Goal: Task Accomplishment & Management: Manage account settings

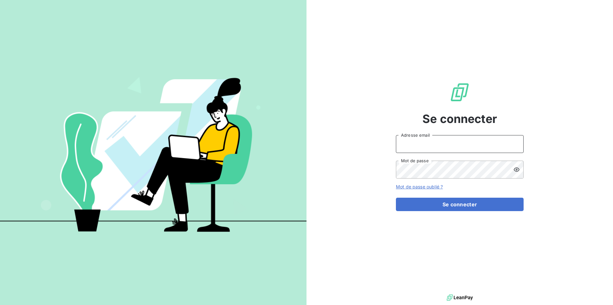
click at [402, 144] on input "Adresse email" at bounding box center [460, 144] width 128 height 18
type input "[EMAIL_ADDRESS][DOMAIN_NAME]"
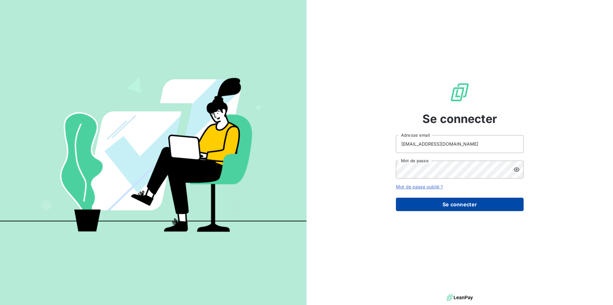
click at [469, 204] on button "Se connecter" at bounding box center [460, 204] width 128 height 13
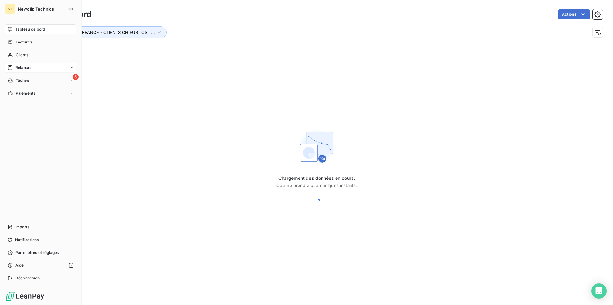
click at [23, 68] on span "Relances" at bounding box center [23, 68] width 17 height 6
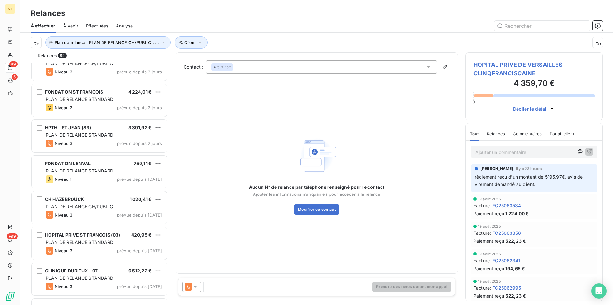
scroll to position [2833, 0]
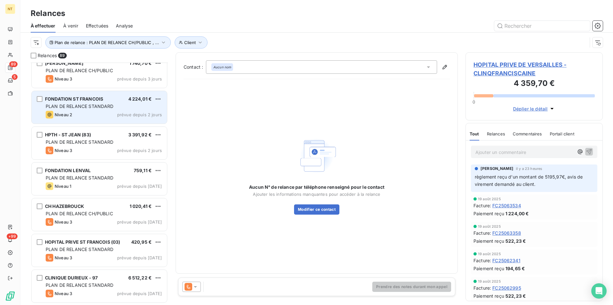
click at [83, 105] on span "PLAN DE RELANCE STANDARD" at bounding box center [80, 105] width 68 height 5
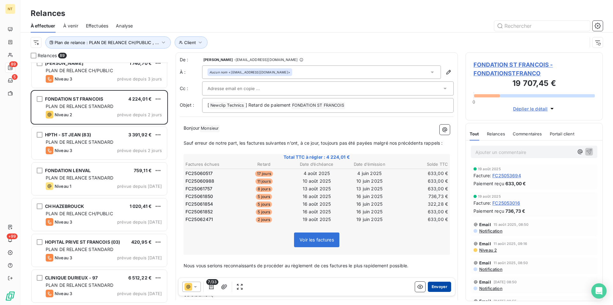
click at [429, 285] on button "Envoyer" at bounding box center [439, 287] width 23 height 10
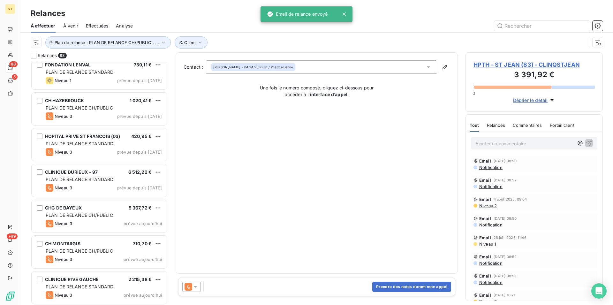
scroll to position [2904, 0]
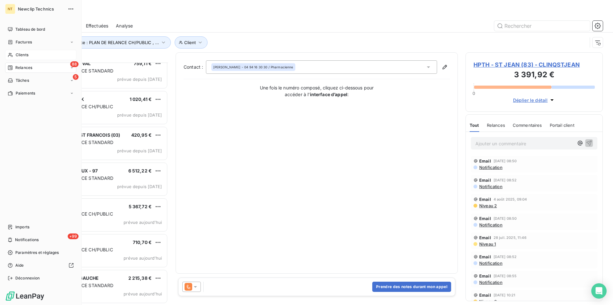
click at [22, 54] on span "Clients" at bounding box center [22, 55] width 13 height 6
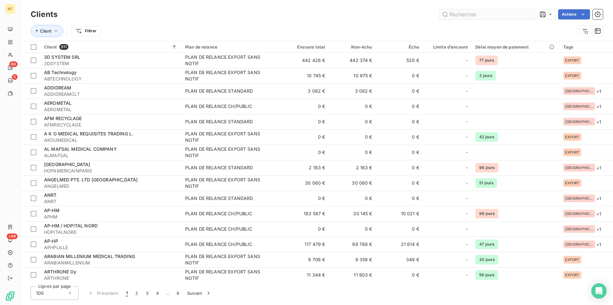
click at [458, 11] on input "text" at bounding box center [487, 14] width 96 height 10
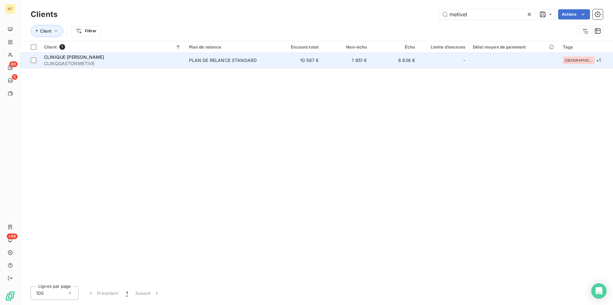
type input "metivet"
click at [123, 57] on div "CLINIQUE [PERSON_NAME]" at bounding box center [112, 57] width 137 height 6
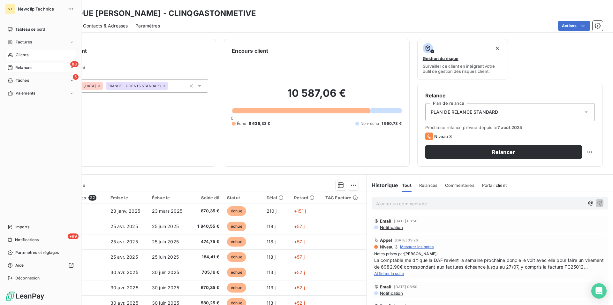
click at [25, 54] on span "Clients" at bounding box center [22, 55] width 13 height 6
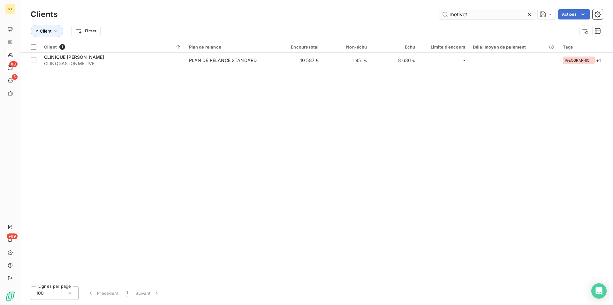
drag, startPoint x: 469, startPoint y: 13, endPoint x: 438, endPoint y: 16, distance: 30.8
click at [439, 16] on input "metivet" at bounding box center [487, 14] width 96 height 10
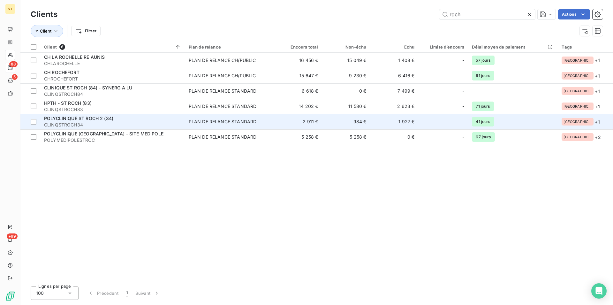
type input "roch"
click at [94, 118] on span "POLYCLINIQUE ST ROCH 2 (34)" at bounding box center [78, 118] width 69 height 5
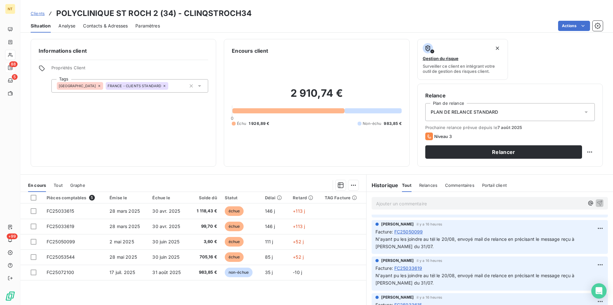
scroll to position [163, 0]
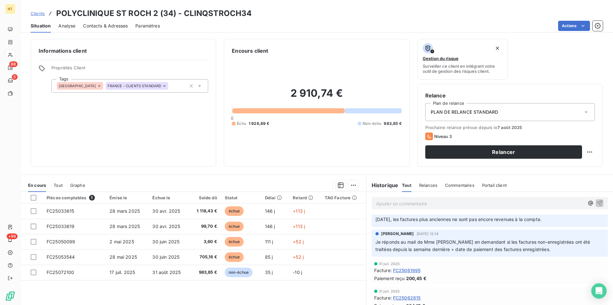
click at [111, 22] on div "Contacts & Adresses" at bounding box center [105, 25] width 45 height 13
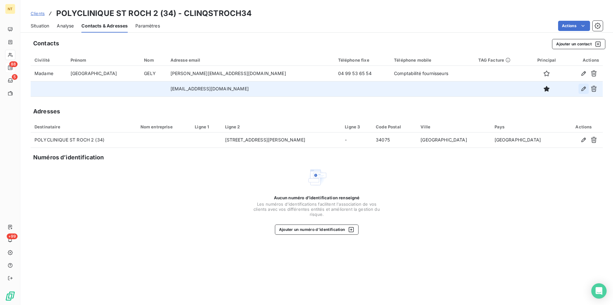
click at [583, 89] on icon "button" at bounding box center [583, 89] width 6 height 6
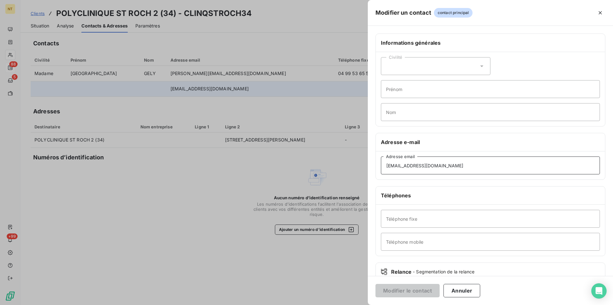
drag, startPoint x: 385, startPoint y: 166, endPoint x: 461, endPoint y: 168, distance: 76.0
click at [461, 168] on input "[EMAIL_ADDRESS][DOMAIN_NAME]" at bounding box center [490, 165] width 219 height 18
click at [603, 11] on icon "button" at bounding box center [600, 13] width 6 height 6
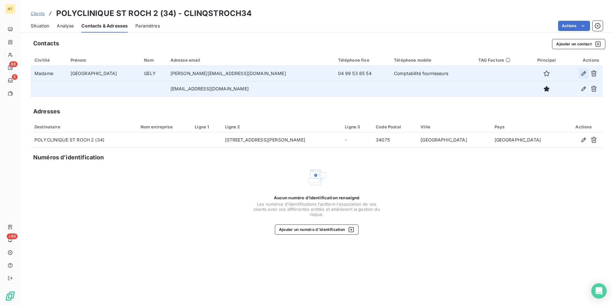
click at [584, 74] on icon "button" at bounding box center [583, 73] width 6 height 6
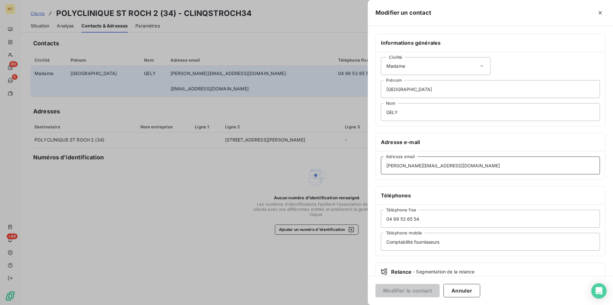
drag, startPoint x: 435, startPoint y: 165, endPoint x: 375, endPoint y: 165, distance: 60.3
click at [381, 166] on input "[PERSON_NAME][EMAIL_ADDRESS][DOMAIN_NAME]" at bounding box center [490, 165] width 219 height 18
paste input "secretariat.dmi@cl-st-roch"
type input "[EMAIL_ADDRESS][DOMAIN_NAME]"
click at [404, 289] on button "Modifier le contact" at bounding box center [407, 290] width 64 height 13
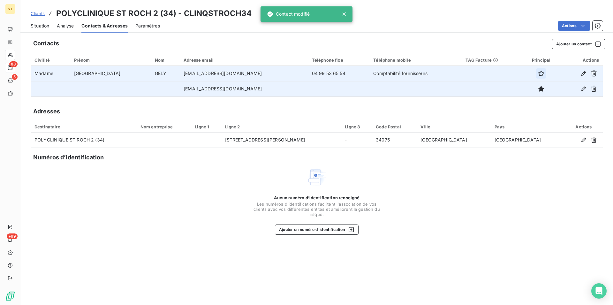
click at [538, 72] on icon "button" at bounding box center [541, 73] width 6 height 6
click at [592, 89] on icon "button" at bounding box center [594, 89] width 6 height 6
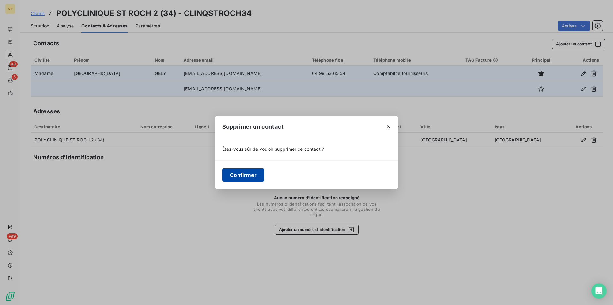
click at [248, 177] on button "Confirmer" at bounding box center [243, 174] width 42 height 13
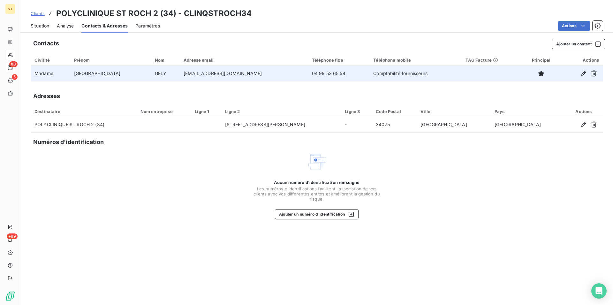
click at [39, 25] on span "Situation" at bounding box center [40, 26] width 19 height 6
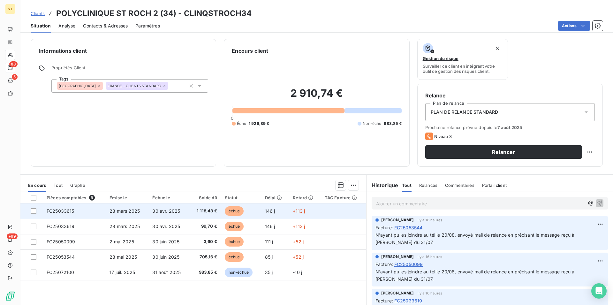
click at [85, 209] on td "FC25033615" at bounding box center [74, 210] width 63 height 15
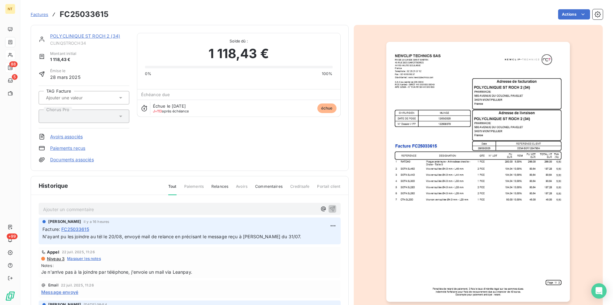
click at [46, 208] on p "Ajouter un commentaire ﻿" at bounding box center [180, 209] width 274 height 8
click at [120, 209] on span "J'ai bien fait d'envoyer un mail [DATE] car j'ai eu un retour ce jour "ce" at bounding box center [117, 208] width 149 height 5
click at [205, 210] on p "J'ai bien fait d'envoyer un mail [DATE] (le 20) car j'ai eu un retour ce jour "…" at bounding box center [180, 208] width 274 height 7
click at [110, 209] on span "J'ai bien fait d'envoyer un mail [DATE] (le 20) car j'ai eu un retour ce jour "…" at bounding box center [160, 208] width 235 height 5
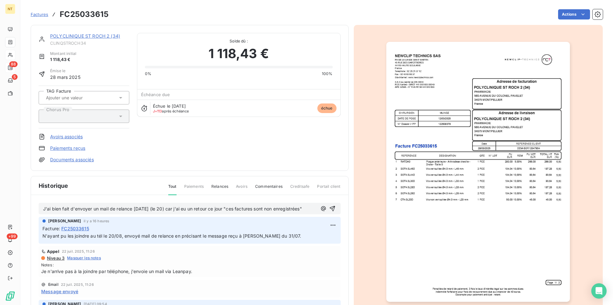
click at [158, 208] on span "J'ai bien fait d'envoyer un mail de relance [DATE] (le 20) car j'ai eu un retou…" at bounding box center [172, 208] width 259 height 5
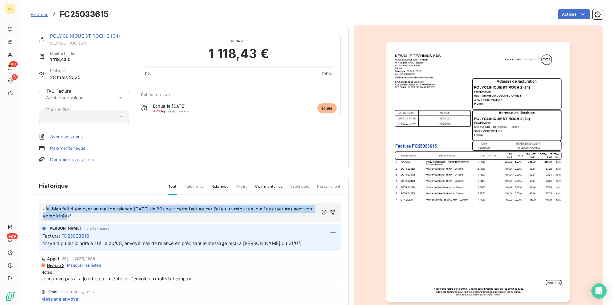
drag, startPoint x: 45, startPoint y: 208, endPoint x: 96, endPoint y: 221, distance: 52.7
click at [96, 221] on div "J'ai bien fait d'envoyer un mail de relance [DATE] (le 20) pour cette facture c…" at bounding box center [190, 212] width 302 height 19
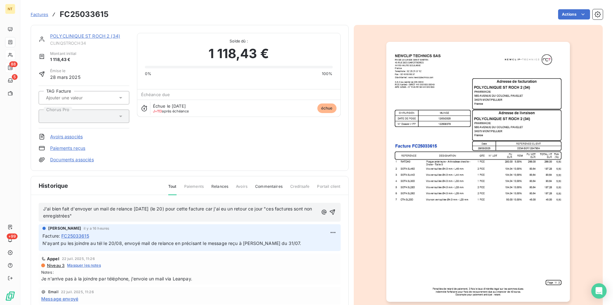
click at [95, 213] on p "J'ai bien fait d'envoyer un mail de relance [DATE] (le 20) pour cette facture c…" at bounding box center [180, 212] width 275 height 15
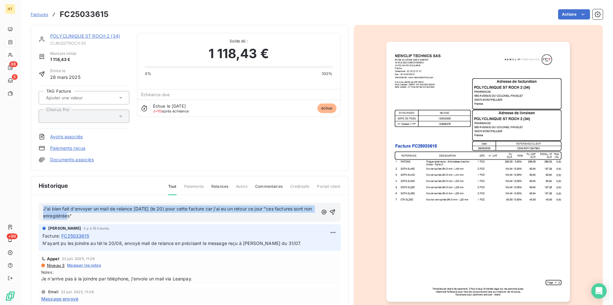
drag, startPoint x: 40, startPoint y: 208, endPoint x: 94, endPoint y: 216, distance: 55.2
click at [94, 216] on div "J'ai bien fait d'envoyer un mail de relance [DATE] (le 20) pour cette facture c…" at bounding box center [190, 212] width 302 height 19
copy span "J'ai bien fait d'envoyer un mail de relance [DATE] (le 20) pour cette facture c…"
click at [330, 210] on icon "button" at bounding box center [332, 211] width 5 height 5
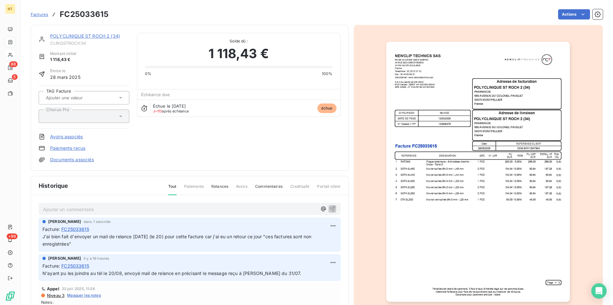
click at [81, 36] on link "POLYCLINIQUE ST ROCH 2 (34)" at bounding box center [85, 35] width 70 height 5
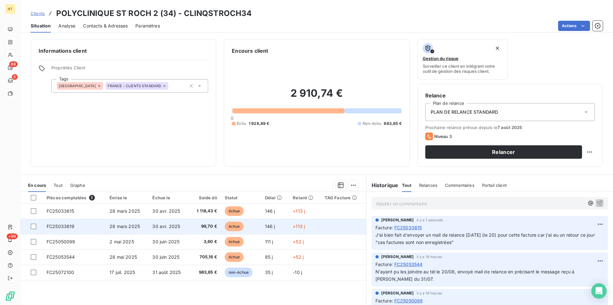
click at [75, 224] on td "FC25033619" at bounding box center [74, 226] width 63 height 15
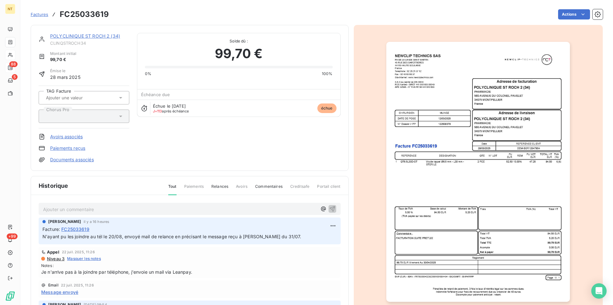
click at [68, 209] on p "Ajouter un commentaire ﻿" at bounding box center [180, 209] width 274 height 8
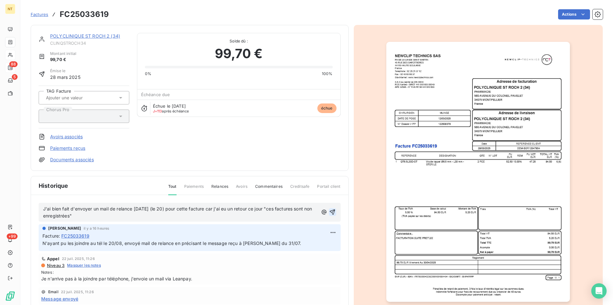
click at [329, 211] on icon "button" at bounding box center [332, 212] width 6 height 6
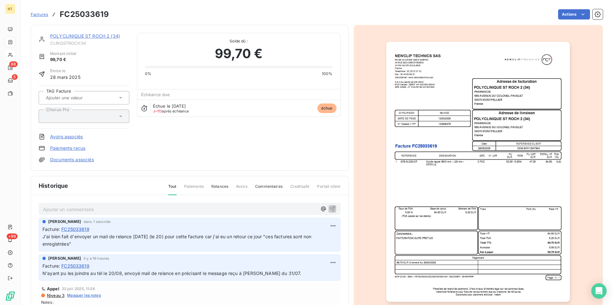
click at [83, 36] on link "POLYCLINIQUE ST ROCH 2 (34)" at bounding box center [85, 35] width 70 height 5
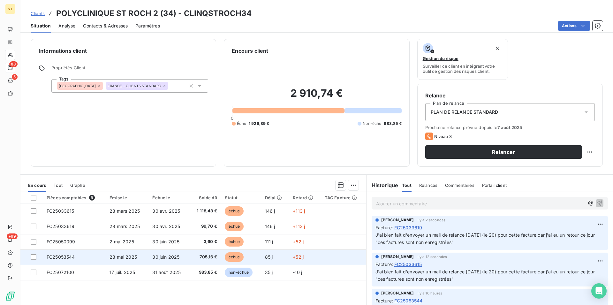
click at [79, 255] on td "FC25053544" at bounding box center [74, 256] width 63 height 15
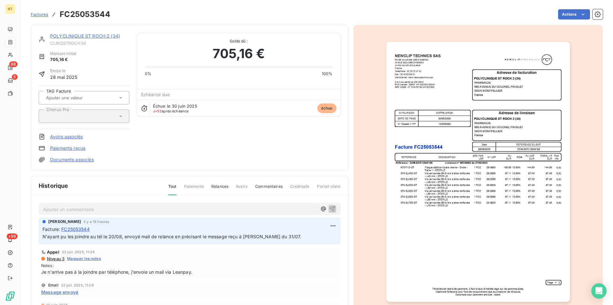
click at [72, 208] on p "Ajouter un commentaire ﻿" at bounding box center [180, 209] width 274 height 8
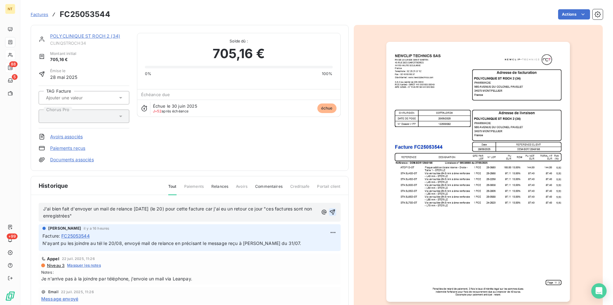
click at [329, 211] on icon "button" at bounding box center [332, 212] width 6 height 6
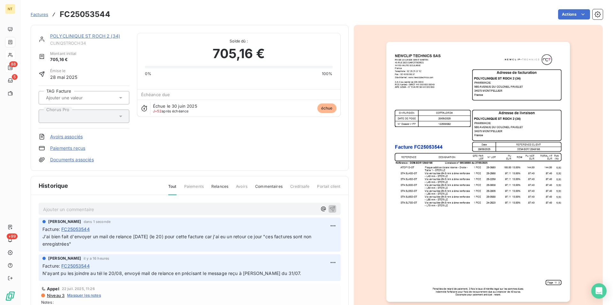
click at [84, 34] on link "POLYCLINIQUE ST ROCH 2 (34)" at bounding box center [85, 35] width 70 height 5
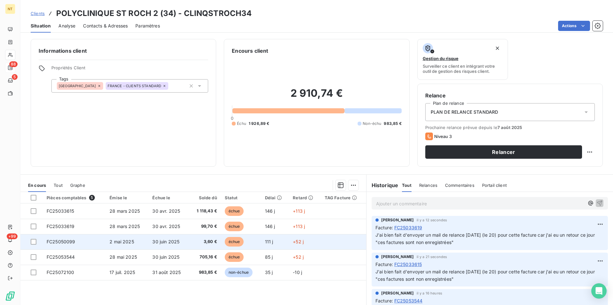
click at [69, 243] on span "FC25050099" at bounding box center [61, 241] width 29 height 5
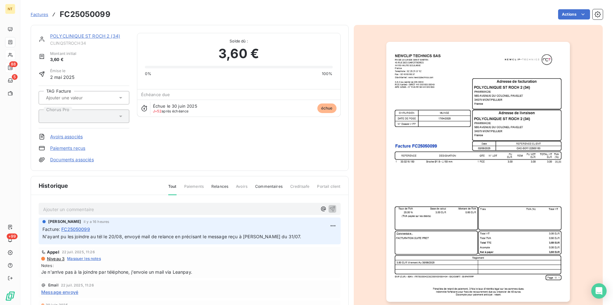
click at [47, 210] on p "Ajouter un commentaire ﻿" at bounding box center [180, 209] width 274 height 8
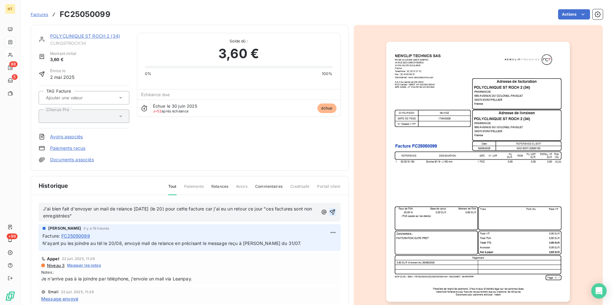
click at [330, 211] on icon "button" at bounding box center [332, 211] width 5 height 5
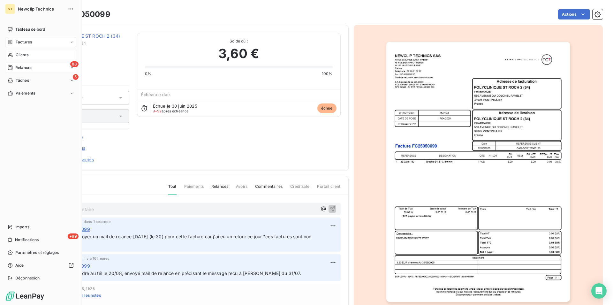
click at [25, 56] on span "Clients" at bounding box center [22, 55] width 13 height 6
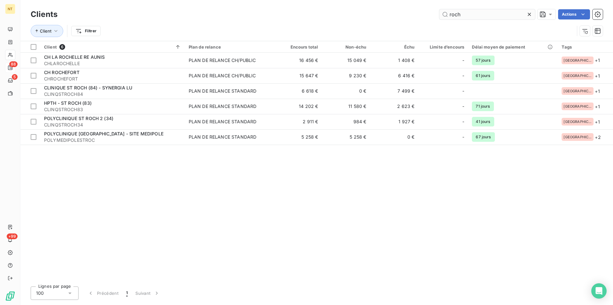
drag, startPoint x: 457, startPoint y: 16, endPoint x: 446, endPoint y: 16, distance: 10.5
click at [446, 16] on input "roch" at bounding box center [487, 14] width 96 height 10
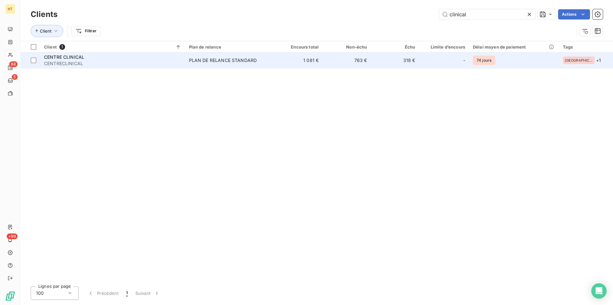
type input "clinical"
click at [83, 59] on span "CENTRE CLINICAL" at bounding box center [64, 56] width 40 height 5
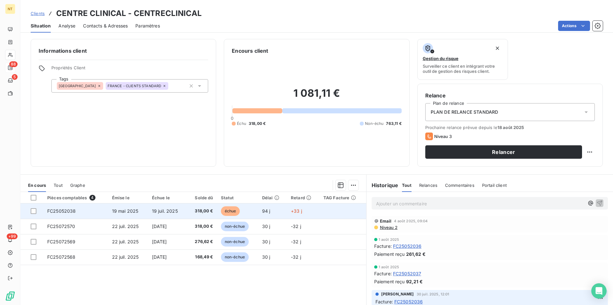
click at [76, 214] on td "FC25052038" at bounding box center [75, 210] width 65 height 15
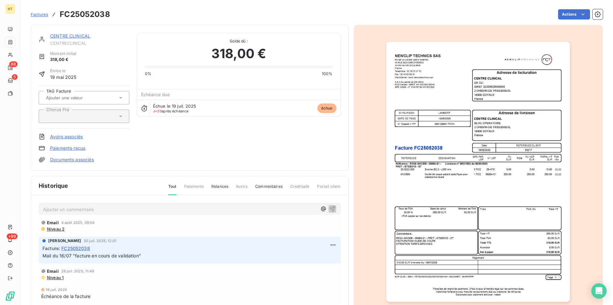
click at [79, 37] on link "CENTRE CLINICAL" at bounding box center [70, 35] width 40 height 5
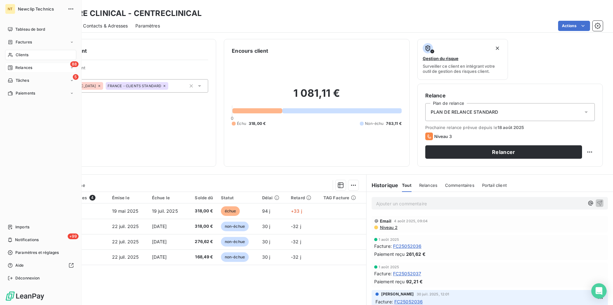
click at [27, 59] on div "Clients" at bounding box center [40, 55] width 71 height 10
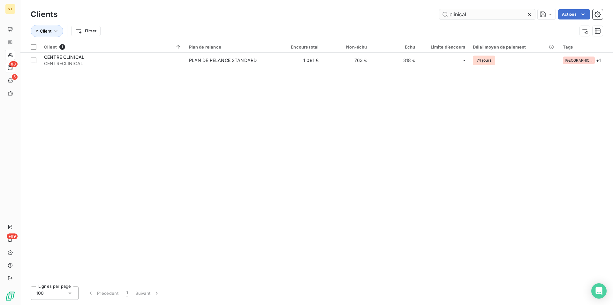
drag, startPoint x: 474, startPoint y: 11, endPoint x: 437, endPoint y: 11, distance: 37.0
click at [439, 11] on input "clinical" at bounding box center [487, 14] width 96 height 10
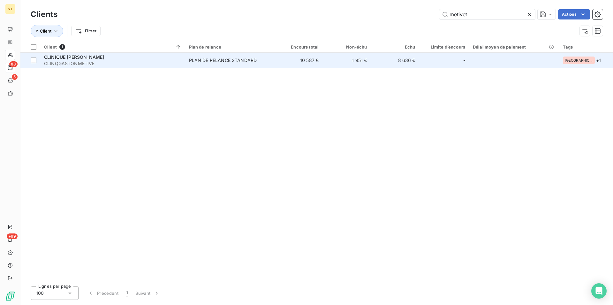
type input "metivet"
click at [93, 58] on span "CLINIQUE [PERSON_NAME]" at bounding box center [74, 56] width 60 height 5
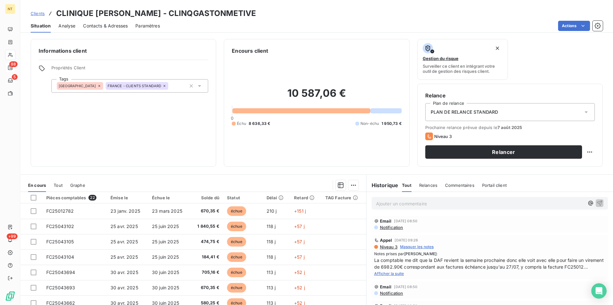
click at [395, 276] on span "Afficher la suite" at bounding box center [389, 273] width 30 height 5
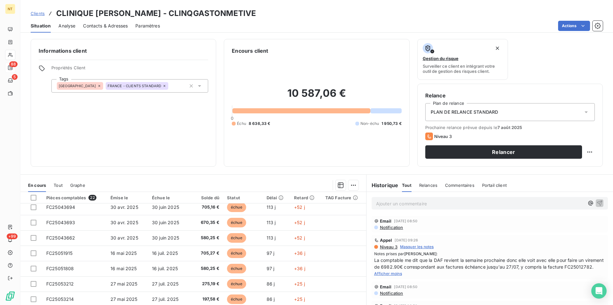
click at [110, 24] on span "Contacts & Adresses" at bounding box center [105, 26] width 45 height 6
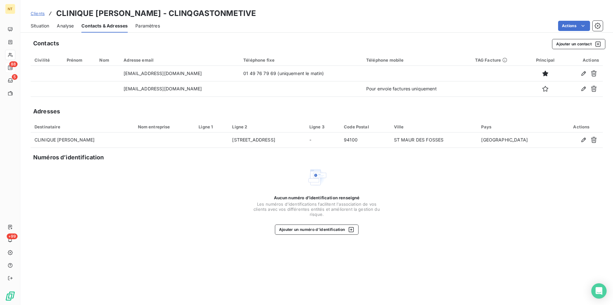
click at [43, 26] on span "Situation" at bounding box center [40, 26] width 19 height 6
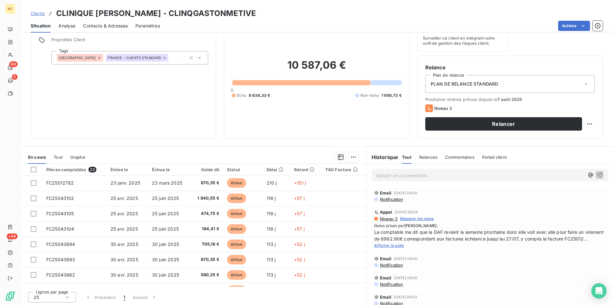
scroll to position [29, 0]
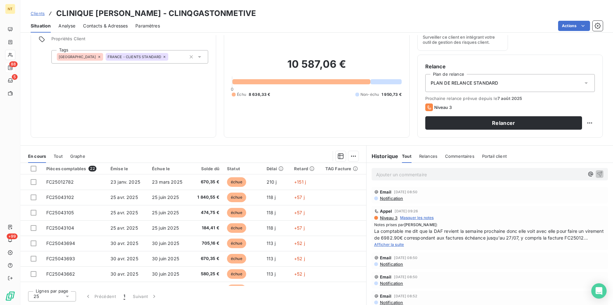
click at [376, 173] on p "Ajouter un commentaire ﻿" at bounding box center [480, 174] width 208 height 8
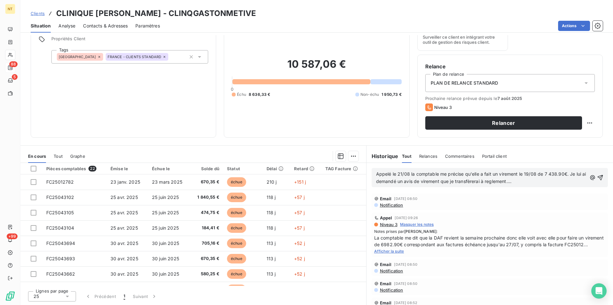
click at [597, 177] on icon "button" at bounding box center [600, 177] width 6 height 6
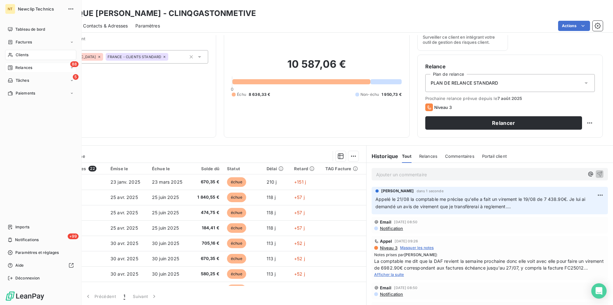
click at [39, 54] on div "Clients" at bounding box center [40, 55] width 71 height 10
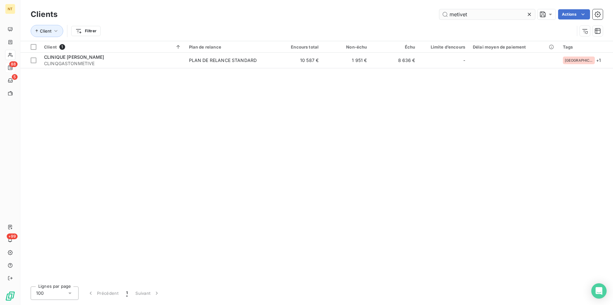
drag, startPoint x: 469, startPoint y: 12, endPoint x: 444, endPoint y: 14, distance: 24.9
click at [444, 14] on input "metivet" at bounding box center [487, 14] width 96 height 10
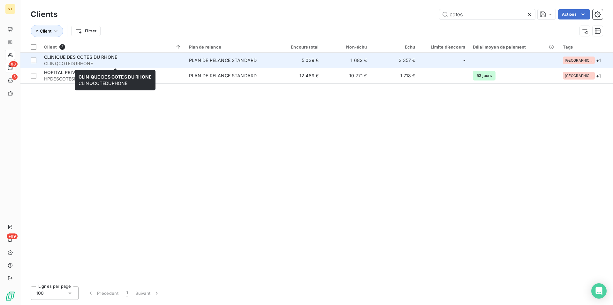
type input "cotes"
click at [93, 60] on span "CLINQCOTEDURHONE" at bounding box center [112, 63] width 137 height 6
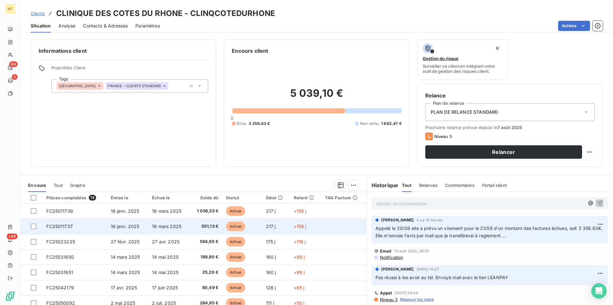
click at [72, 228] on td "FC25011737" at bounding box center [74, 226] width 64 height 15
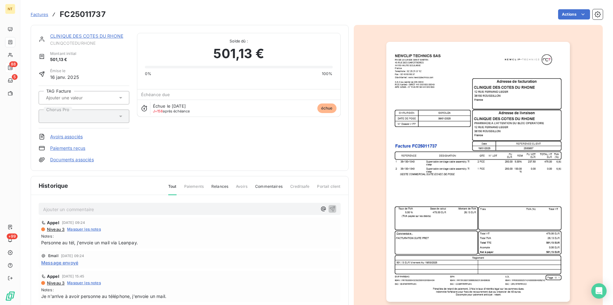
drag, startPoint x: 67, startPoint y: 207, endPoint x: 63, endPoint y: 210, distance: 5.0
click at [67, 207] on p "Ajouter un commentaire ﻿" at bounding box center [180, 209] width 274 height 8
click at [65, 209] on span "Reçu mail avec avis de virement le 21/08. Facture réglée" at bounding box center [103, 208] width 121 height 5
click at [135, 209] on span "Reçu mail le 21/08 avec avis de virement le 21/08. Facture réglée" at bounding box center [113, 208] width 140 height 5
drag, startPoint x: 42, startPoint y: 207, endPoint x: 226, endPoint y: 216, distance: 183.4
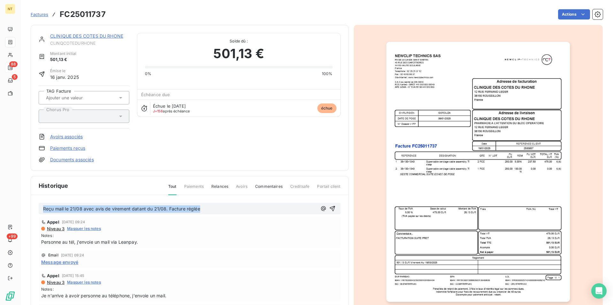
click at [226, 216] on div "Reçu mail le 21/08 avec avis de virement datant du 21/08. Facture réglée Appel …" at bounding box center [189, 269] width 317 height 148
copy span "Reçu mail le 21/08 avec avis de virement datant du 21/08. Facture réglée"
click at [329, 208] on icon "button" at bounding box center [332, 208] width 6 height 6
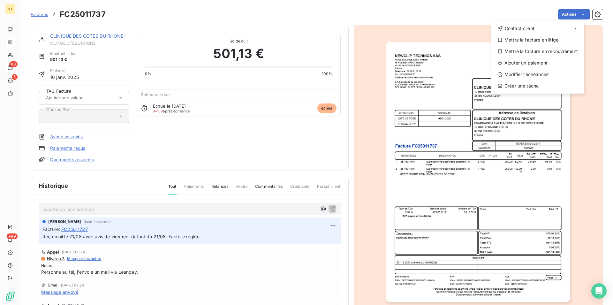
click at [579, 15] on html "NT 88 5 +99 Factures FC25011737 Actions Contact client Mettre la facture en lit…" at bounding box center [306, 152] width 613 height 305
click at [545, 62] on div "Ajouter un paiement" at bounding box center [538, 63] width 88 height 10
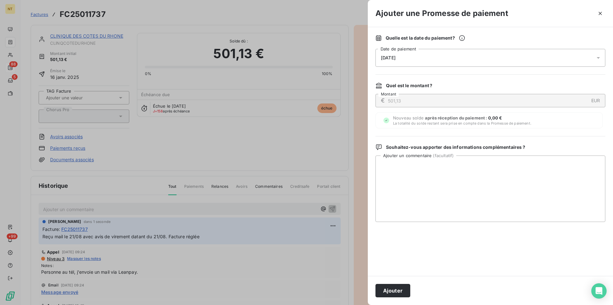
click at [447, 57] on div "[DATE]" at bounding box center [490, 58] width 230 height 18
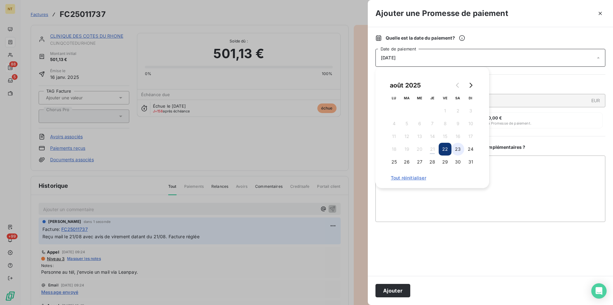
click at [457, 149] on button "23" at bounding box center [457, 149] width 13 height 13
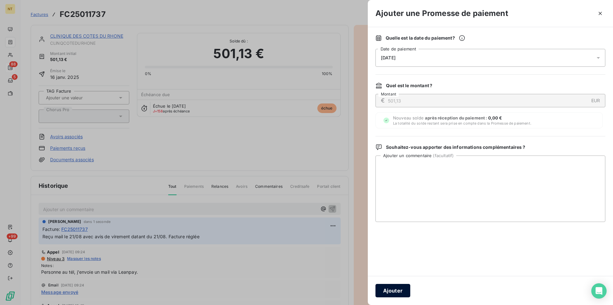
click at [392, 291] on button "Ajouter" at bounding box center [392, 290] width 35 height 13
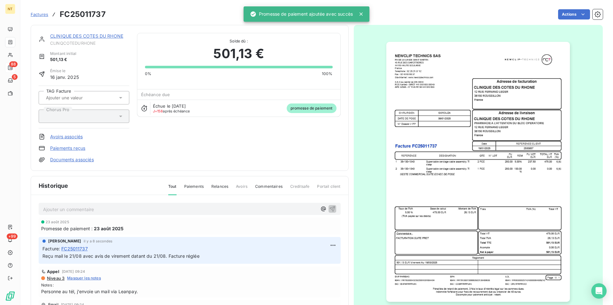
click at [90, 36] on link "CLINIQUE DES COTES DU RHONE" at bounding box center [86, 35] width 73 height 5
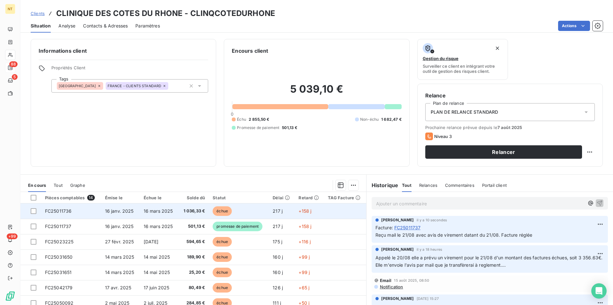
click at [48, 211] on span "FC25011736" at bounding box center [58, 210] width 27 height 5
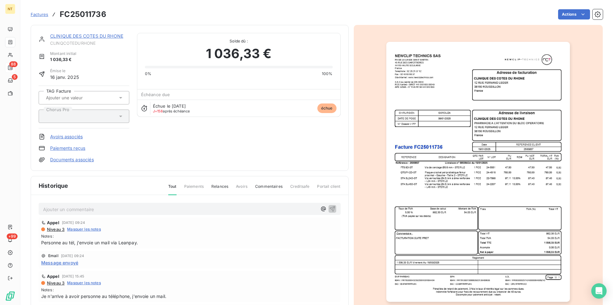
click at [69, 208] on p "Ajouter un commentaire ﻿" at bounding box center [180, 209] width 274 height 8
click at [329, 207] on icon "button" at bounding box center [332, 208] width 6 height 6
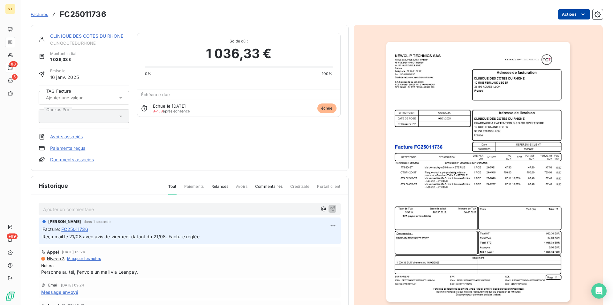
click at [578, 13] on html "NT 88 5 +99 Factures FC25011736 Actions CLINIQUE DES COTES DU RHONE CLINQCOTEDU…" at bounding box center [306, 152] width 613 height 305
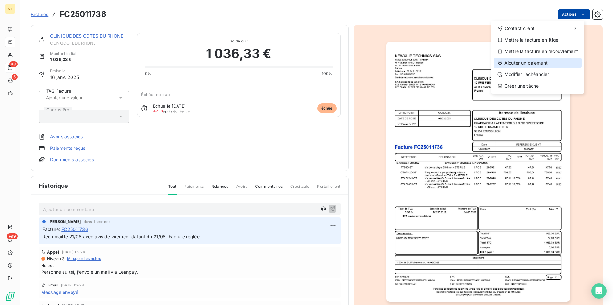
click at [547, 62] on div "Ajouter un paiement" at bounding box center [538, 63] width 88 height 10
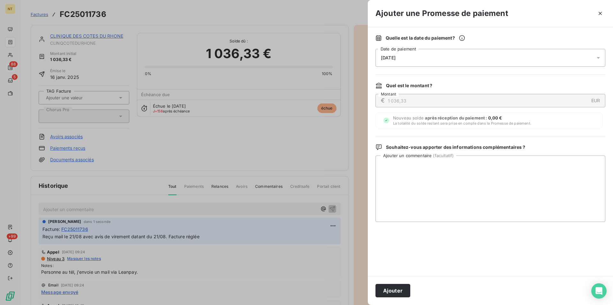
click at [435, 53] on div "[DATE]" at bounding box center [490, 58] width 230 height 18
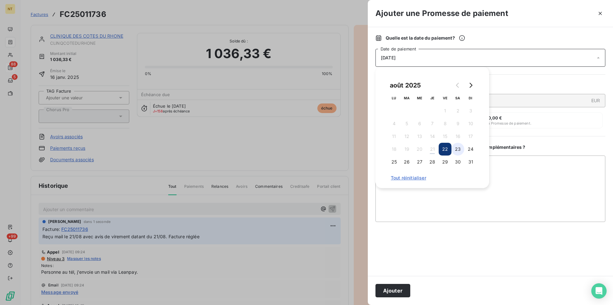
click at [461, 148] on button "23" at bounding box center [457, 149] width 13 height 13
drag, startPoint x: 393, startPoint y: 289, endPoint x: 393, endPoint y: 285, distance: 4.5
click at [393, 289] on button "Ajouter" at bounding box center [392, 290] width 35 height 13
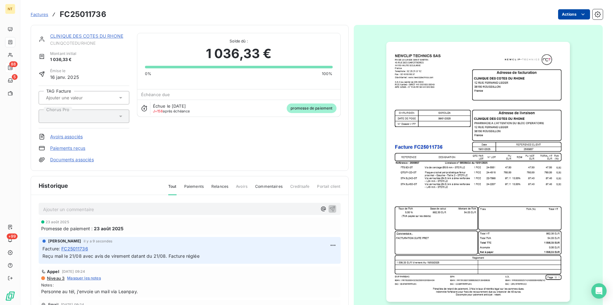
click at [91, 35] on link "CLINIQUE DES COTES DU RHONE" at bounding box center [86, 35] width 73 height 5
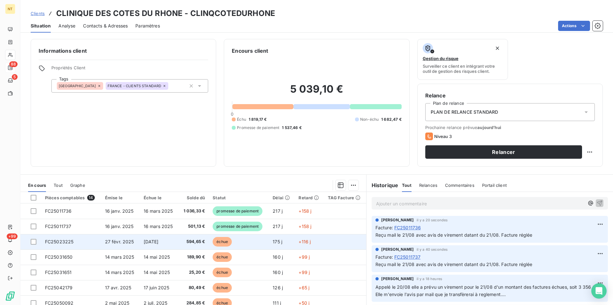
click at [78, 241] on td "FC25023225" at bounding box center [71, 241] width 60 height 15
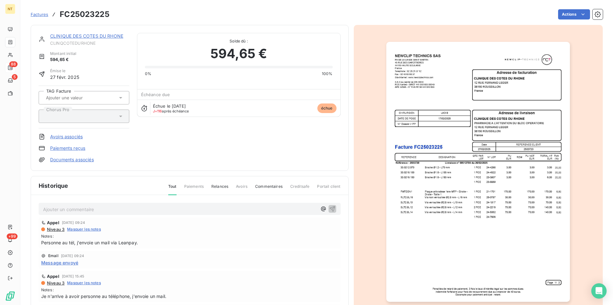
click at [82, 207] on p "Ajouter un commentaire ﻿" at bounding box center [180, 209] width 274 height 8
click at [329, 208] on icon "button" at bounding box center [331, 208] width 5 height 5
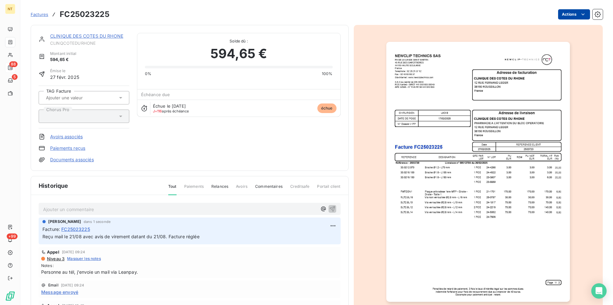
click at [579, 16] on html "NT 88 5 +99 Factures FC25023225 Actions CLINIQUE DES COTES DU RHONE CLINQCOTEDU…" at bounding box center [306, 152] width 613 height 305
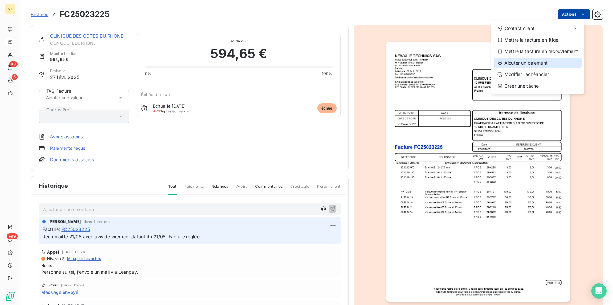
click at [540, 63] on div "Ajouter un paiement" at bounding box center [538, 63] width 88 height 10
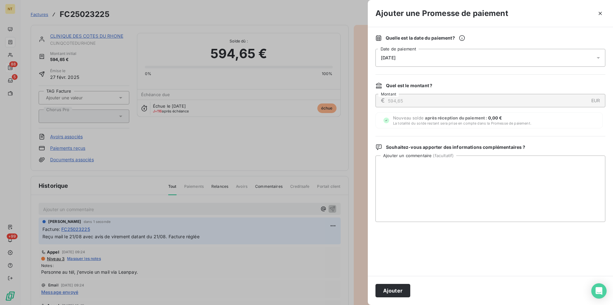
click at [450, 57] on div "[DATE]" at bounding box center [490, 58] width 230 height 18
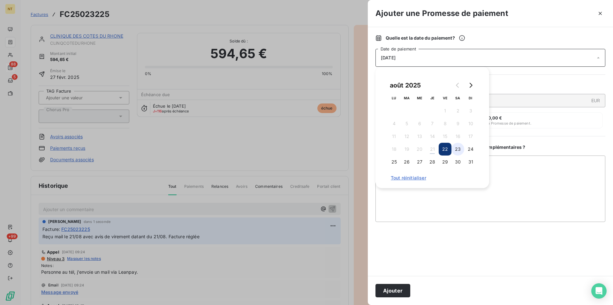
click at [458, 147] on button "23" at bounding box center [457, 149] width 13 height 13
drag, startPoint x: 391, startPoint y: 292, endPoint x: 391, endPoint y: 288, distance: 4.1
click at [391, 291] on button "Ajouter" at bounding box center [392, 290] width 35 height 13
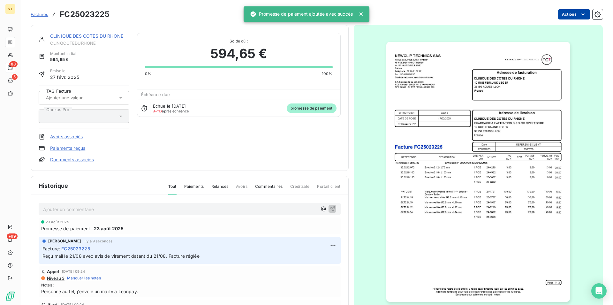
click at [85, 35] on link "CLINIQUE DES COTES DU RHONE" at bounding box center [86, 35] width 73 height 5
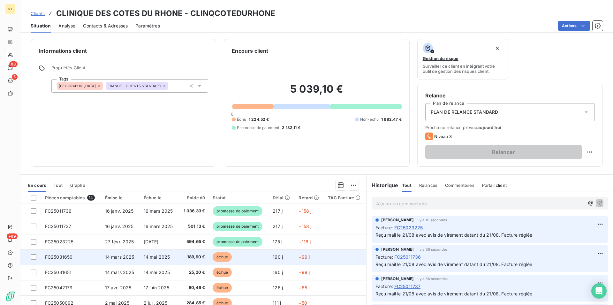
click at [63, 254] on td "FC25031650" at bounding box center [71, 256] width 60 height 15
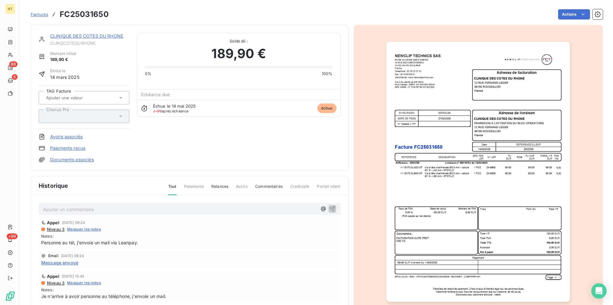
click at [69, 209] on p "Ajouter un commentaire ﻿" at bounding box center [180, 209] width 274 height 8
click at [329, 206] on icon "button" at bounding box center [332, 208] width 6 height 6
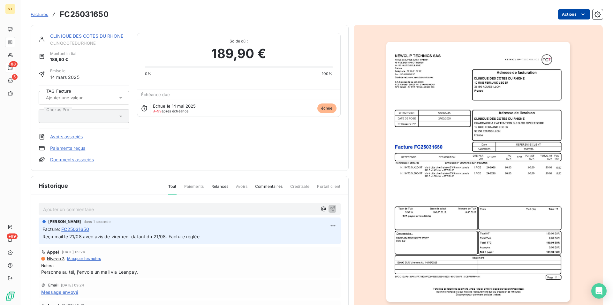
click at [579, 12] on html "NT 88 5 +99 Factures FC25031650 Actions CLINIQUE DES COTES DU RHONE CLINQCOTEDU…" at bounding box center [306, 152] width 613 height 305
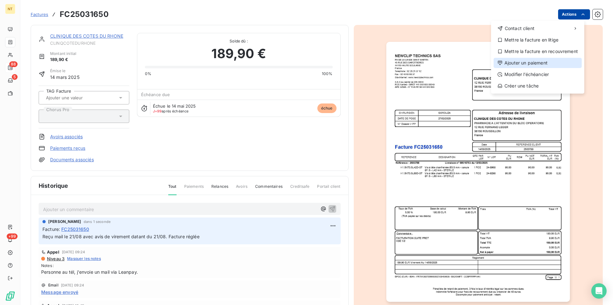
click at [547, 60] on div "Ajouter un paiement" at bounding box center [538, 63] width 88 height 10
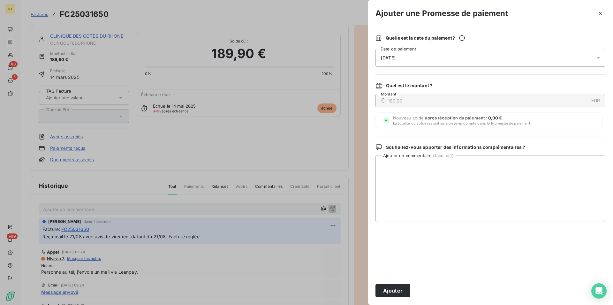
click at [445, 57] on div "[DATE]" at bounding box center [490, 58] width 230 height 18
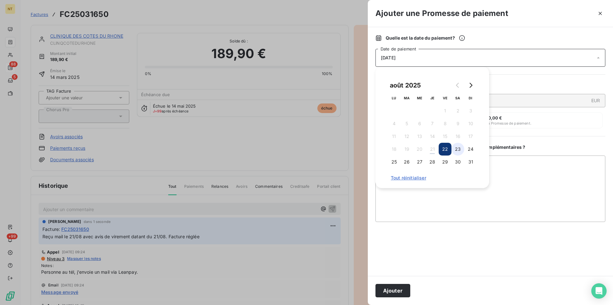
click at [458, 148] on button "23" at bounding box center [457, 149] width 13 height 13
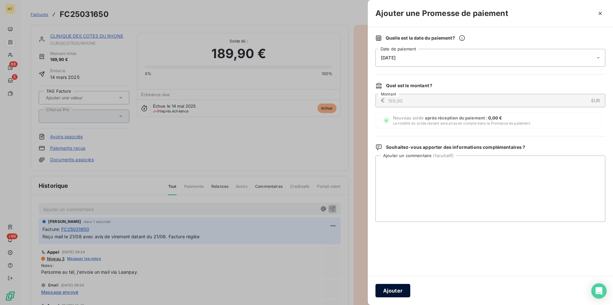
click at [393, 291] on button "Ajouter" at bounding box center [392, 290] width 35 height 13
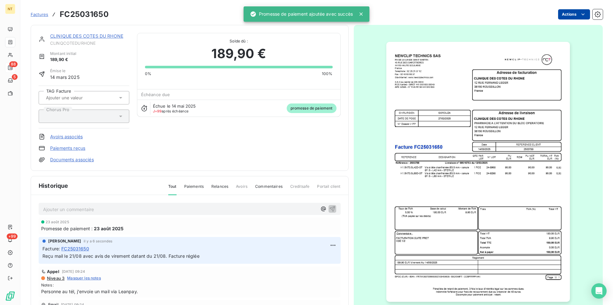
click at [81, 35] on link "CLINIQUE DES COTES DU RHONE" at bounding box center [86, 35] width 73 height 5
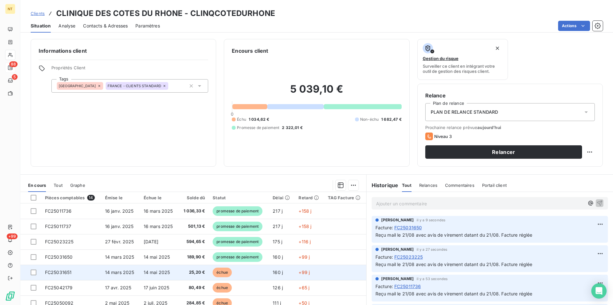
click at [63, 270] on span "FC25031651" at bounding box center [58, 271] width 27 height 5
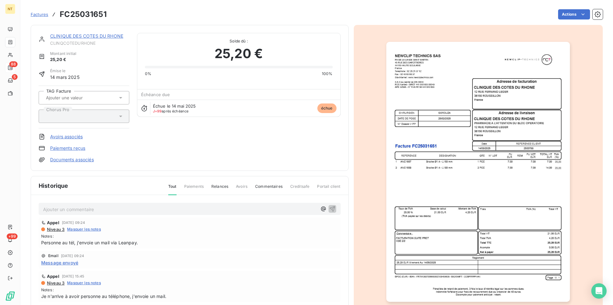
click at [82, 208] on p "Ajouter un commentaire ﻿" at bounding box center [180, 209] width 274 height 8
click at [329, 207] on icon "button" at bounding box center [331, 208] width 5 height 5
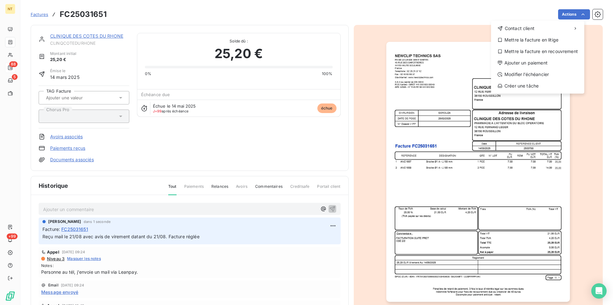
click at [579, 14] on html "NT 88 5 +99 Factures FC25031651 Actions Contact client Mettre la facture en lit…" at bounding box center [306, 152] width 613 height 305
click at [539, 63] on div "Ajouter un paiement" at bounding box center [538, 63] width 88 height 10
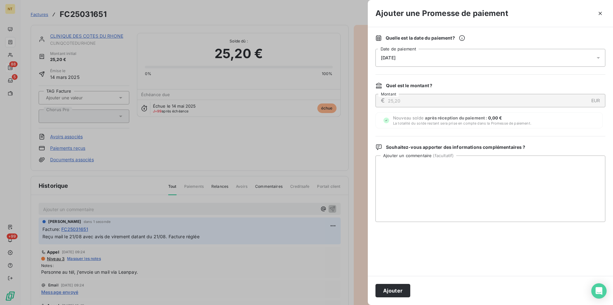
click at [411, 56] on div "[DATE]" at bounding box center [490, 58] width 230 height 18
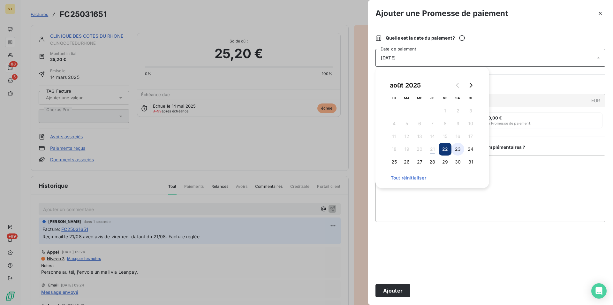
click at [458, 147] on button "23" at bounding box center [457, 149] width 13 height 13
click at [389, 291] on button "Ajouter" at bounding box center [392, 290] width 35 height 13
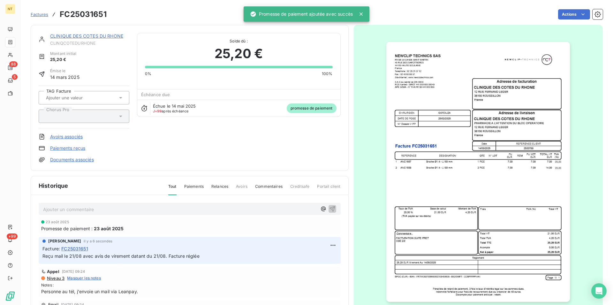
click at [77, 35] on link "CLINIQUE DES COTES DU RHONE" at bounding box center [86, 35] width 73 height 5
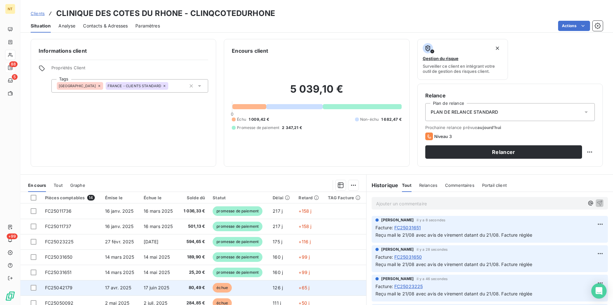
click at [69, 285] on span "FC25042179" at bounding box center [59, 287] width 28 height 5
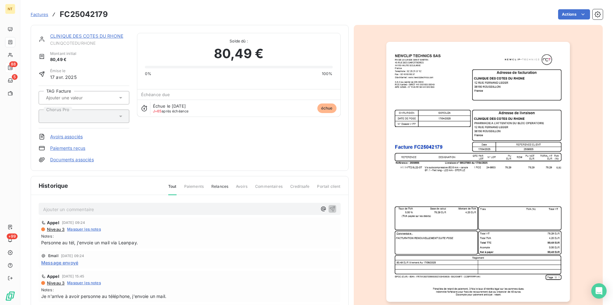
click at [129, 208] on p "Ajouter un commentaire ﻿" at bounding box center [180, 209] width 274 height 8
click at [329, 207] on icon "button" at bounding box center [332, 208] width 6 height 6
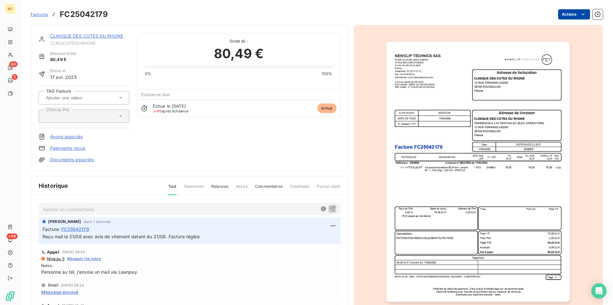
click at [577, 11] on html "NT 88 5 +99 Factures FC25042179 Actions CLINIQUE DES COTES DU RHONE CLINQCOTEDU…" at bounding box center [306, 152] width 613 height 305
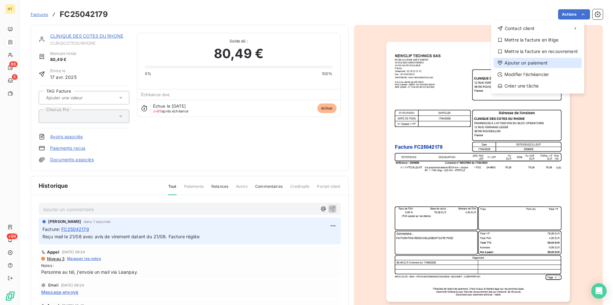
click at [542, 61] on div "Ajouter un paiement" at bounding box center [538, 63] width 88 height 10
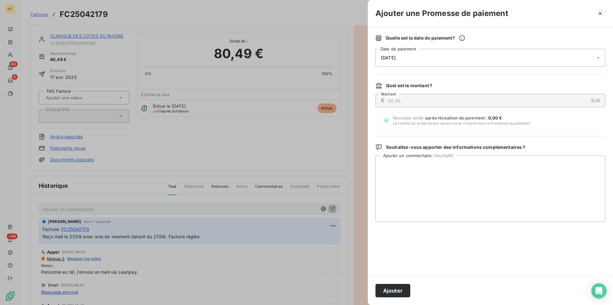
click at [433, 56] on div "[DATE]" at bounding box center [490, 58] width 230 height 18
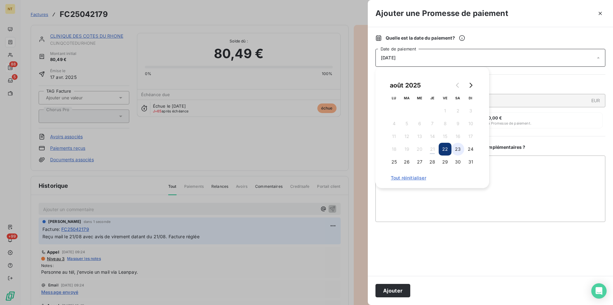
click at [461, 146] on button "23" at bounding box center [457, 149] width 13 height 13
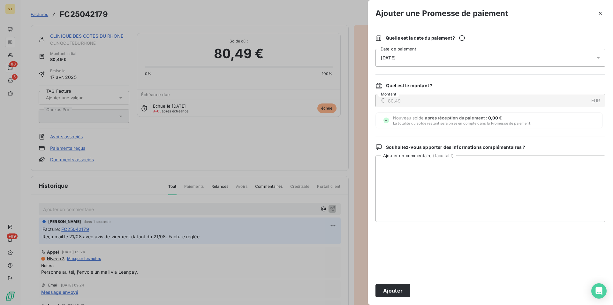
click at [393, 290] on button "Ajouter" at bounding box center [392, 290] width 35 height 13
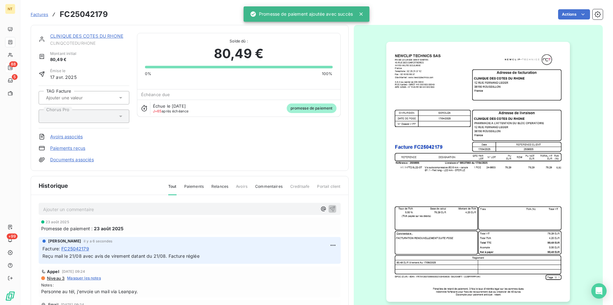
click at [86, 37] on link "CLINIQUE DES COTES DU RHONE" at bounding box center [86, 35] width 73 height 5
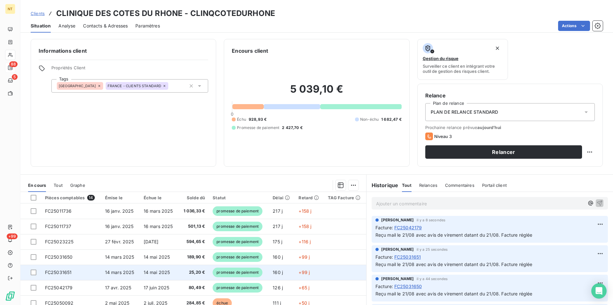
scroll to position [65, 0]
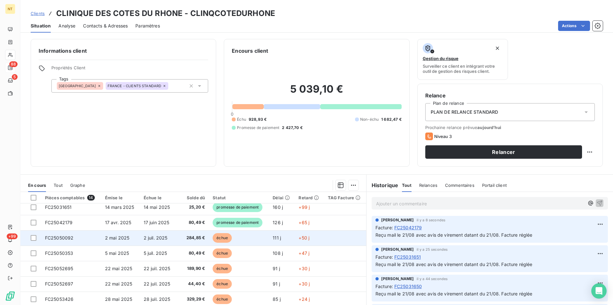
click at [63, 238] on span "FC25050092" at bounding box center [59, 237] width 29 height 5
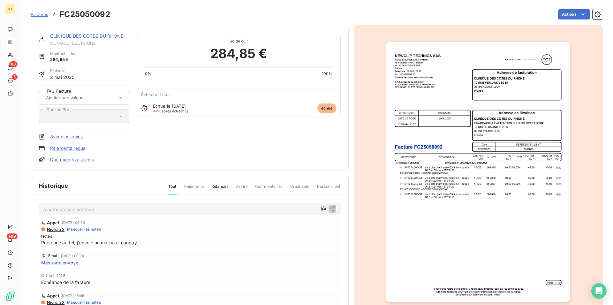
click at [100, 205] on p "Ajouter un commentaire ﻿" at bounding box center [180, 209] width 274 height 8
click at [329, 207] on icon "button" at bounding box center [331, 208] width 5 height 5
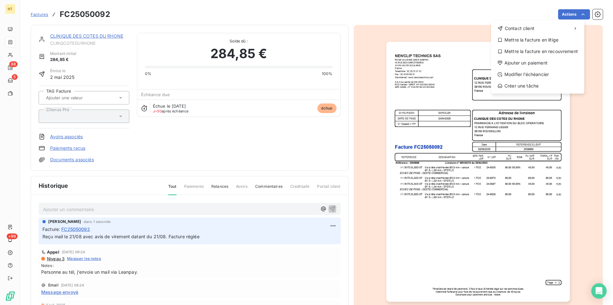
click at [577, 15] on html "NT 88 5 +99 Factures FC25050092 Actions Contact client Mettre la facture en lit…" at bounding box center [306, 152] width 613 height 305
click at [548, 63] on div "Ajouter un paiement" at bounding box center [538, 63] width 88 height 10
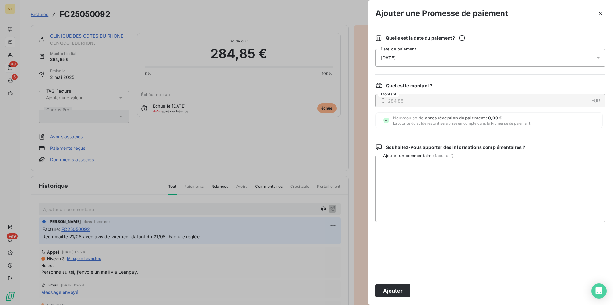
click at [428, 60] on div "[DATE]" at bounding box center [490, 58] width 230 height 18
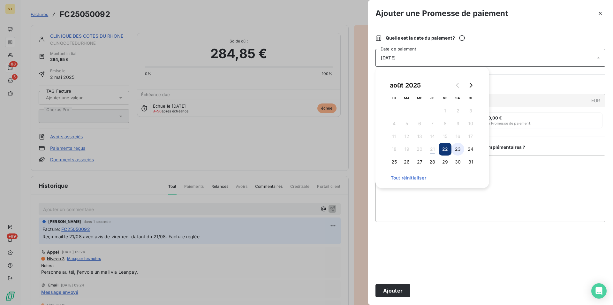
drag, startPoint x: 460, startPoint y: 149, endPoint x: 458, endPoint y: 144, distance: 5.6
click at [460, 147] on button "23" at bounding box center [457, 149] width 13 height 13
click at [391, 290] on button "Ajouter" at bounding box center [392, 290] width 35 height 13
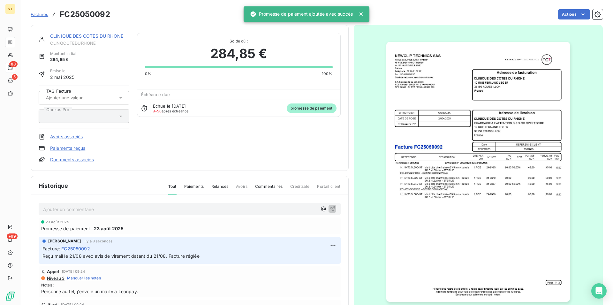
click at [72, 37] on link "CLINIQUE DES COTES DU RHONE" at bounding box center [86, 35] width 73 height 5
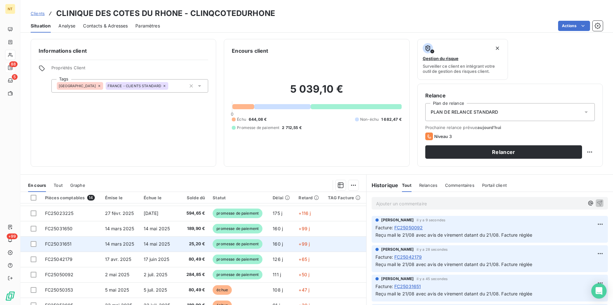
scroll to position [65, 0]
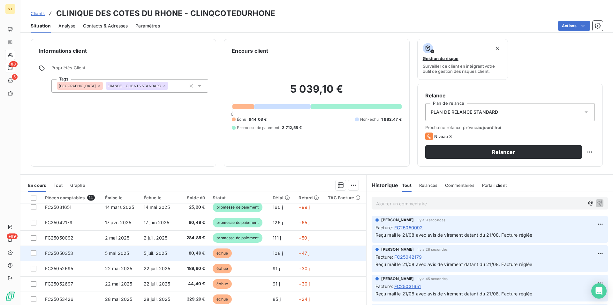
click at [66, 252] on span "FC25050353" at bounding box center [59, 252] width 28 height 5
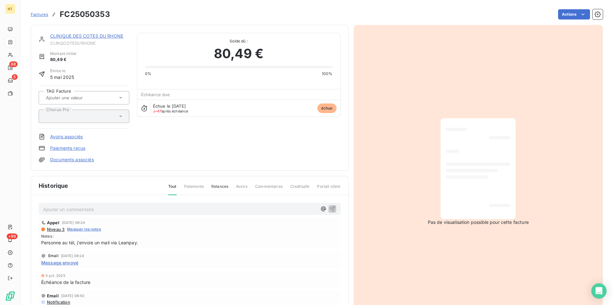
click at [78, 208] on p "Ajouter un commentaire ﻿" at bounding box center [180, 209] width 274 height 8
click at [329, 208] on icon "button" at bounding box center [332, 208] width 6 height 6
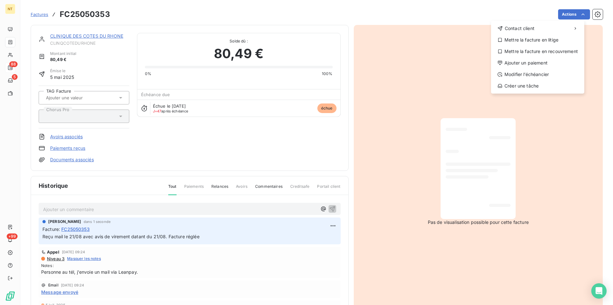
click at [579, 15] on html "NT 88 5 +99 Factures FC25050353 Actions Contact client Mettre la facture en lit…" at bounding box center [306, 152] width 613 height 305
click at [543, 61] on div "Ajouter un paiement" at bounding box center [538, 63] width 88 height 10
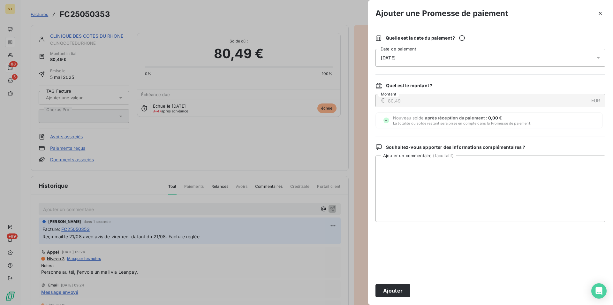
click at [430, 56] on div "[DATE]" at bounding box center [490, 58] width 230 height 18
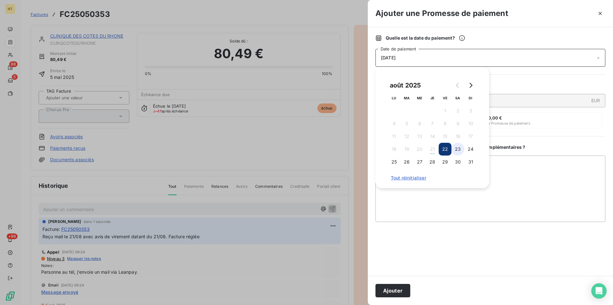
click at [457, 148] on button "23" at bounding box center [457, 149] width 13 height 13
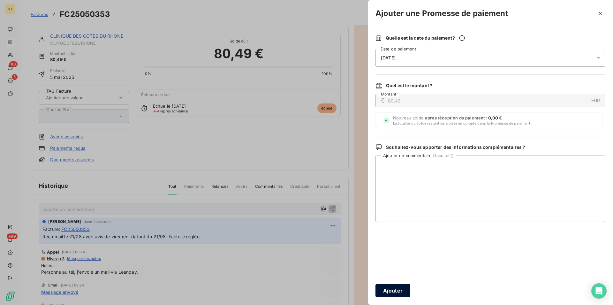
click at [392, 288] on button "Ajouter" at bounding box center [392, 290] width 35 height 13
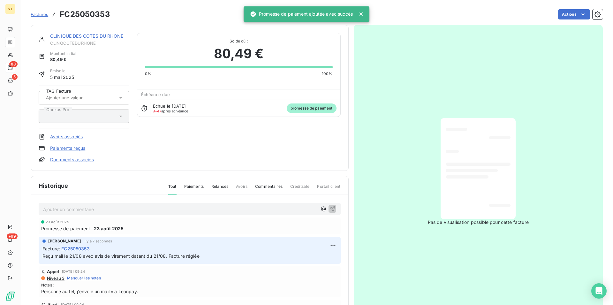
click at [78, 36] on link "CLINIQUE DES COTES DU RHONE" at bounding box center [86, 35] width 73 height 5
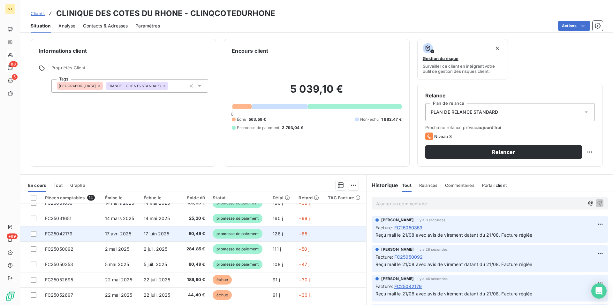
scroll to position [65, 0]
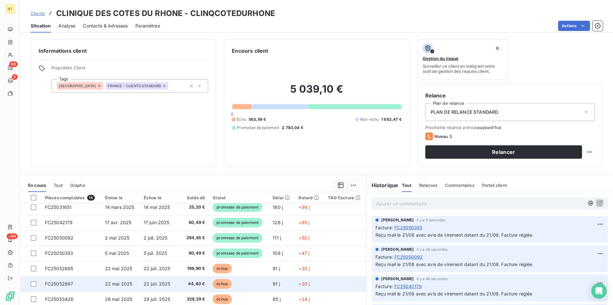
click at [72, 286] on span "FC25052697" at bounding box center [59, 283] width 28 height 5
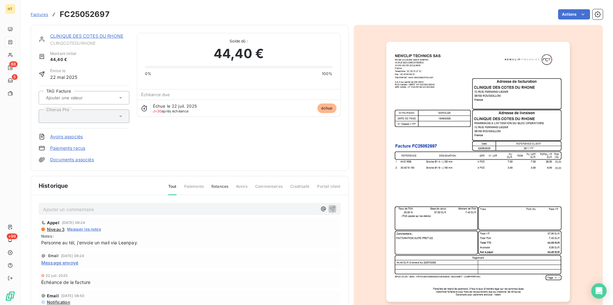
click at [77, 208] on p "Ajouter un commentaire ﻿" at bounding box center [180, 209] width 274 height 8
click at [329, 206] on icon "button" at bounding box center [332, 208] width 6 height 6
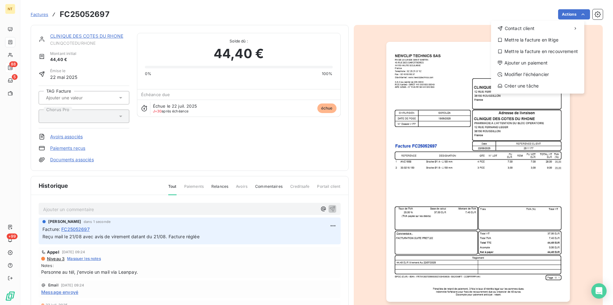
click at [577, 12] on html "NT 88 5 +99 Factures FC25052697 Actions Contact client Mettre la facture en lit…" at bounding box center [306, 152] width 613 height 305
click at [545, 60] on div "Ajouter un paiement" at bounding box center [538, 63] width 88 height 10
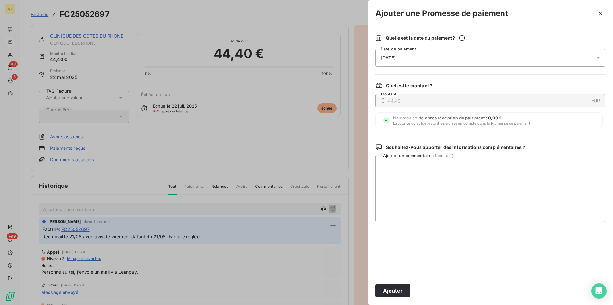
click at [426, 57] on div "[DATE]" at bounding box center [490, 58] width 230 height 18
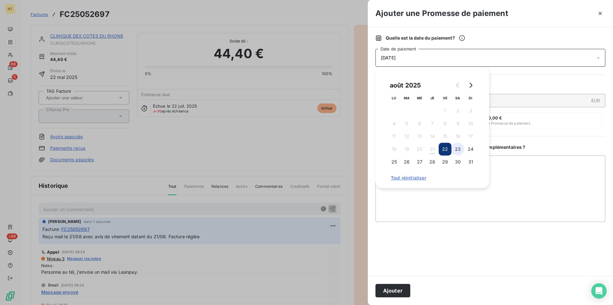
click at [456, 147] on button "23" at bounding box center [457, 149] width 13 height 13
click at [395, 292] on button "Ajouter" at bounding box center [392, 290] width 35 height 13
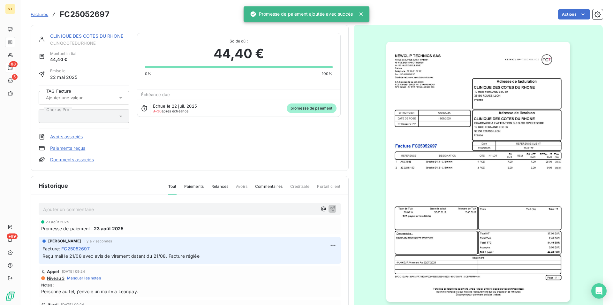
click at [86, 38] on link "CLINIQUE DES COTES DU RHONE" at bounding box center [86, 35] width 73 height 5
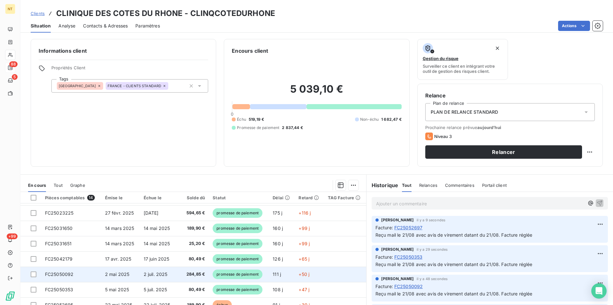
scroll to position [65, 0]
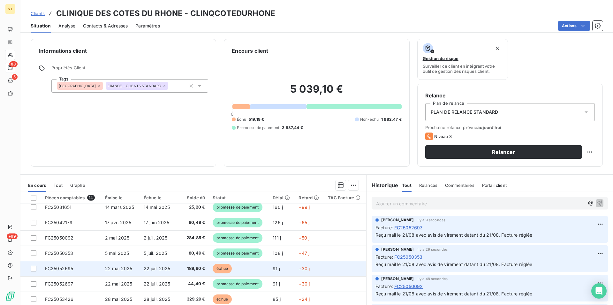
click at [68, 269] on span "FC25052695" at bounding box center [59, 268] width 28 height 5
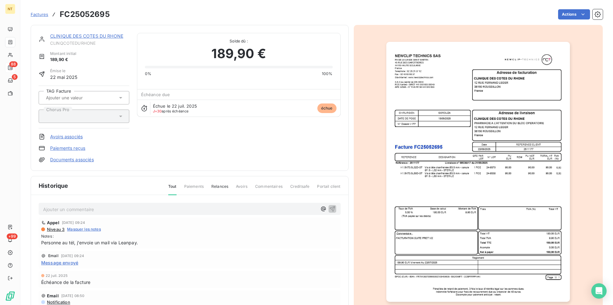
click at [65, 207] on p "Ajouter un commentaire ﻿" at bounding box center [180, 209] width 274 height 8
click at [329, 208] on icon "button" at bounding box center [331, 208] width 5 height 5
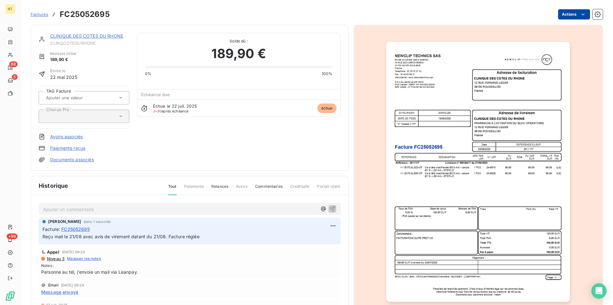
click at [578, 13] on html "NT 88 5 +99 Factures FC25052695 Actions CLINIQUE DES COTES DU RHONE CLINQCOTEDU…" at bounding box center [306, 152] width 613 height 305
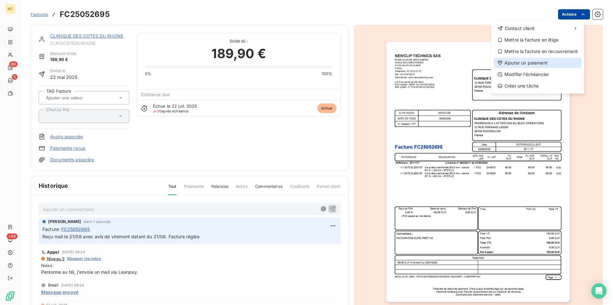
click at [543, 62] on div "Ajouter un paiement" at bounding box center [538, 63] width 88 height 10
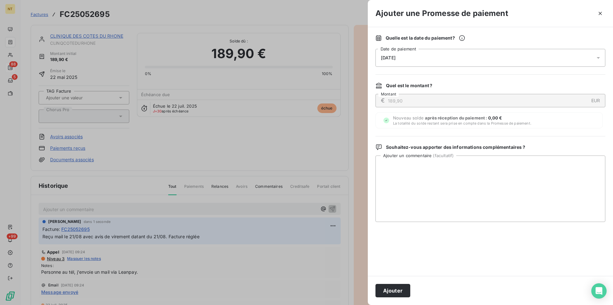
click at [444, 58] on div "[DATE]" at bounding box center [490, 58] width 230 height 18
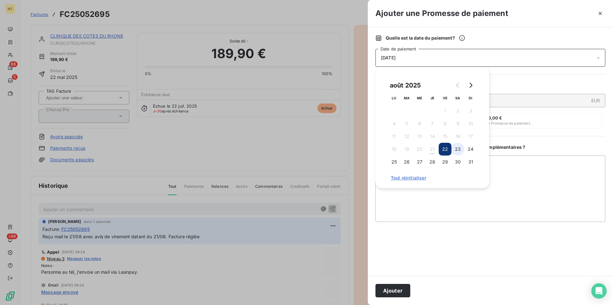
click at [457, 148] on button "23" at bounding box center [457, 149] width 13 height 13
drag, startPoint x: 389, startPoint y: 288, endPoint x: 369, endPoint y: 287, distance: 20.5
click at [389, 287] on button "Ajouter" at bounding box center [392, 290] width 35 height 13
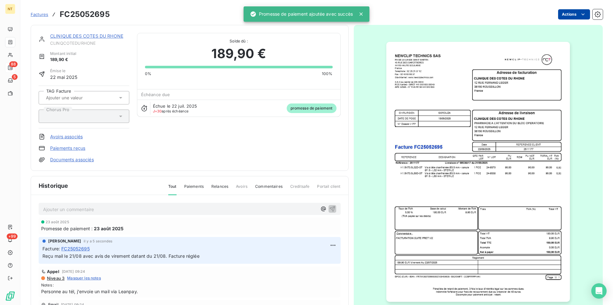
click at [79, 35] on link "CLINIQUE DES COTES DU RHONE" at bounding box center [86, 35] width 73 height 5
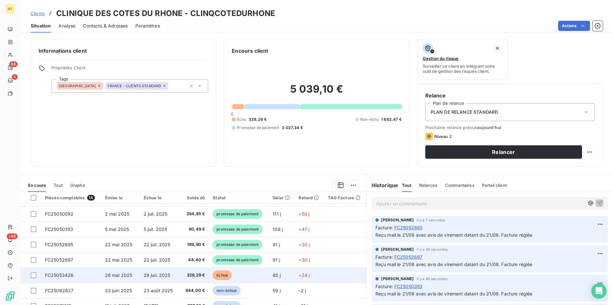
scroll to position [98, 0]
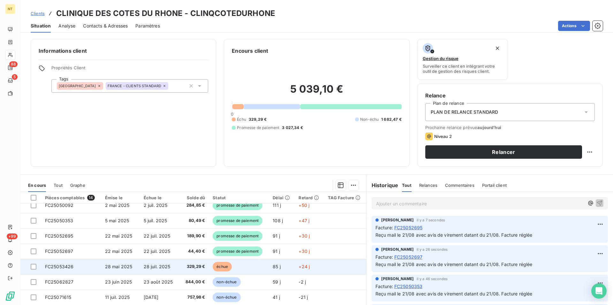
click at [69, 266] on span "FC25053426" at bounding box center [59, 266] width 29 height 5
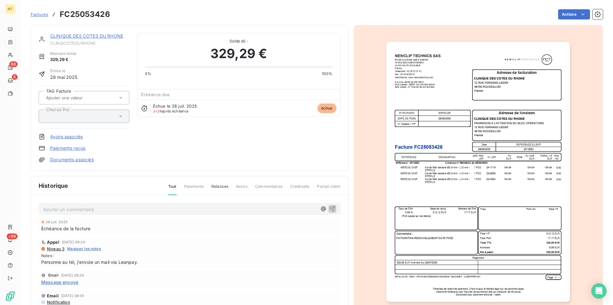
click at [64, 208] on p "Ajouter un commentaire ﻿" at bounding box center [180, 209] width 274 height 8
click at [329, 207] on icon "button" at bounding box center [331, 208] width 5 height 5
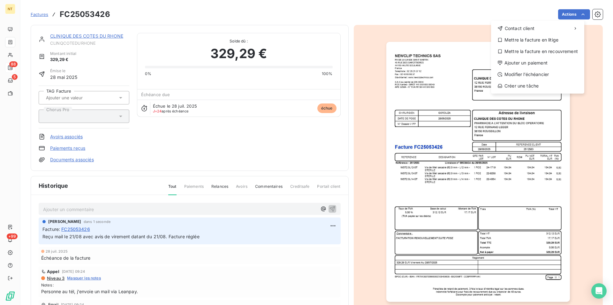
click at [578, 17] on html "NT 88 5 +99 Factures FC25053426 Actions Contact client Mettre la facture en lit…" at bounding box center [306, 152] width 613 height 305
click at [540, 63] on div "Ajouter un paiement" at bounding box center [538, 63] width 88 height 10
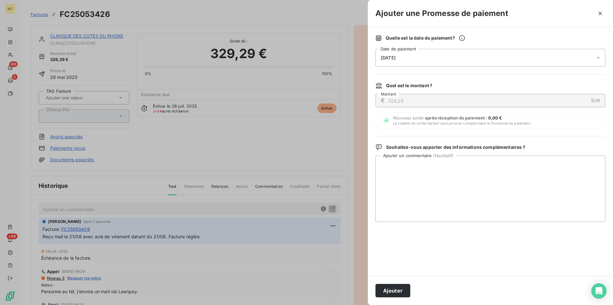
click at [446, 55] on div "[DATE]" at bounding box center [490, 58] width 230 height 18
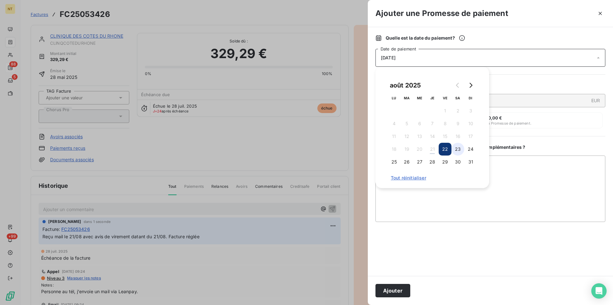
click at [460, 151] on button "23" at bounding box center [457, 149] width 13 height 13
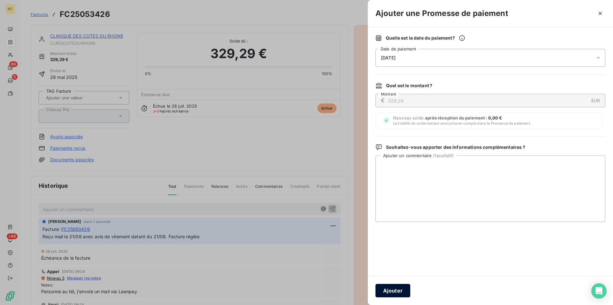
click at [389, 287] on button "Ajouter" at bounding box center [392, 290] width 35 height 13
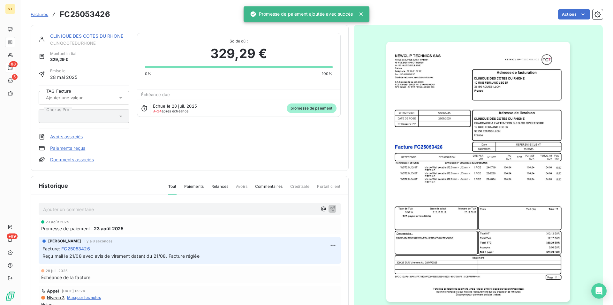
click at [85, 35] on link "CLINIQUE DES COTES DU RHONE" at bounding box center [86, 35] width 73 height 5
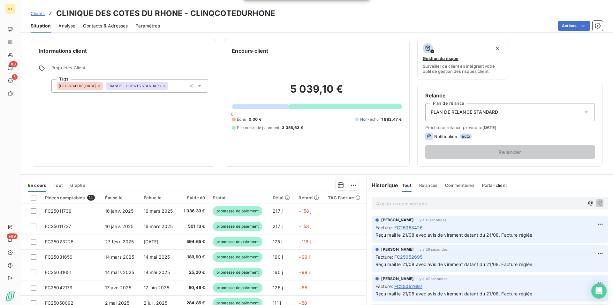
scroll to position [29, 0]
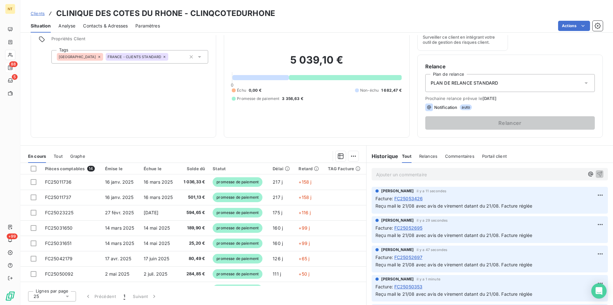
click at [113, 24] on span "Contacts & Adresses" at bounding box center [105, 26] width 45 height 6
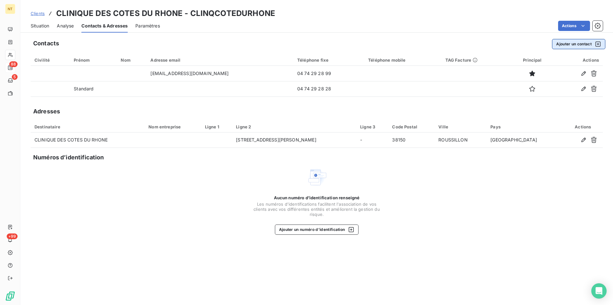
click at [573, 44] on button "Ajouter un contact" at bounding box center [578, 44] width 53 height 10
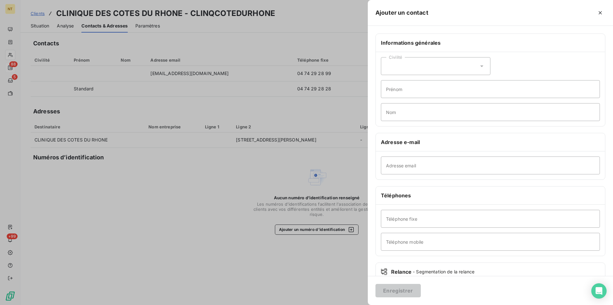
drag, startPoint x: 478, startPoint y: 66, endPoint x: 443, endPoint y: 74, distance: 35.1
click at [479, 65] on icon at bounding box center [482, 66] width 6 height 6
click at [387, 83] on input "radio" at bounding box center [388, 82] width 6 height 6
click at [398, 86] on input "Prénom" at bounding box center [490, 89] width 219 height 18
type input "Purdey"
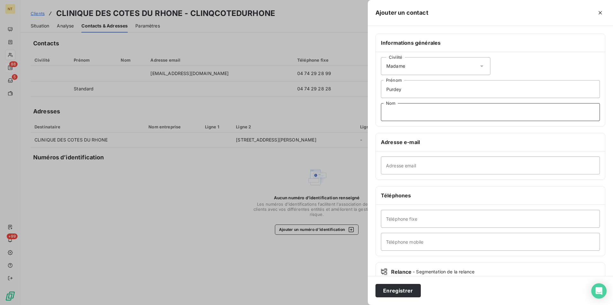
click at [389, 113] on input "Nom" at bounding box center [490, 112] width 219 height 18
type input "BENTALED"
click at [386, 240] on input "Téléphone mobile" at bounding box center [490, 242] width 219 height 18
type input "Assistante comptable"
click at [394, 216] on input "Téléphone fixe" at bounding box center [490, 219] width 219 height 18
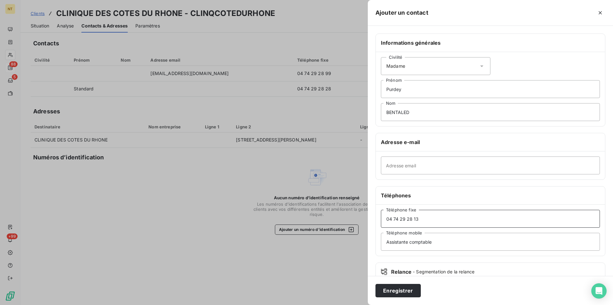
type input "04 74 29 28 13"
click at [384, 165] on input "Adresse email" at bounding box center [490, 165] width 219 height 18
type input "[EMAIL_ADDRESS][DOMAIN_NAME]"
click at [397, 290] on button "Enregistrer" at bounding box center [397, 290] width 45 height 13
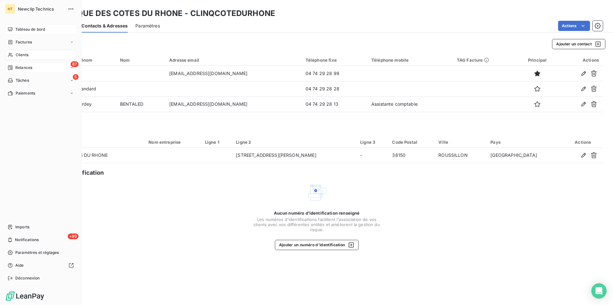
click at [20, 29] on span "Tableau de bord" at bounding box center [30, 29] width 30 height 6
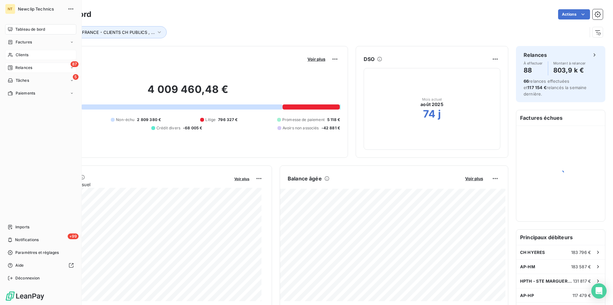
click at [23, 54] on span "Clients" at bounding box center [22, 55] width 13 height 6
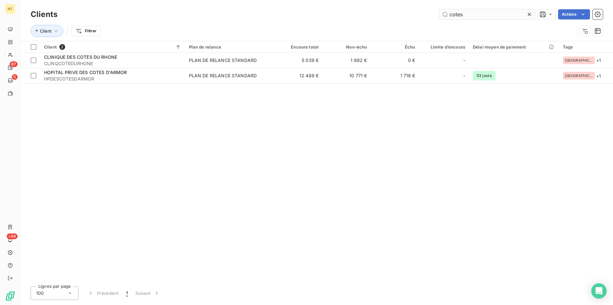
drag, startPoint x: 467, startPoint y: 16, endPoint x: 443, endPoint y: 15, distance: 24.3
click at [443, 15] on input "cotes" at bounding box center [487, 14] width 96 height 10
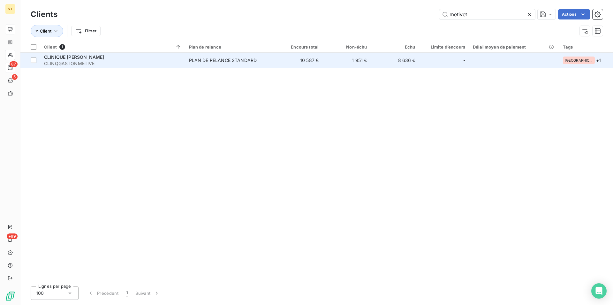
type input "metivet"
click at [95, 57] on span "CLINIQUE [PERSON_NAME]" at bounding box center [74, 56] width 60 height 5
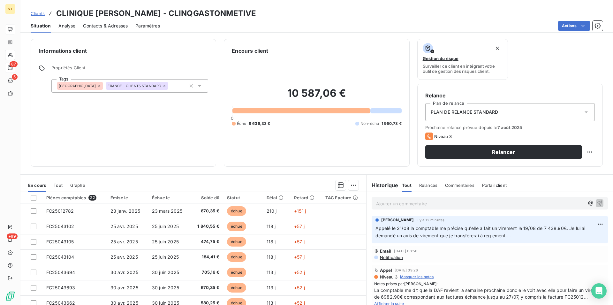
click at [102, 23] on span "Contacts & Adresses" at bounding box center [105, 26] width 45 height 6
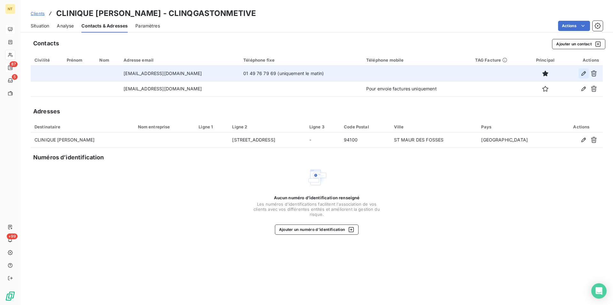
click at [585, 74] on icon "button" at bounding box center [583, 73] width 6 height 6
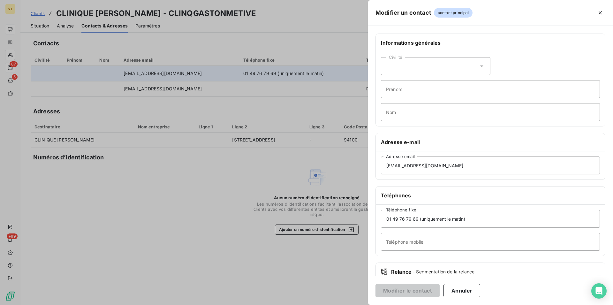
click at [480, 66] on icon at bounding box center [481, 66] width 3 height 2
click at [387, 82] on input "radio" at bounding box center [388, 82] width 6 height 6
click at [388, 88] on input "Prénom" at bounding box center [490, 89] width 219 height 18
type input "[PERSON_NAME]"
click at [390, 112] on input "Nom" at bounding box center [490, 112] width 219 height 18
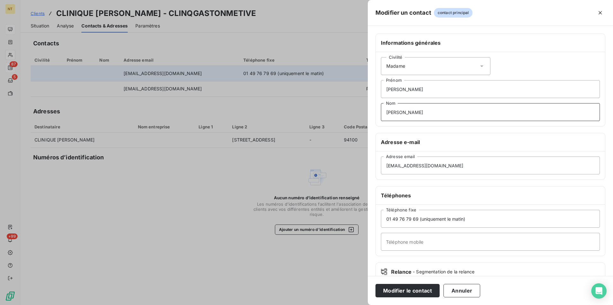
type input "[PERSON_NAME]"
click at [391, 242] on input "Téléphone mobile" at bounding box center [490, 242] width 219 height 18
drag, startPoint x: 456, startPoint y: 244, endPoint x: 389, endPoint y: 243, distance: 67.0
click at [389, 243] on input "COMPTABILIT2 FOURNISSEURS" at bounding box center [490, 242] width 219 height 18
type input "Comptabilité fournisseurs"
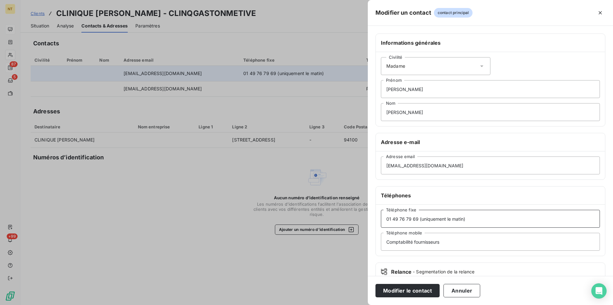
click at [463, 219] on input "01 49 76 79 69 (uniquement le matin)" at bounding box center [490, 219] width 219 height 18
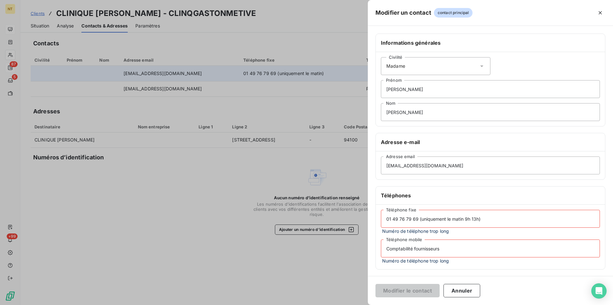
drag, startPoint x: 446, startPoint y: 219, endPoint x: 420, endPoint y: 220, distance: 25.5
click at [420, 220] on input "01 49 76 79 69 (uniquement le matin 9h 13h)" at bounding box center [490, 219] width 219 height 18
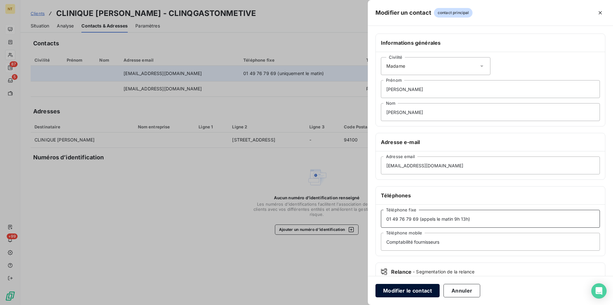
type input "01 49 76 79 69 (appels le matin 9h 13h)"
click at [415, 288] on button "Modifier le contact" at bounding box center [407, 290] width 64 height 13
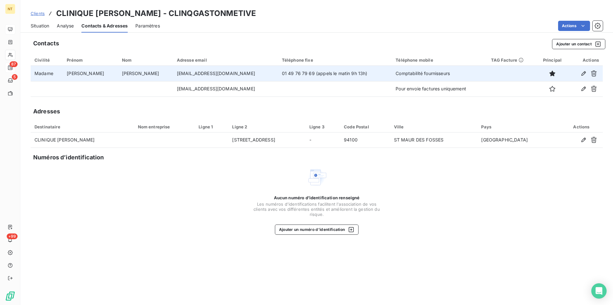
click at [41, 22] on div "Situation" at bounding box center [40, 25] width 19 height 13
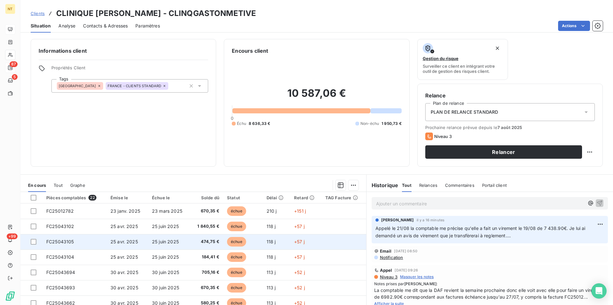
click at [70, 243] on span "FC25043105" at bounding box center [60, 241] width 28 height 5
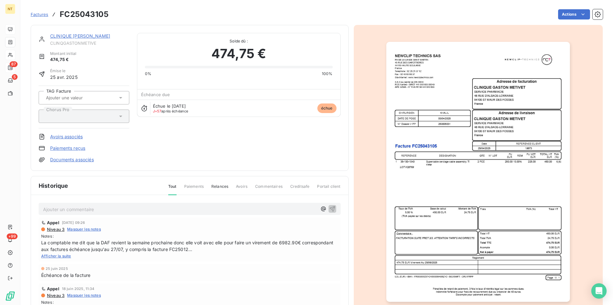
click at [51, 208] on p "Ajouter un commentaire ﻿" at bounding box center [180, 209] width 274 height 8
click at [130, 209] on span "Reçu mail ce jour avec avis de virement comme convenu lors de mon appel. factur…" at bounding box center [139, 208] width 193 height 5
drag, startPoint x: 200, startPoint y: 209, endPoint x: 165, endPoint y: 211, distance: 35.2
click at [165, 211] on p "Reçu mail ce jour avec avis de virement datant du 19/08 comme convenu lors de m…" at bounding box center [180, 208] width 274 height 7
click at [45, 208] on span "Reçu mail ce jour avec avis de virement datant du 19/08 lors de mon appel. fact…" at bounding box center [140, 208] width 194 height 5
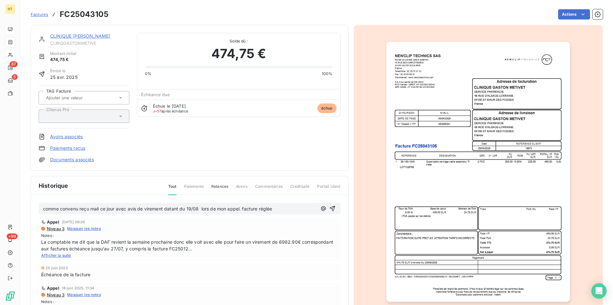
click at [45, 210] on span "comme convenu reçu mail ce jour avec avis de virement datant du 19/08 lors de m…" at bounding box center [157, 208] width 229 height 5
drag, startPoint x: 241, startPoint y: 208, endPoint x: 203, endPoint y: 208, distance: 38.0
click at [203, 208] on span "Comme convenu reçu mail ce jour avec avis de virement datant du 19/08 lors de m…" at bounding box center [158, 208] width 230 height 5
click at [204, 209] on span "Comme convenu reçu mail ce jour avec avis de virement datant du 19/08. facture …" at bounding box center [137, 208] width 189 height 5
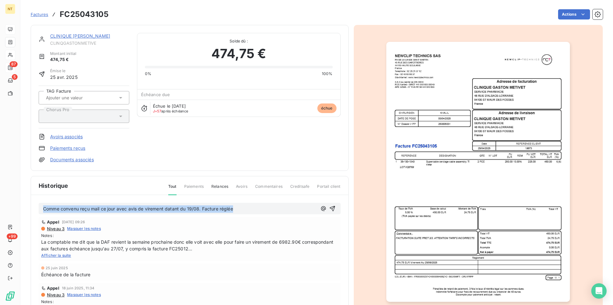
drag, startPoint x: 42, startPoint y: 207, endPoint x: 267, endPoint y: 208, distance: 225.1
click at [267, 208] on div "Comme convenu reçu mail ce jour avec avis de virement datant du 19/08. Facture …" at bounding box center [190, 209] width 302 height 12
copy span "Comme convenu reçu mail ce jour avec avis de virement datant du 19/08. Facture …"
click at [329, 207] on icon "button" at bounding box center [332, 208] width 6 height 6
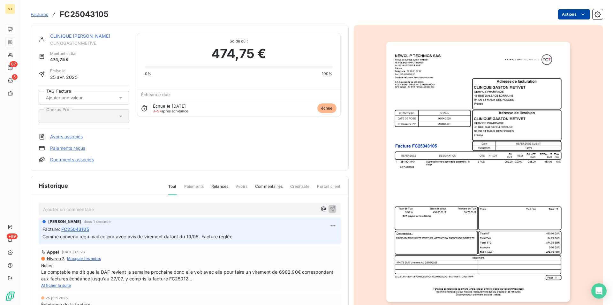
click at [578, 14] on html "NT 87 5 +99 Factures FC25043105 Actions CLINIQUE [PERSON_NAME] CLINQGASTONMETIV…" at bounding box center [306, 152] width 613 height 305
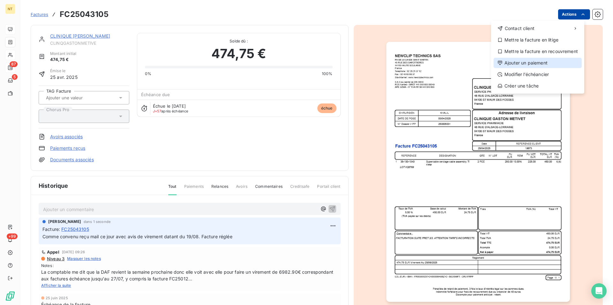
click at [538, 61] on div "Ajouter un paiement" at bounding box center [538, 63] width 88 height 10
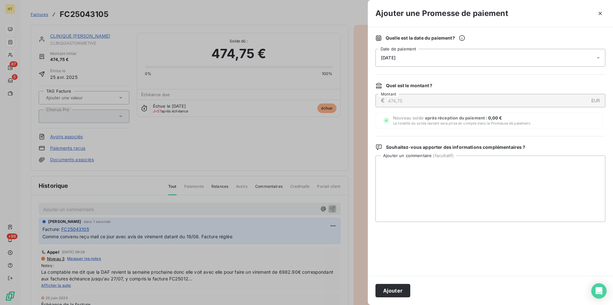
click at [433, 56] on div "[DATE]" at bounding box center [490, 58] width 230 height 18
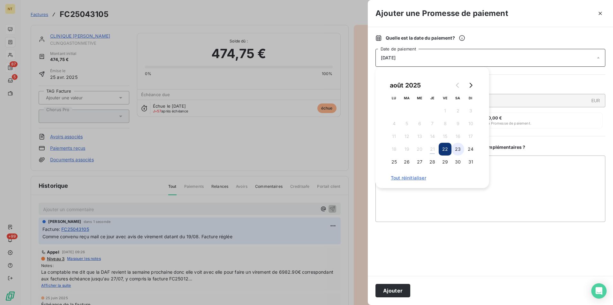
click at [460, 147] on button "23" at bounding box center [457, 149] width 13 height 13
click at [390, 290] on button "Ajouter" at bounding box center [392, 290] width 35 height 13
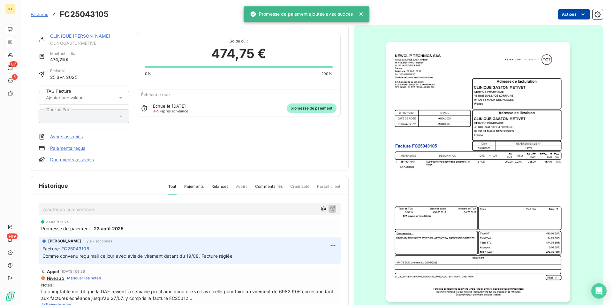
click at [85, 37] on link "CLINIQUE [PERSON_NAME]" at bounding box center [80, 35] width 60 height 5
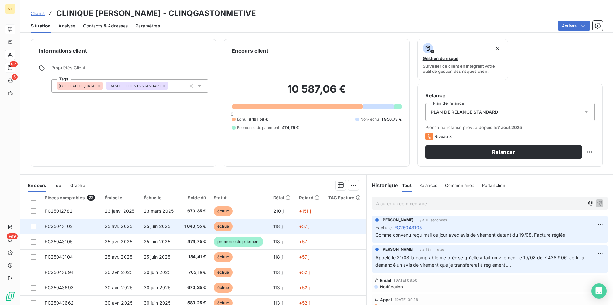
click at [54, 225] on span "FC25043102" at bounding box center [59, 225] width 28 height 5
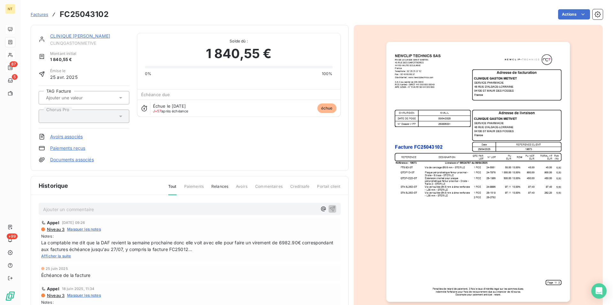
click at [58, 207] on p "Ajouter un commentaire ﻿" at bounding box center [180, 209] width 274 height 8
click at [329, 207] on icon "button" at bounding box center [332, 208] width 6 height 6
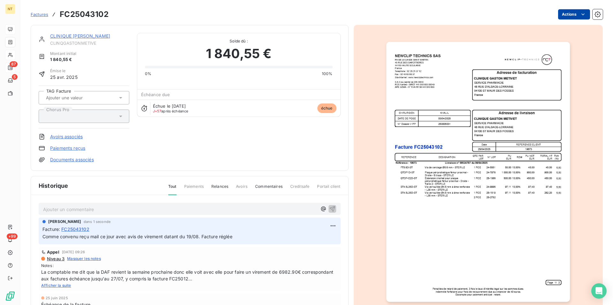
click at [577, 14] on html "NT 87 5 +99 Factures FC25043102 Actions CLINIQUE [PERSON_NAME] Montant initial …" at bounding box center [306, 152] width 613 height 305
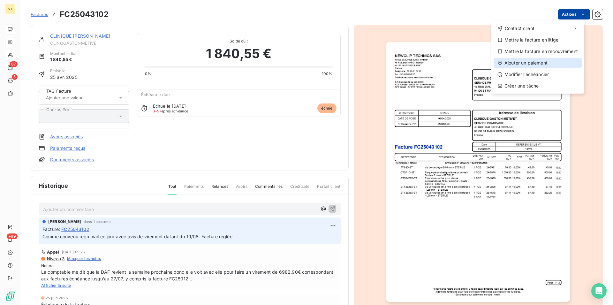
click at [541, 61] on div "Ajouter un paiement" at bounding box center [538, 63] width 88 height 10
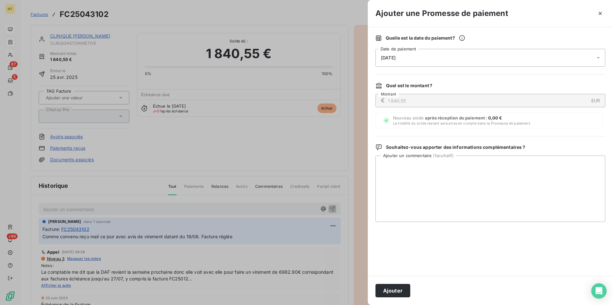
click at [429, 56] on div "[DATE]" at bounding box center [490, 58] width 230 height 18
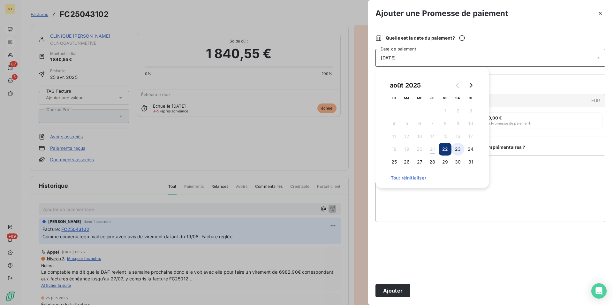
click at [458, 147] on button "23" at bounding box center [457, 149] width 13 height 13
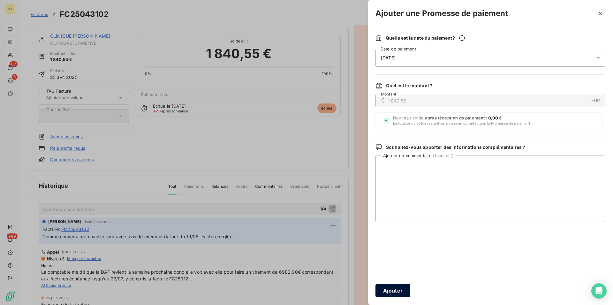
click at [394, 288] on button "Ajouter" at bounding box center [392, 290] width 35 height 13
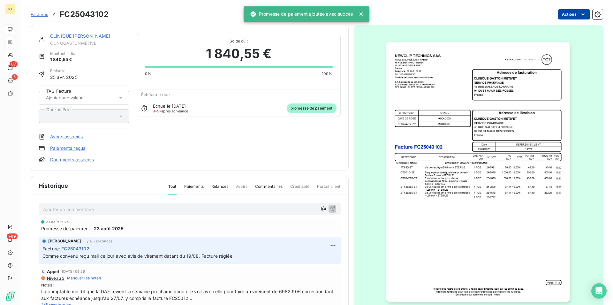
click at [67, 35] on link "CLINIQUE [PERSON_NAME]" at bounding box center [80, 35] width 60 height 5
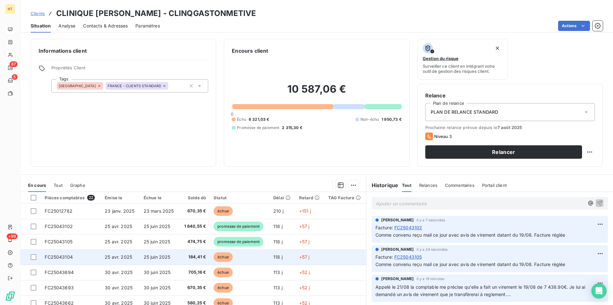
click at [64, 257] on span "FC25043104" at bounding box center [59, 256] width 28 height 5
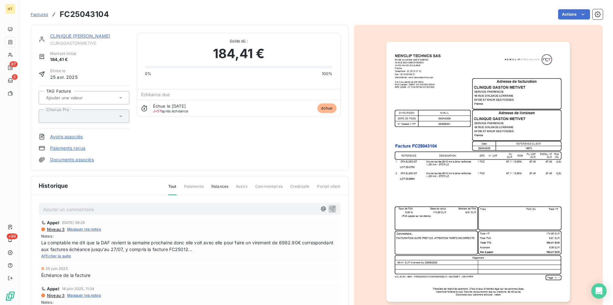
click at [69, 208] on p "Ajouter un commentaire ﻿" at bounding box center [180, 209] width 274 height 8
click at [329, 206] on icon "button" at bounding box center [332, 208] width 6 height 6
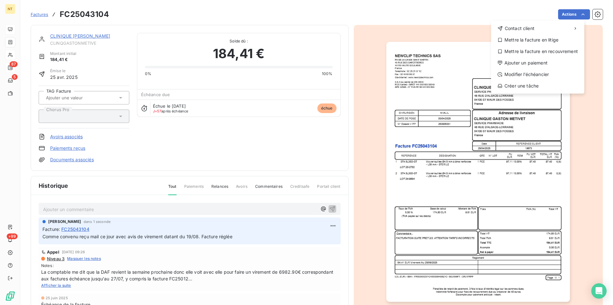
click at [576, 12] on html "NT 87 5 +99 Factures FC25043104 Actions Contact client Mettre la facture en lit…" at bounding box center [306, 152] width 613 height 305
click at [538, 64] on div "Ajouter un paiement" at bounding box center [538, 63] width 88 height 10
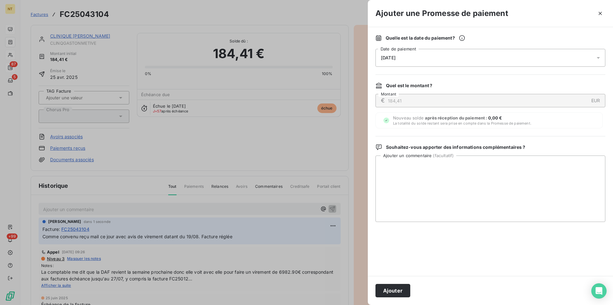
click at [427, 57] on div "[DATE]" at bounding box center [490, 58] width 230 height 18
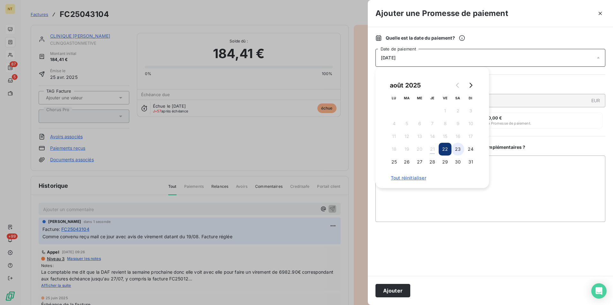
click at [458, 149] on button "23" at bounding box center [457, 149] width 13 height 13
click at [393, 287] on button "Ajouter" at bounding box center [392, 290] width 35 height 13
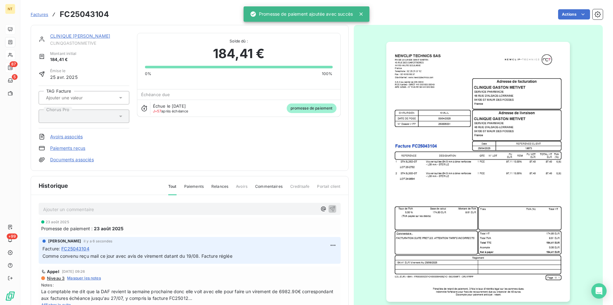
click at [76, 35] on link "CLINIQUE [PERSON_NAME]" at bounding box center [80, 35] width 60 height 5
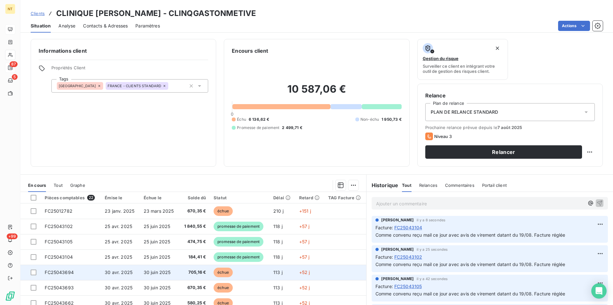
click at [80, 268] on td "FC25043694" at bounding box center [71, 272] width 60 height 15
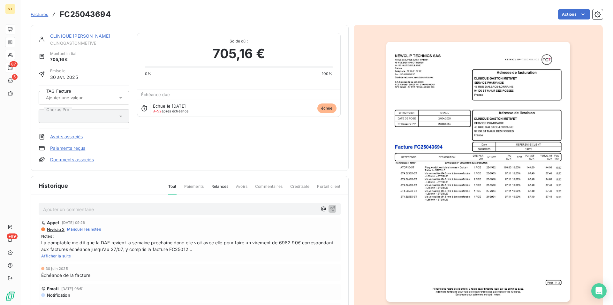
click at [98, 207] on p "Ajouter un commentaire ﻿" at bounding box center [180, 209] width 274 height 8
click at [329, 207] on icon "button" at bounding box center [331, 208] width 5 height 5
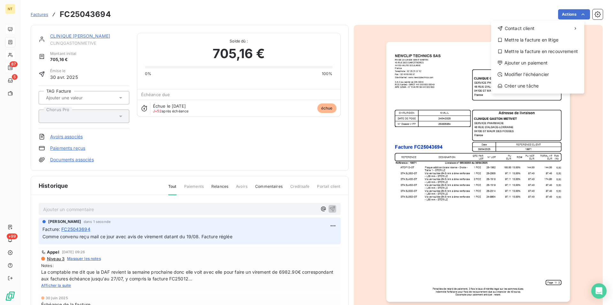
click at [578, 13] on html "NT 87 5 +99 Factures FC25043694 Actions Contact client Mettre la facture en lit…" at bounding box center [306, 152] width 613 height 305
click at [535, 63] on div "Ajouter un paiement" at bounding box center [538, 63] width 88 height 10
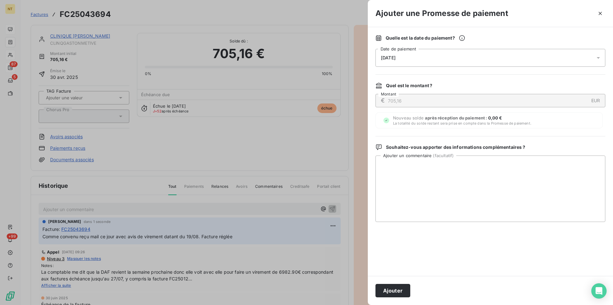
click at [450, 56] on div "[DATE]" at bounding box center [490, 58] width 230 height 18
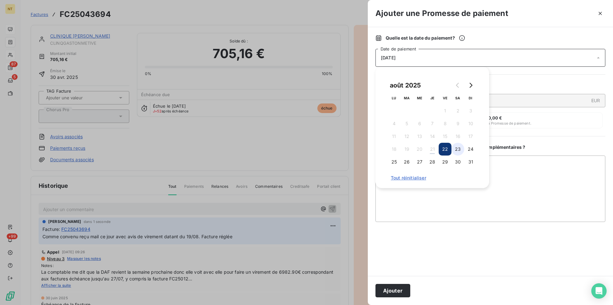
click at [456, 149] on button "23" at bounding box center [457, 149] width 13 height 13
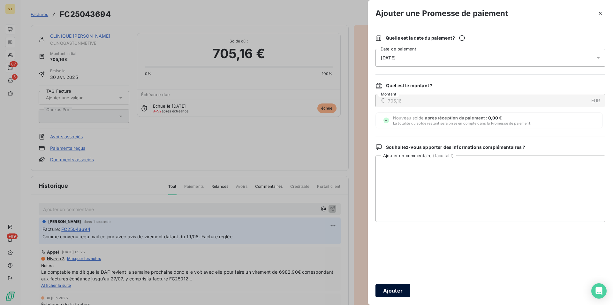
click at [387, 292] on button "Ajouter" at bounding box center [392, 290] width 35 height 13
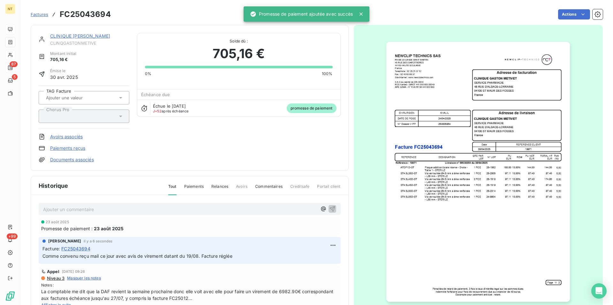
click at [82, 36] on link "CLINIQUE [PERSON_NAME]" at bounding box center [80, 35] width 60 height 5
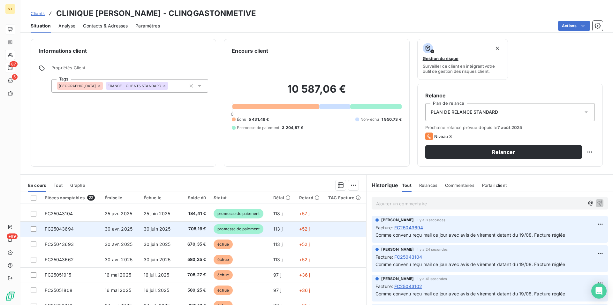
scroll to position [65, 0]
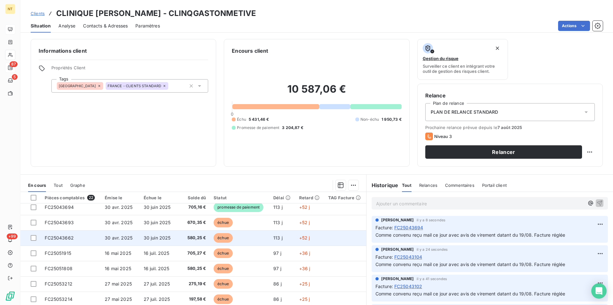
click at [70, 238] on span "FC25043662" at bounding box center [59, 237] width 29 height 5
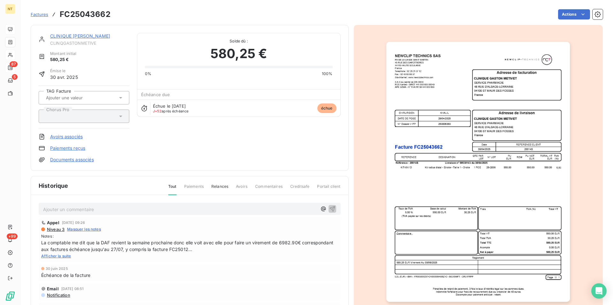
click at [108, 207] on p "Ajouter un commentaire ﻿" at bounding box center [180, 209] width 274 height 8
click at [329, 208] on icon "button" at bounding box center [332, 208] width 6 height 6
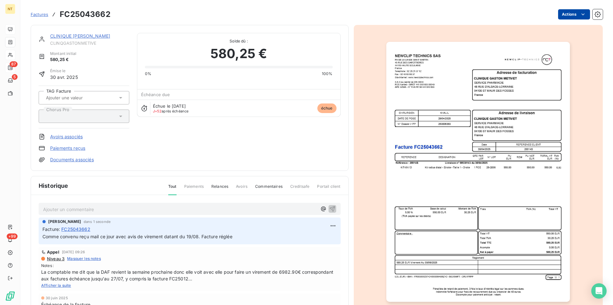
click at [580, 16] on html "NT 87 5 +99 Factures FC25043662 Actions CLINIQUE [PERSON_NAME] Montant initial …" at bounding box center [306, 152] width 613 height 305
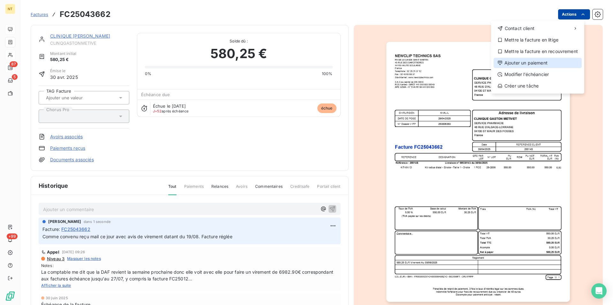
click at [545, 59] on div "Ajouter un paiement" at bounding box center [538, 63] width 88 height 10
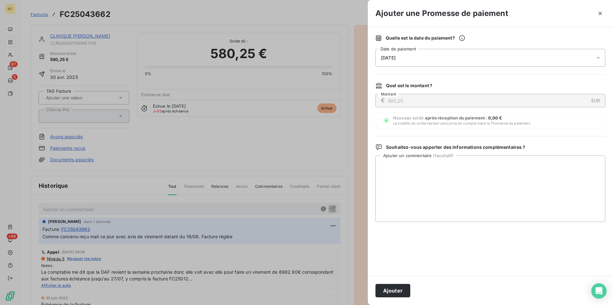
click at [437, 56] on div "[DATE]" at bounding box center [490, 58] width 230 height 18
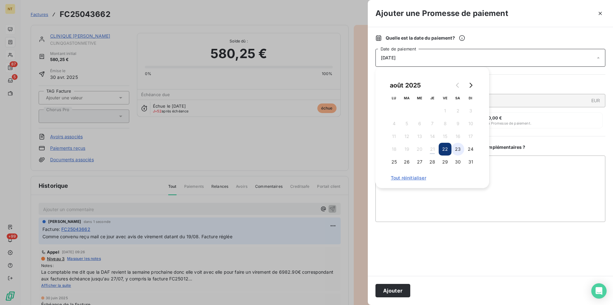
click at [458, 149] on button "23" at bounding box center [457, 149] width 13 height 13
click at [389, 290] on button "Ajouter" at bounding box center [392, 290] width 35 height 13
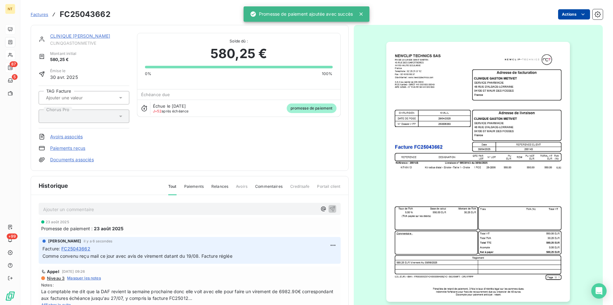
click at [88, 35] on link "CLINIQUE [PERSON_NAME]" at bounding box center [80, 35] width 60 height 5
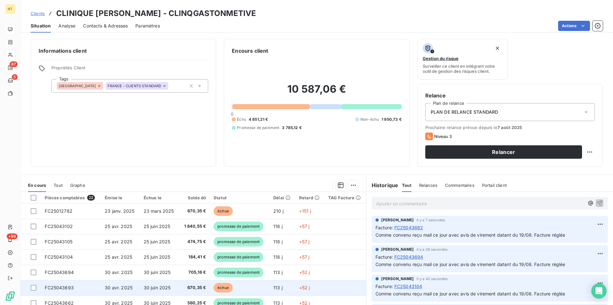
click at [74, 285] on td "FC25043693" at bounding box center [71, 287] width 60 height 15
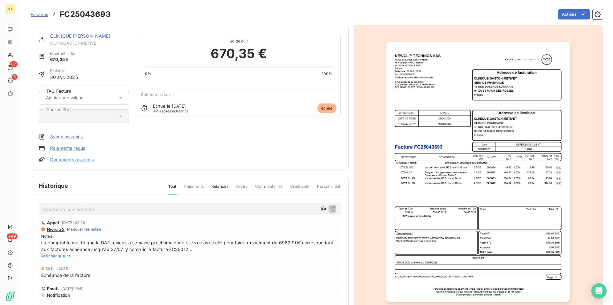
click at [90, 209] on p "Ajouter un commentaire ﻿" at bounding box center [180, 209] width 274 height 8
click at [329, 208] on icon "button" at bounding box center [332, 208] width 6 height 6
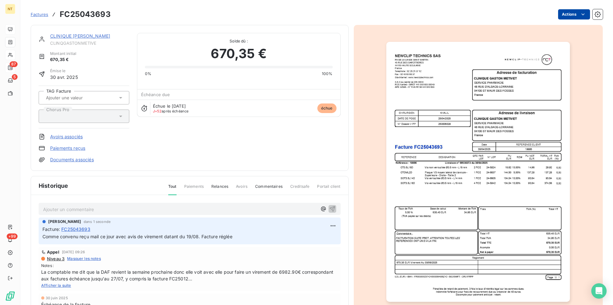
click at [578, 12] on html "NT 87 5 +99 Factures FC25043693 Actions CLINIQUE [PERSON_NAME] Montant initial …" at bounding box center [306, 152] width 613 height 305
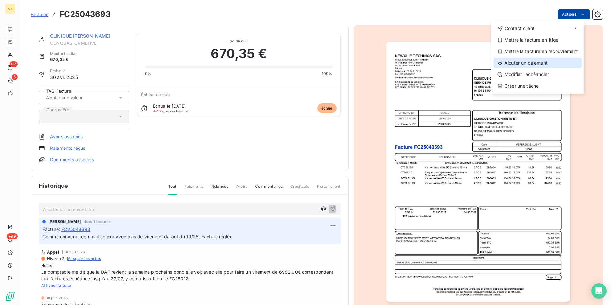
click at [546, 63] on div "Ajouter un paiement" at bounding box center [538, 63] width 88 height 10
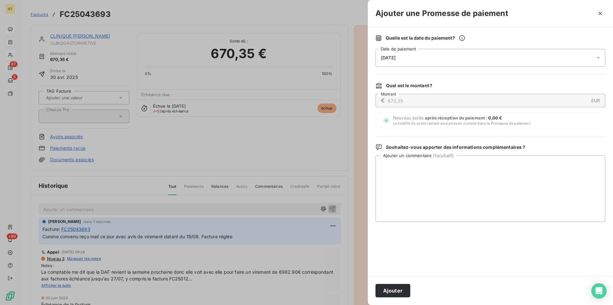
click at [420, 56] on div "[DATE]" at bounding box center [490, 58] width 230 height 18
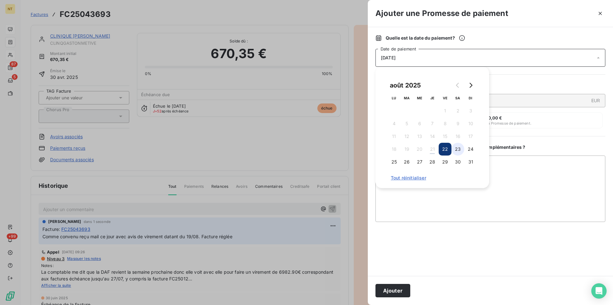
click at [458, 148] on button "23" at bounding box center [457, 149] width 13 height 13
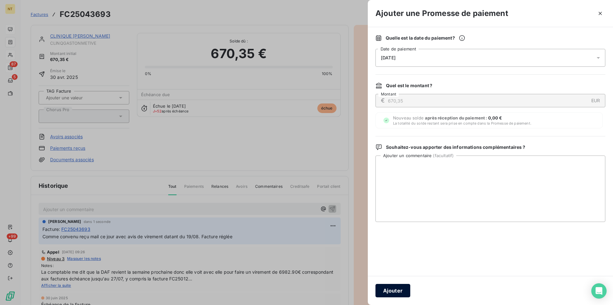
click at [394, 286] on button "Ajouter" at bounding box center [392, 290] width 35 height 13
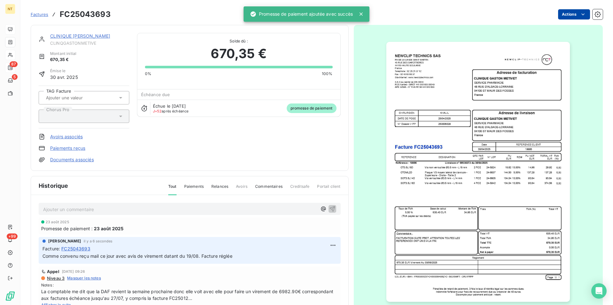
click at [89, 36] on link "CLINIQUE [PERSON_NAME]" at bounding box center [80, 35] width 60 height 5
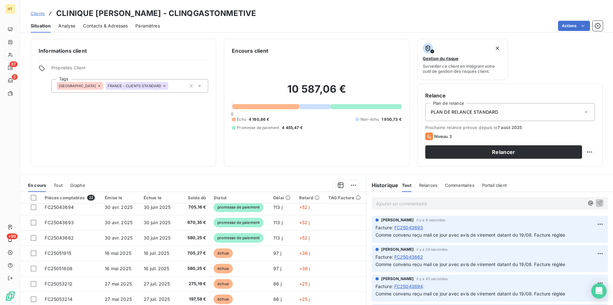
scroll to position [98, 0]
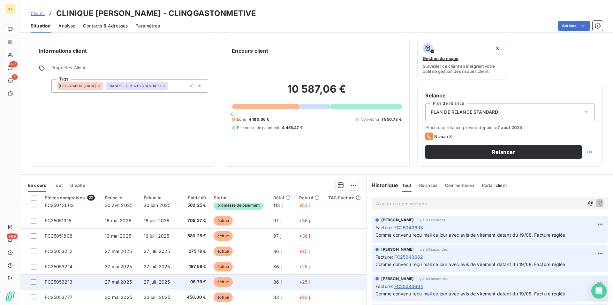
click at [62, 283] on span "FC25053213" at bounding box center [59, 281] width 28 height 5
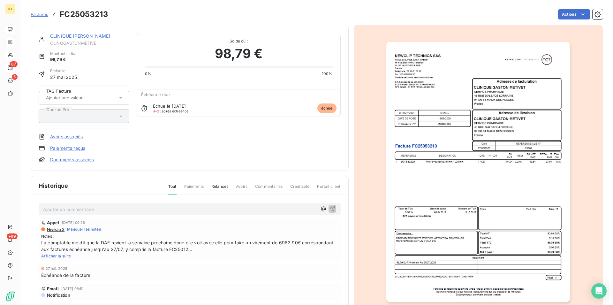
click at [57, 206] on p "Ajouter un commentaire ﻿" at bounding box center [180, 209] width 274 height 8
click at [329, 207] on icon "button" at bounding box center [331, 208] width 5 height 5
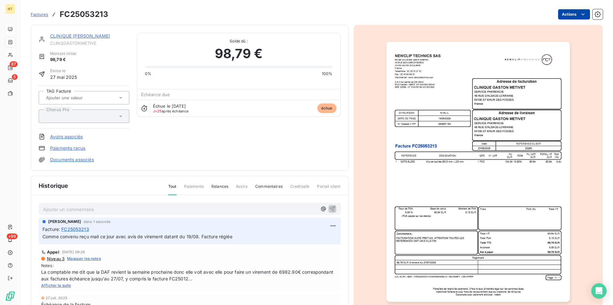
click at [578, 15] on html "NT 87 5 +99 Factures FC25053213 Actions CLINIQUE [PERSON_NAME] CLINQGASTONMETIV…" at bounding box center [306, 152] width 613 height 305
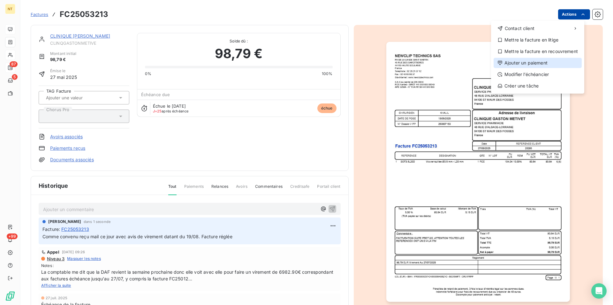
click at [532, 62] on div "Ajouter un paiement" at bounding box center [538, 63] width 88 height 10
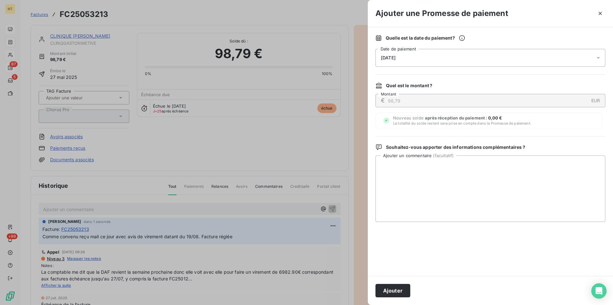
click at [418, 58] on div "[DATE]" at bounding box center [490, 58] width 230 height 18
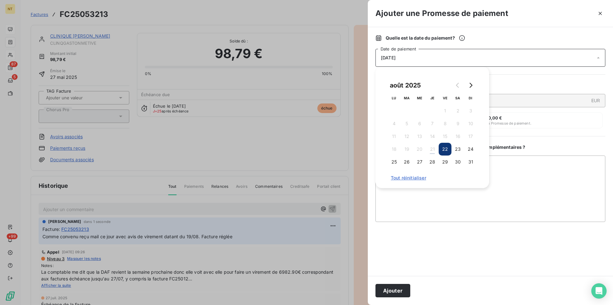
drag, startPoint x: 457, startPoint y: 148, endPoint x: 456, endPoint y: 142, distance: 6.8
click at [457, 148] on button "23" at bounding box center [457, 149] width 13 height 13
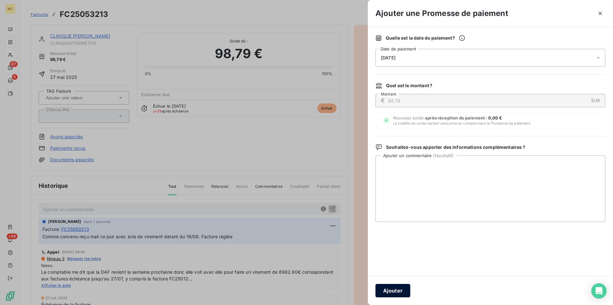
click at [394, 289] on button "Ajouter" at bounding box center [392, 290] width 35 height 13
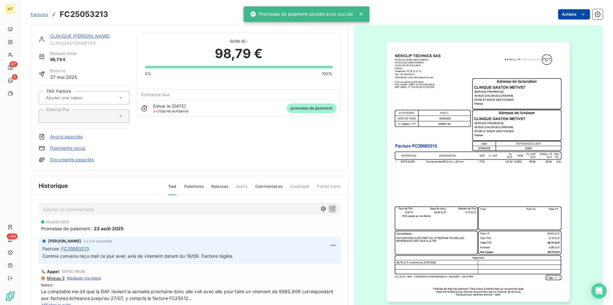
click at [79, 35] on link "CLINIQUE [PERSON_NAME]" at bounding box center [80, 35] width 60 height 5
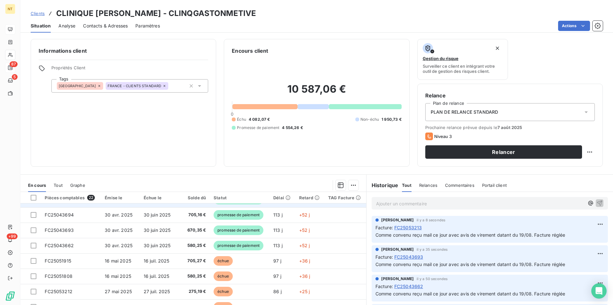
scroll to position [65, 0]
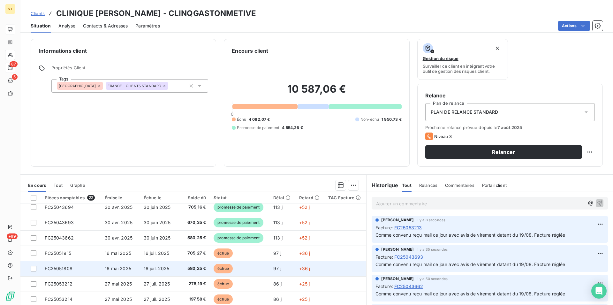
click at [66, 270] on span "FC25051808" at bounding box center [59, 268] width 28 height 5
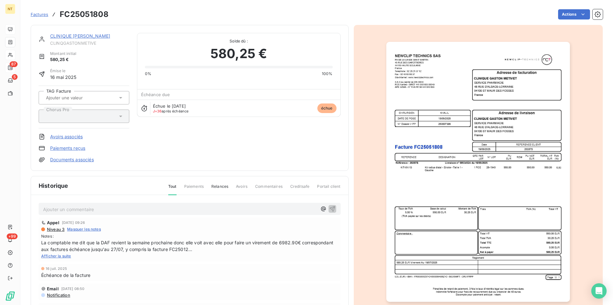
click at [99, 208] on p "Ajouter un commentaire ﻿" at bounding box center [180, 209] width 274 height 8
click at [329, 207] on icon "button" at bounding box center [332, 208] width 6 height 6
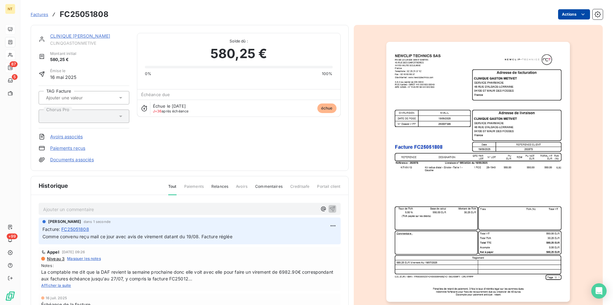
click at [579, 17] on html "NT 87 5 +99 Factures FC25051808 Actions CLINIQUE [PERSON_NAME] CLINQGASTONMETIV…" at bounding box center [306, 152] width 613 height 305
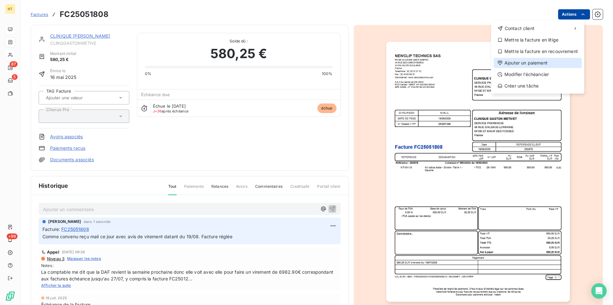
click at [540, 62] on div "Ajouter un paiement" at bounding box center [538, 63] width 88 height 10
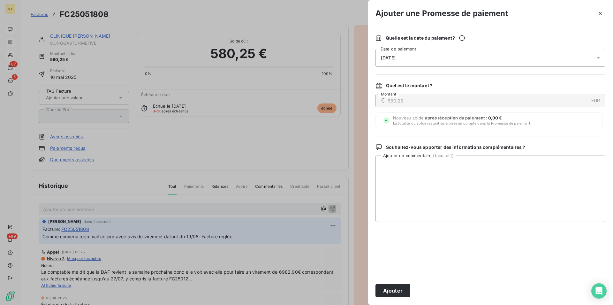
click at [430, 57] on div "[DATE]" at bounding box center [490, 58] width 230 height 18
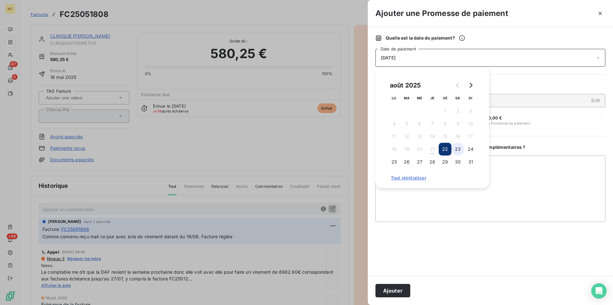
click at [456, 148] on button "23" at bounding box center [457, 149] width 13 height 13
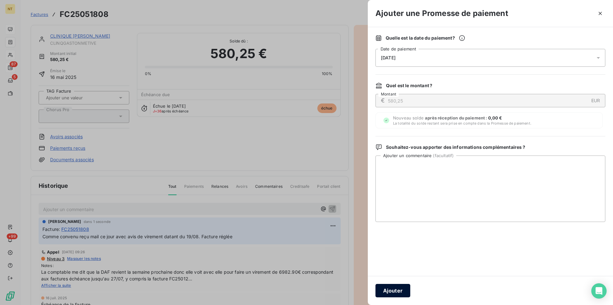
click at [388, 291] on button "Ajouter" at bounding box center [392, 290] width 35 height 13
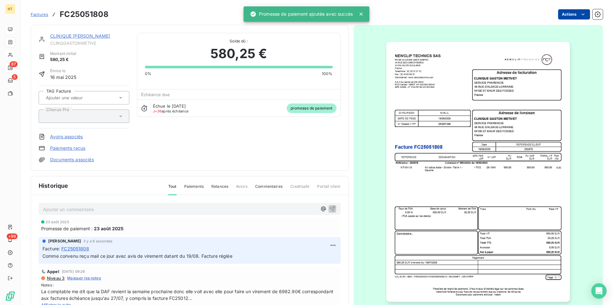
click at [73, 36] on link "CLINIQUE [PERSON_NAME]" at bounding box center [80, 35] width 60 height 5
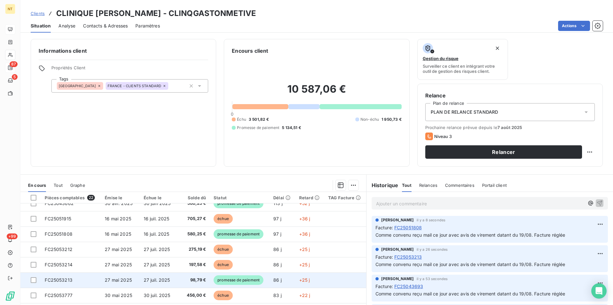
scroll to position [98, 0]
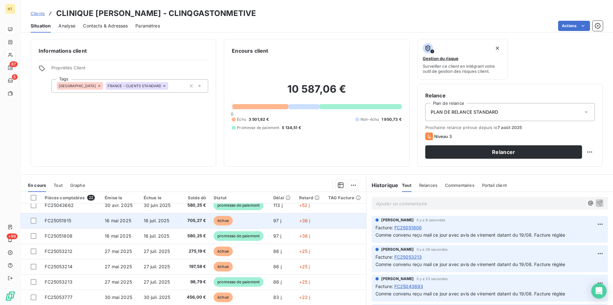
click at [58, 222] on span "FC25051915" at bounding box center [58, 220] width 26 height 5
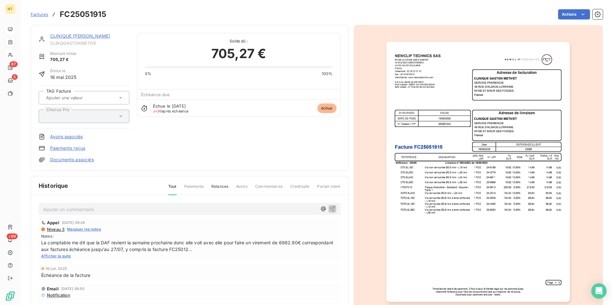
click at [58, 208] on p "Ajouter un commentaire ﻿" at bounding box center [180, 209] width 274 height 8
click at [329, 208] on icon "button" at bounding box center [332, 208] width 6 height 6
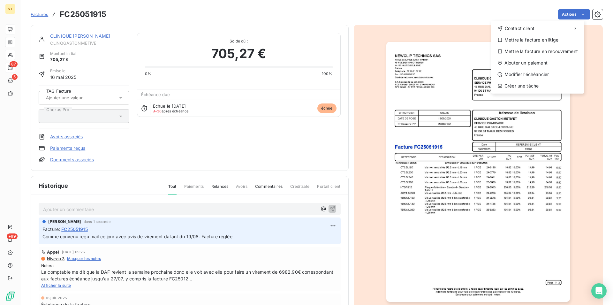
click at [576, 12] on html "NT 87 5 +99 Factures FC25051915 Actions Contact client Mettre la facture en lit…" at bounding box center [306, 152] width 613 height 305
click at [535, 64] on div "Ajouter un paiement" at bounding box center [538, 63] width 88 height 10
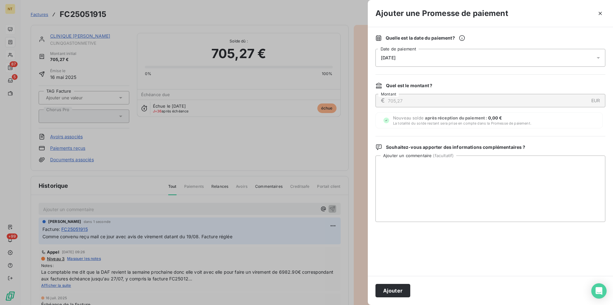
click at [429, 55] on div "[DATE]" at bounding box center [490, 58] width 230 height 18
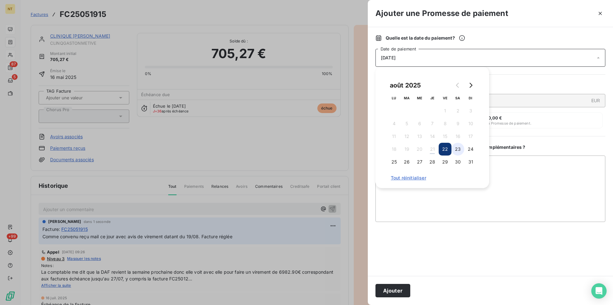
click at [459, 149] on button "23" at bounding box center [457, 149] width 13 height 13
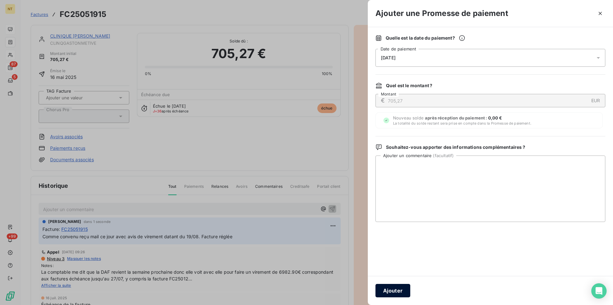
click at [400, 290] on button "Ajouter" at bounding box center [392, 290] width 35 height 13
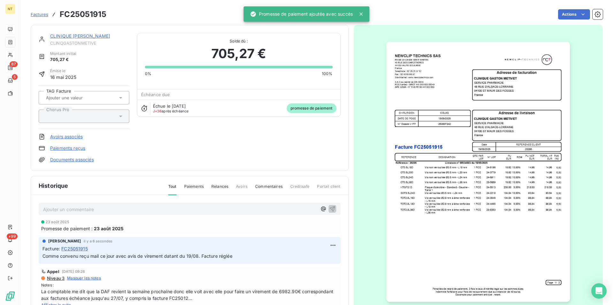
click at [80, 35] on link "CLINIQUE [PERSON_NAME]" at bounding box center [80, 35] width 60 height 5
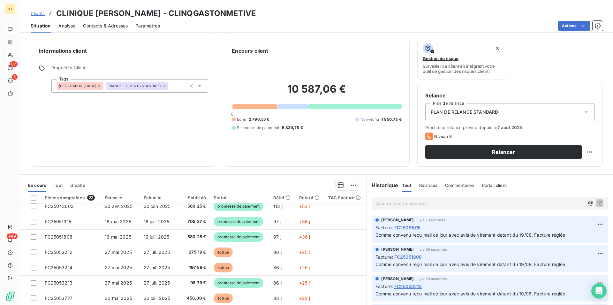
scroll to position [98, 0]
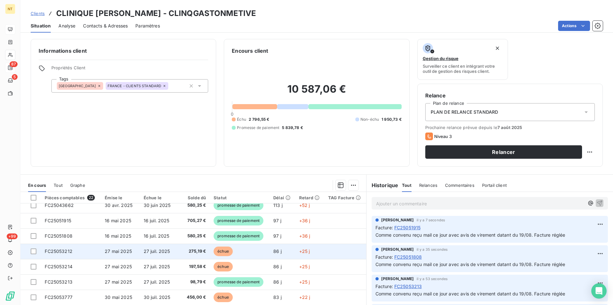
click at [75, 249] on td "FC25053212" at bounding box center [71, 251] width 60 height 15
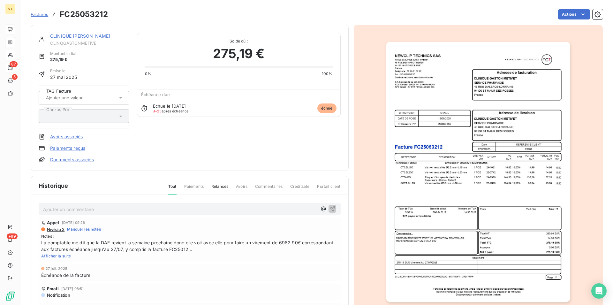
click at [86, 208] on p "Ajouter un commentaire ﻿" at bounding box center [180, 209] width 274 height 8
click at [329, 205] on icon "button" at bounding box center [332, 208] width 6 height 6
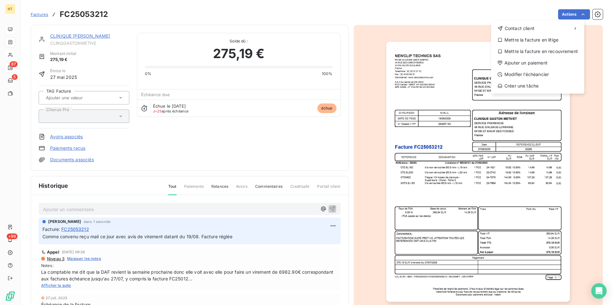
click at [577, 14] on html "NT 87 5 +99 Factures FC25053212 Actions Contact client Mettre la facture en lit…" at bounding box center [306, 152] width 613 height 305
click at [539, 62] on div "Ajouter un paiement" at bounding box center [538, 63] width 88 height 10
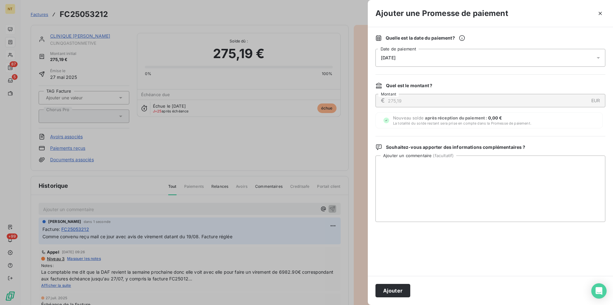
click at [417, 57] on div "[DATE]" at bounding box center [490, 58] width 230 height 18
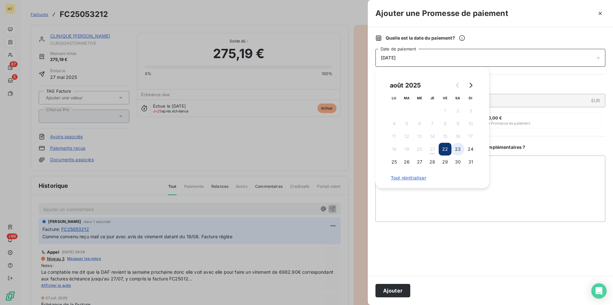
click at [458, 149] on button "23" at bounding box center [457, 149] width 13 height 13
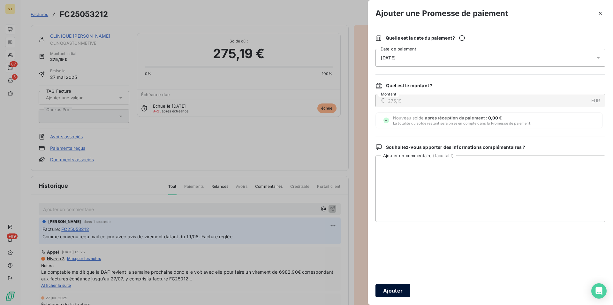
click at [392, 289] on button "Ajouter" at bounding box center [392, 290] width 35 height 13
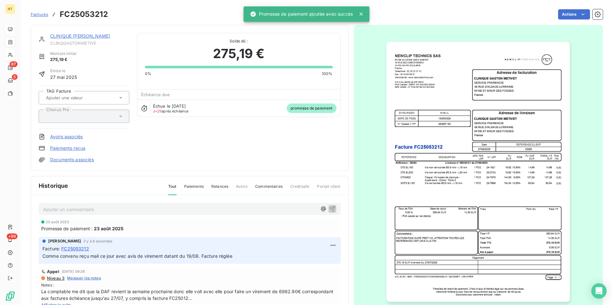
click at [82, 36] on link "CLINIQUE [PERSON_NAME]" at bounding box center [80, 35] width 60 height 5
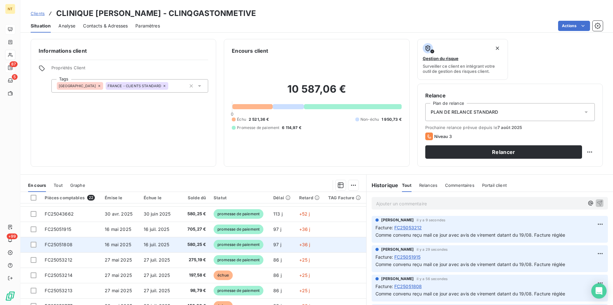
scroll to position [98, 0]
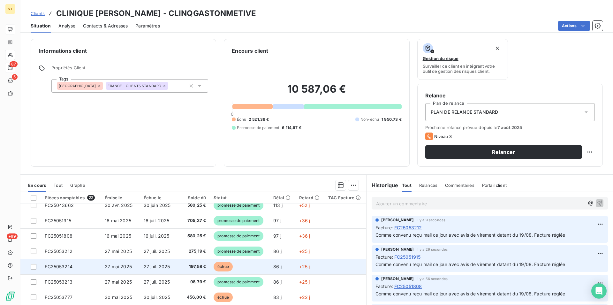
click at [74, 263] on td "FC25053214" at bounding box center [71, 266] width 60 height 15
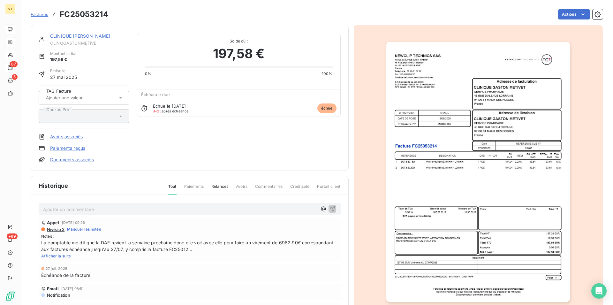
click at [91, 205] on div "Ajouter un commentaire ﻿" at bounding box center [180, 209] width 274 height 9
click at [92, 209] on p "Ajouter un commentaire ﻿" at bounding box center [180, 209] width 274 height 8
click at [329, 207] on icon "button" at bounding box center [332, 208] width 6 height 6
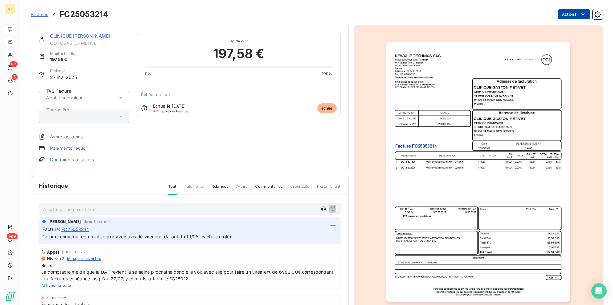
click at [579, 15] on html "NT 87 5 +99 Factures FC25053214 Actions CLINIQUE [PERSON_NAME] CLINQGASTONMETIV…" at bounding box center [306, 152] width 613 height 305
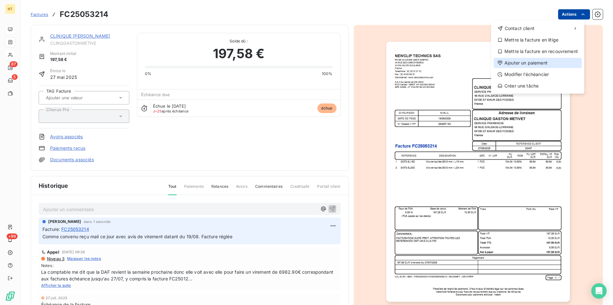
click at [545, 63] on div "Ajouter un paiement" at bounding box center [538, 63] width 88 height 10
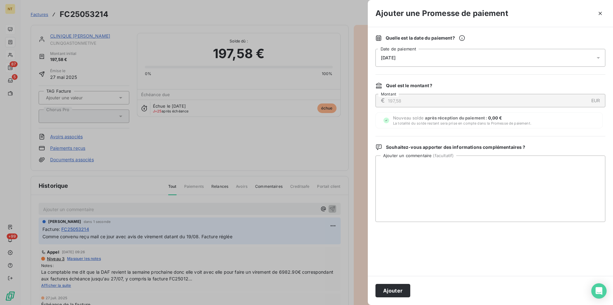
click at [418, 58] on div "[DATE]" at bounding box center [490, 58] width 230 height 18
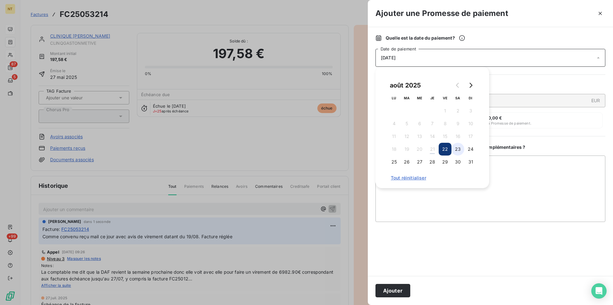
click at [460, 148] on button "23" at bounding box center [457, 149] width 13 height 13
click at [393, 290] on button "Ajouter" at bounding box center [392, 290] width 35 height 13
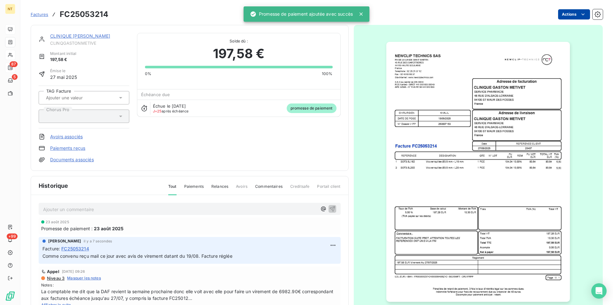
click at [81, 35] on link "CLINIQUE [PERSON_NAME]" at bounding box center [80, 35] width 60 height 5
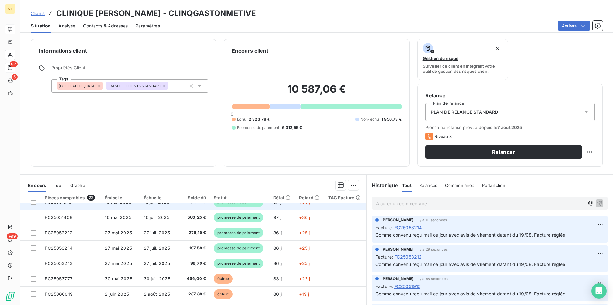
scroll to position [130, 0]
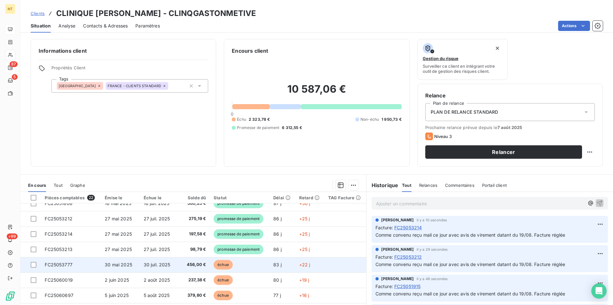
click at [72, 265] on td "FC25053777" at bounding box center [71, 264] width 60 height 15
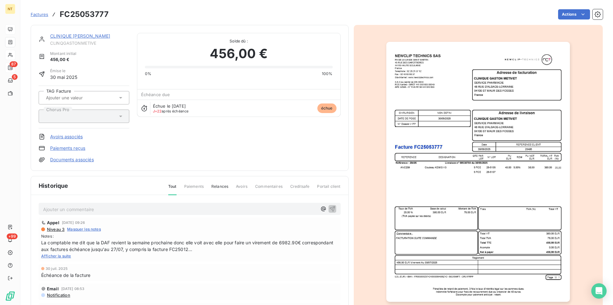
click at [62, 208] on p "Ajouter un commentaire ﻿" at bounding box center [180, 209] width 274 height 8
click at [329, 209] on icon "button" at bounding box center [332, 208] width 6 height 6
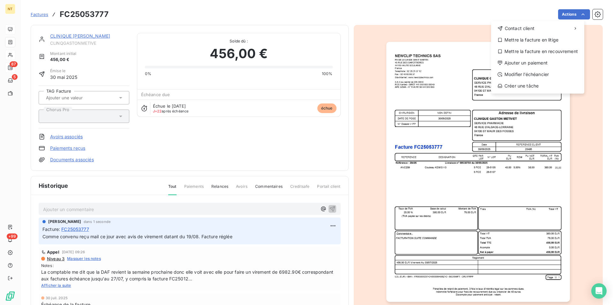
click at [579, 16] on html "NT 87 5 +99 Factures FC25053777 Actions Contact client Mettre la facture en lit…" at bounding box center [306, 152] width 613 height 305
click at [541, 64] on div "Ajouter un paiement" at bounding box center [538, 63] width 88 height 10
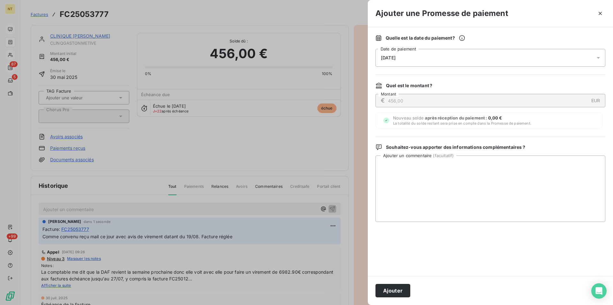
click at [423, 59] on div "[DATE]" at bounding box center [490, 58] width 230 height 18
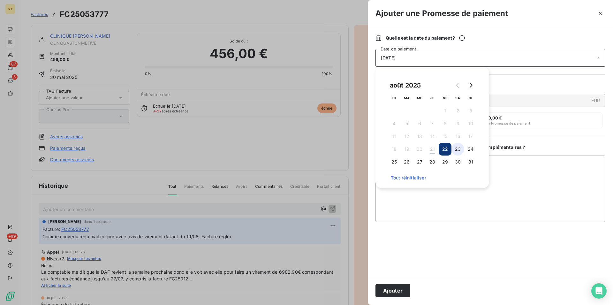
click at [459, 149] on button "23" at bounding box center [457, 149] width 13 height 13
click at [391, 292] on button "Ajouter" at bounding box center [392, 290] width 35 height 13
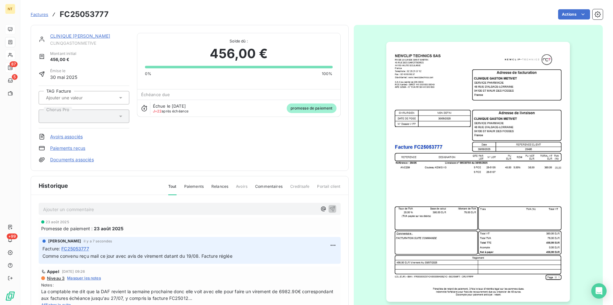
click at [83, 39] on link "CLINIQUE [PERSON_NAME]" at bounding box center [80, 35] width 60 height 5
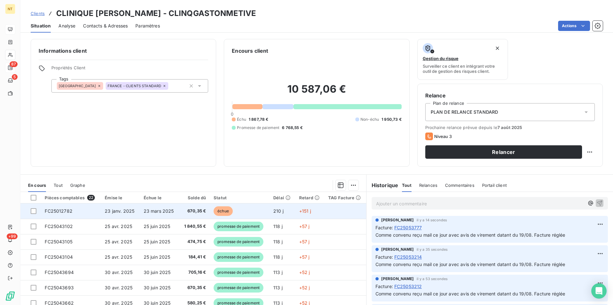
click at [69, 211] on span "FC25012782" at bounding box center [59, 210] width 28 height 5
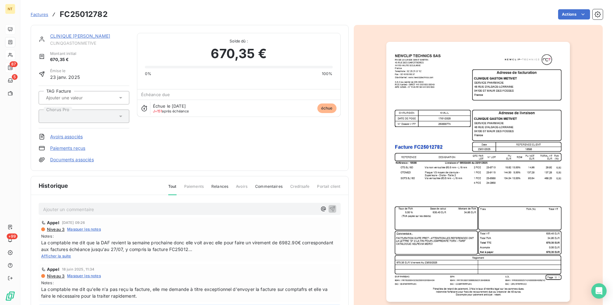
click at [76, 207] on p "Ajouter un commentaire ﻿" at bounding box center [180, 209] width 274 height 8
click at [329, 209] on icon "button" at bounding box center [332, 208] width 6 height 6
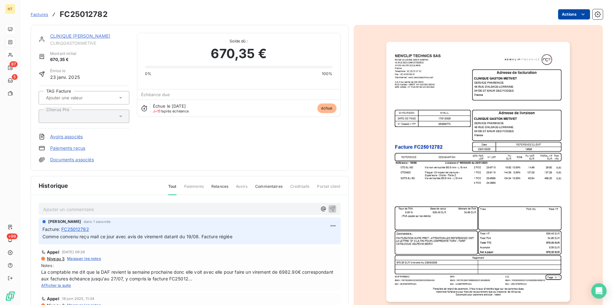
click at [578, 14] on html "NT 87 5 +99 Factures FC25012782 Actions CLINIQUE [PERSON_NAME] Montant initial …" at bounding box center [306, 152] width 613 height 305
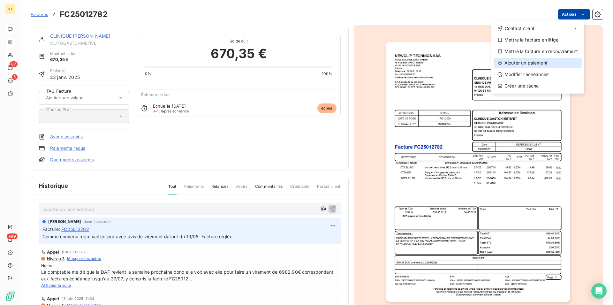
click at [545, 61] on div "Ajouter un paiement" at bounding box center [538, 63] width 88 height 10
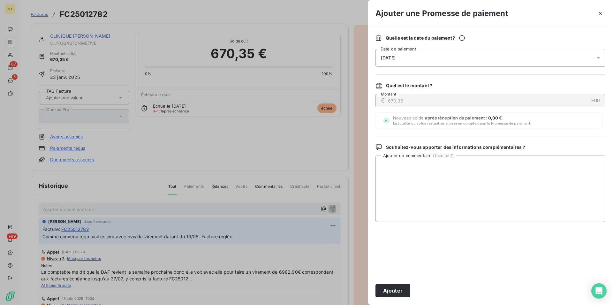
click at [474, 55] on div "[DATE]" at bounding box center [490, 58] width 230 height 18
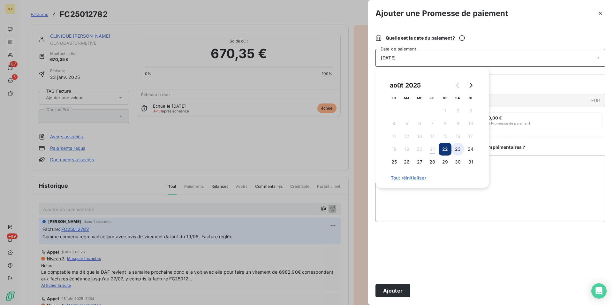
click at [457, 147] on button "23" at bounding box center [457, 149] width 13 height 13
click at [391, 289] on button "Ajouter" at bounding box center [392, 290] width 35 height 13
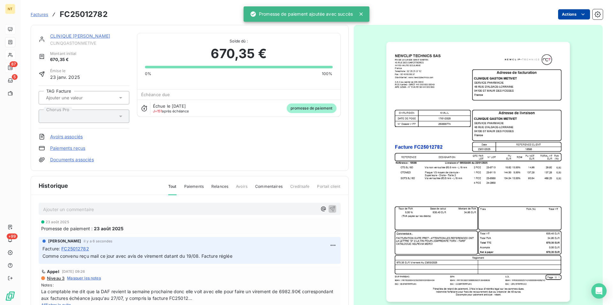
click at [82, 39] on div "CLINIQUE [PERSON_NAME]" at bounding box center [89, 36] width 79 height 6
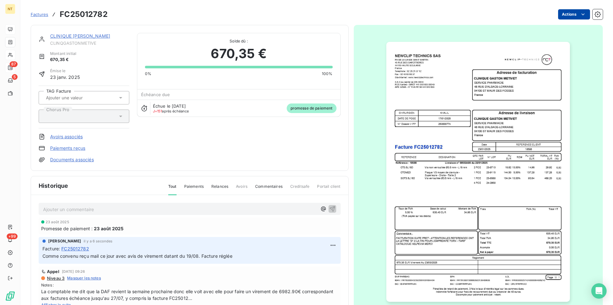
click at [83, 34] on link "CLINIQUE [PERSON_NAME]" at bounding box center [80, 35] width 60 height 5
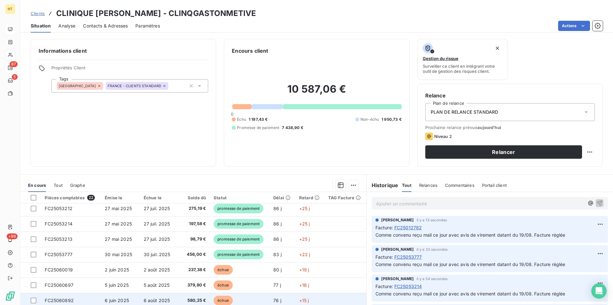
scroll to position [130, 0]
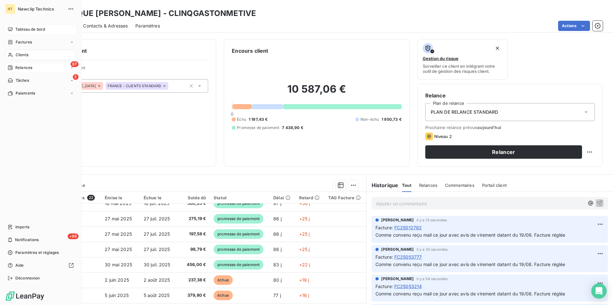
click at [31, 53] on div "Clients" at bounding box center [40, 55] width 71 height 10
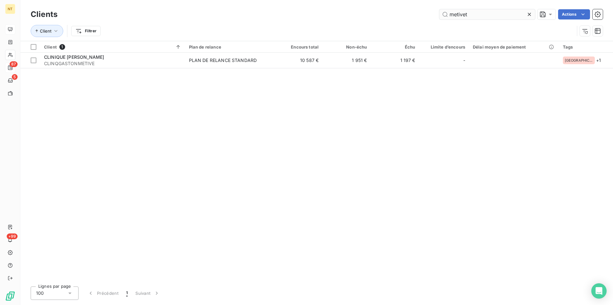
drag, startPoint x: 468, startPoint y: 15, endPoint x: 440, endPoint y: 16, distance: 28.4
click at [440, 16] on input "metivet" at bounding box center [487, 14] width 96 height 10
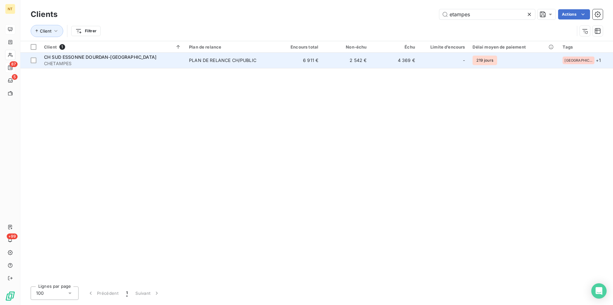
type input "etampes"
click at [100, 58] on span "CH SUD ESSONNE DOURDAN-[GEOGRAPHIC_DATA]" at bounding box center [100, 56] width 112 height 5
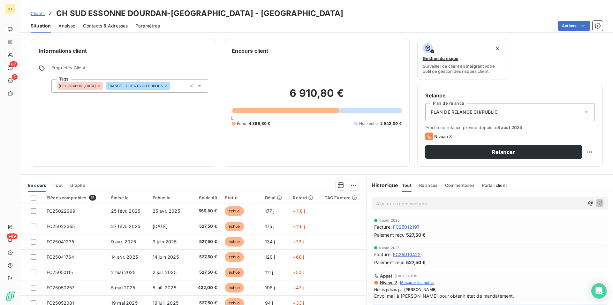
click at [99, 21] on div "Contacts & Adresses" at bounding box center [105, 25] width 45 height 13
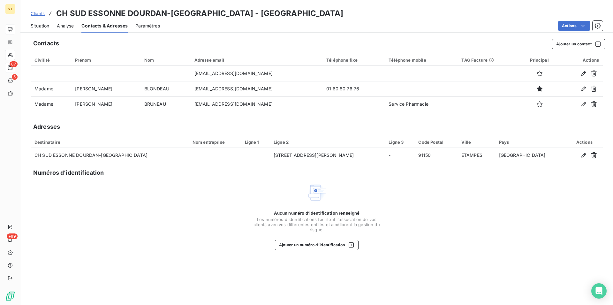
click at [41, 26] on span "Situation" at bounding box center [40, 26] width 19 height 6
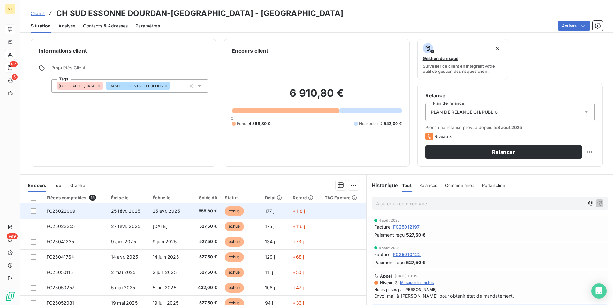
click at [129, 214] on td "25 févr. 2025" at bounding box center [127, 210] width 41 height 15
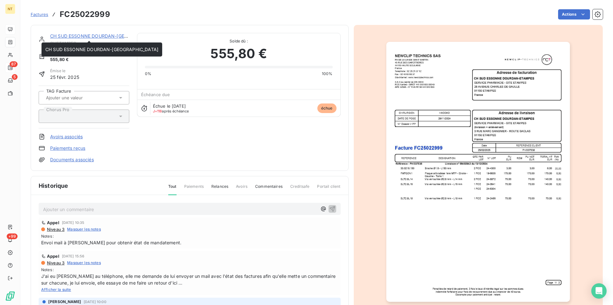
click at [79, 35] on link "CH SUD ESSONNE DOURDAN-[GEOGRAPHIC_DATA]" at bounding box center [106, 35] width 113 height 5
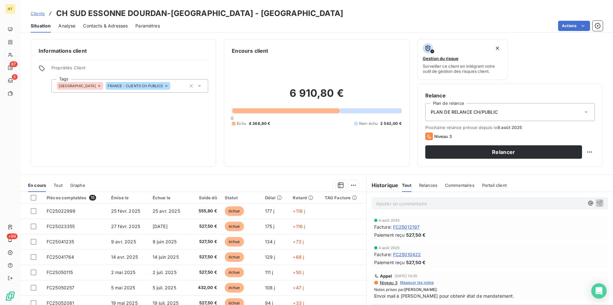
click at [114, 28] on span "Contacts & Adresses" at bounding box center [105, 26] width 45 height 6
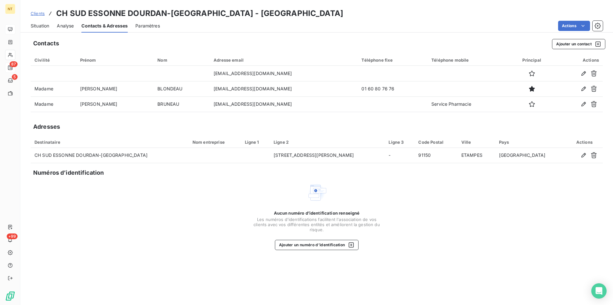
click at [38, 23] on span "Situation" at bounding box center [40, 26] width 19 height 6
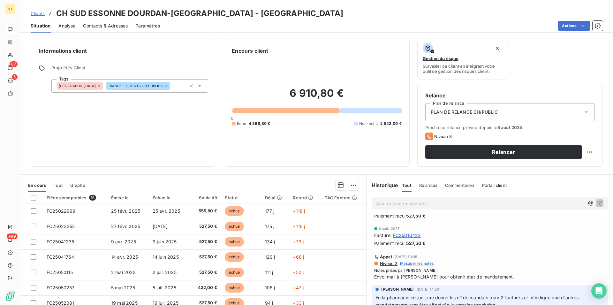
scroll to position [65, 0]
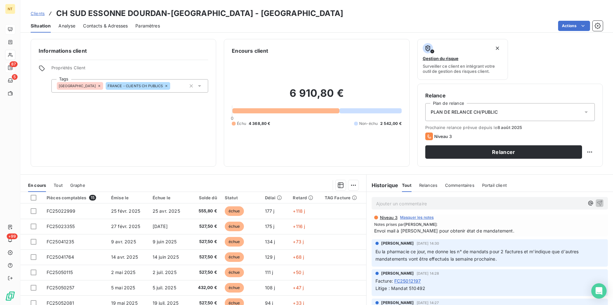
click at [110, 27] on span "Contacts & Adresses" at bounding box center [105, 26] width 45 height 6
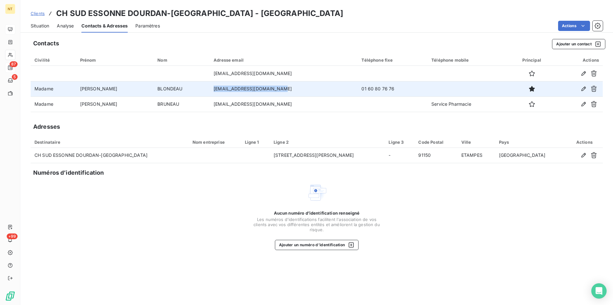
drag, startPoint x: 192, startPoint y: 89, endPoint x: 274, endPoint y: 95, distance: 82.3
click at [274, 95] on td "[EMAIL_ADDRESS][DOMAIN_NAME]" at bounding box center [284, 88] width 148 height 15
copy td "[EMAIL_ADDRESS][DOMAIN_NAME]"
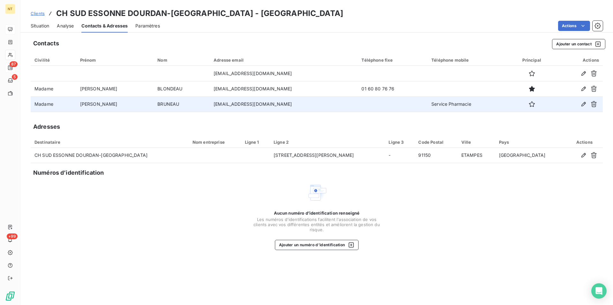
click at [210, 103] on td "[EMAIL_ADDRESS][DOMAIN_NAME]" at bounding box center [284, 103] width 148 height 15
drag, startPoint x: 191, startPoint y: 104, endPoint x: 264, endPoint y: 106, distance: 73.1
click at [264, 106] on td "[EMAIL_ADDRESS][DOMAIN_NAME]" at bounding box center [284, 103] width 148 height 15
copy td "[EMAIL_ADDRESS][DOMAIN_NAME]"
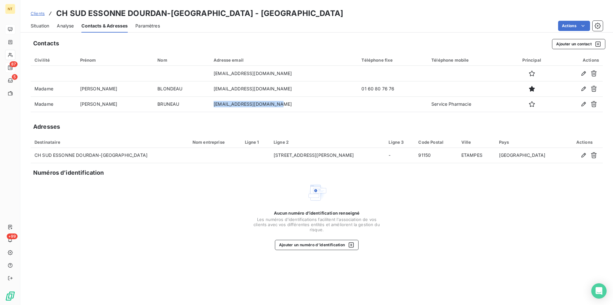
click at [37, 26] on span "Situation" at bounding box center [40, 26] width 19 height 6
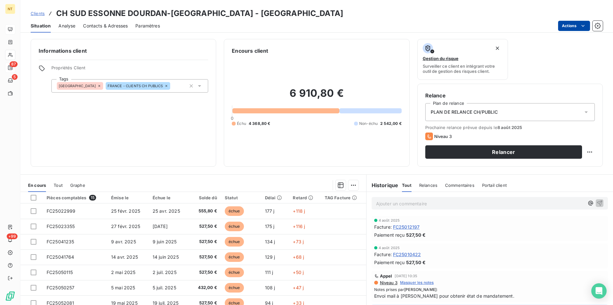
click at [585, 25] on html "NT 87 5 +99 Clients CH SUD ESSONNE DOURDAN-ETAMPES - CHETAMPES Situation Analys…" at bounding box center [306, 152] width 613 height 305
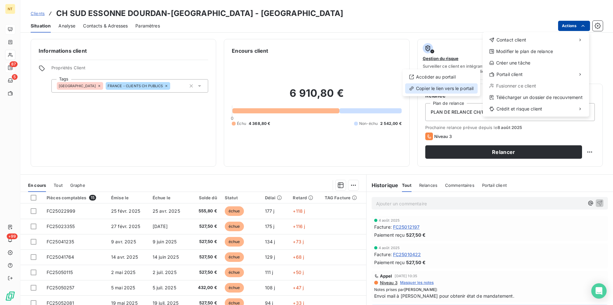
click at [447, 89] on div "Copier le lien vers le portail" at bounding box center [441, 88] width 72 height 10
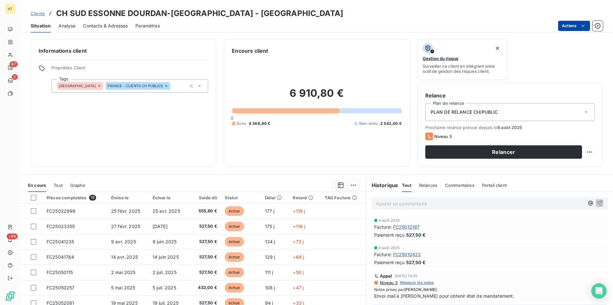
click at [380, 201] on p "Ajouter un commentaire ﻿" at bounding box center [480, 204] width 208 height 8
click at [597, 201] on icon "button" at bounding box center [599, 202] width 5 height 5
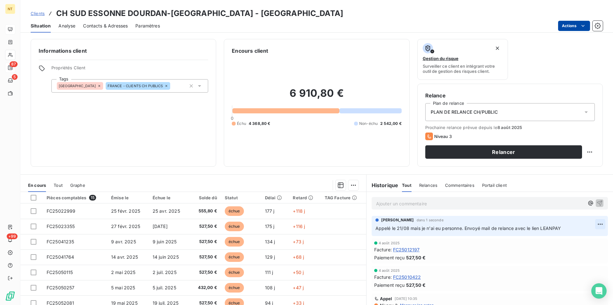
click at [588, 223] on html "NT 87 5 +99 Clients CH SUD ESSONNE DOURDAN-ETAMPES - CHETAMPES Situation Analys…" at bounding box center [306, 152] width 613 height 305
click at [574, 238] on div "Editer" at bounding box center [574, 238] width 36 height 10
click at [511, 230] on span "Appelé le 21/08 mais je n'ai eu personne. Envoyé mail de relance avec le lien L…" at bounding box center [468, 227] width 186 height 5
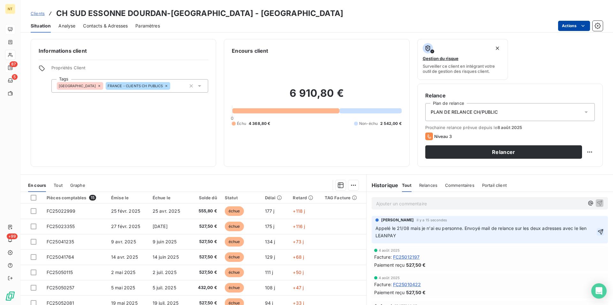
click at [597, 232] on icon "button" at bounding box center [600, 232] width 6 height 6
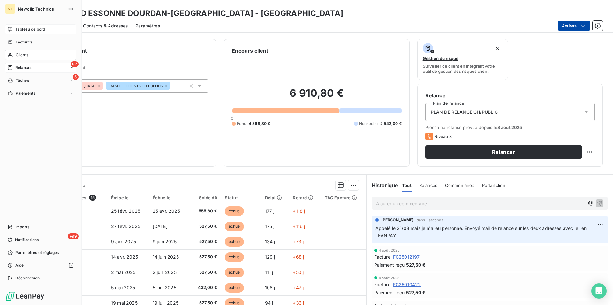
click at [26, 29] on span "Tableau de bord" at bounding box center [30, 29] width 30 height 6
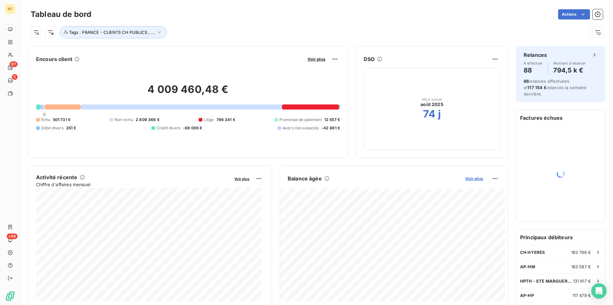
click at [469, 178] on span "Voir plus" at bounding box center [474, 178] width 18 height 5
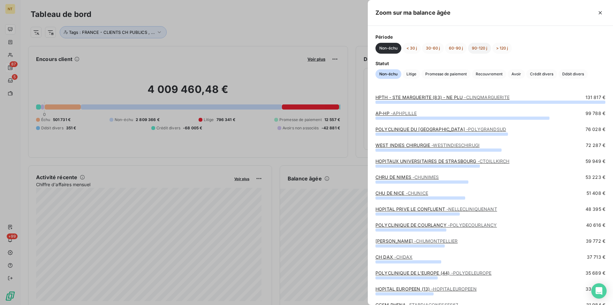
click at [478, 46] on button "90-120 j" at bounding box center [479, 48] width 23 height 11
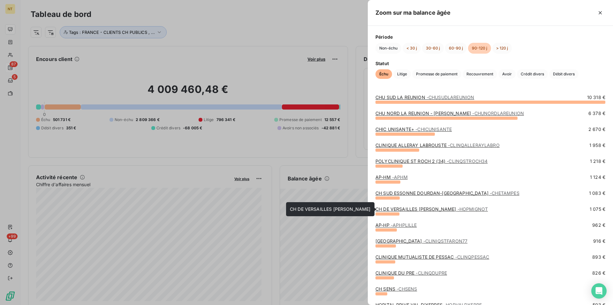
click at [435, 211] on link "CH DE VERSAILLES [PERSON_NAME] - HOPMIGNOT" at bounding box center [431, 208] width 112 height 5
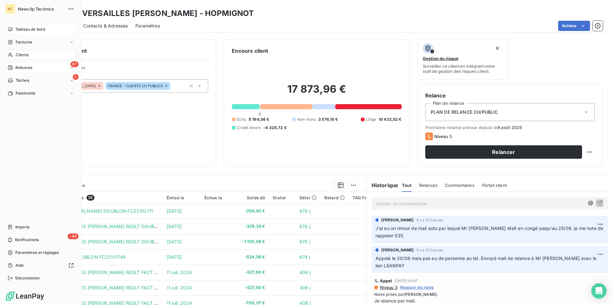
click at [43, 30] on span "Tableau de bord" at bounding box center [30, 29] width 30 height 6
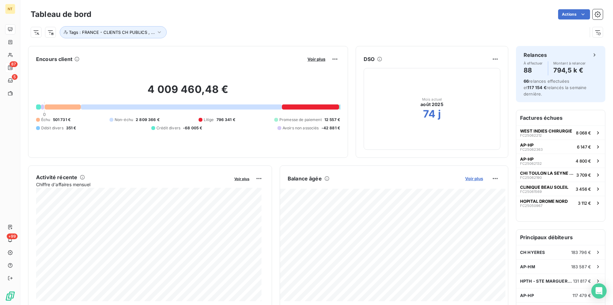
click at [469, 180] on span "Voir plus" at bounding box center [474, 178] width 18 height 5
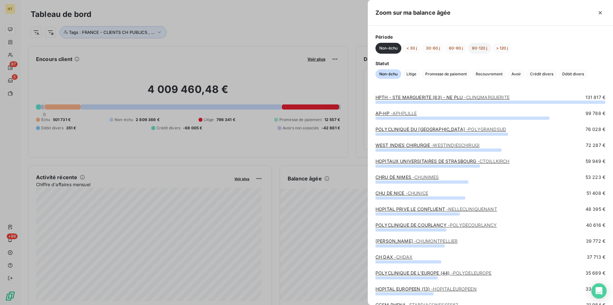
click at [479, 45] on button "90-120 j" at bounding box center [479, 48] width 23 height 11
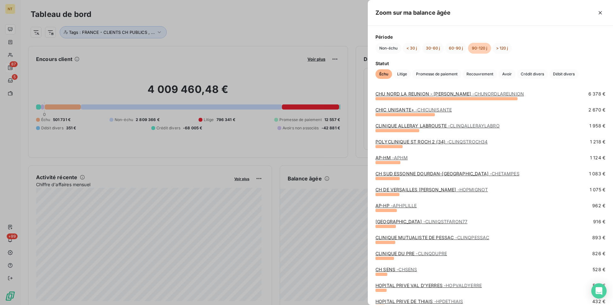
scroll to position [33, 0]
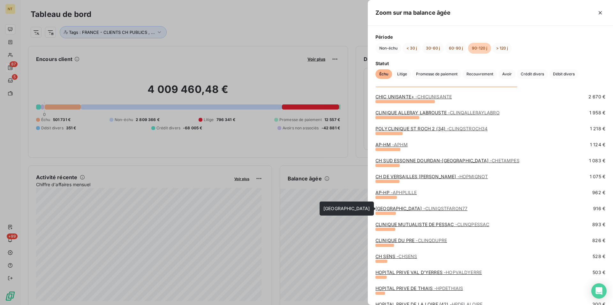
click at [410, 209] on link "CLINIQUE ST FARON - CLINIQSTFARON77" at bounding box center [421, 208] width 92 height 5
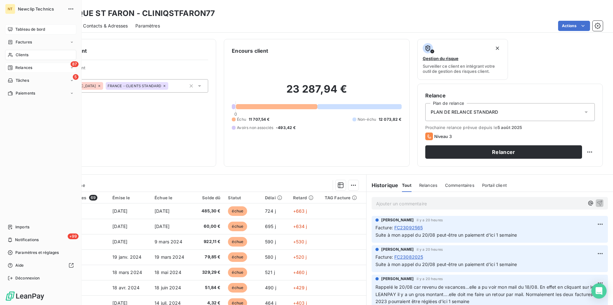
click at [39, 29] on span "Tableau de bord" at bounding box center [30, 29] width 30 height 6
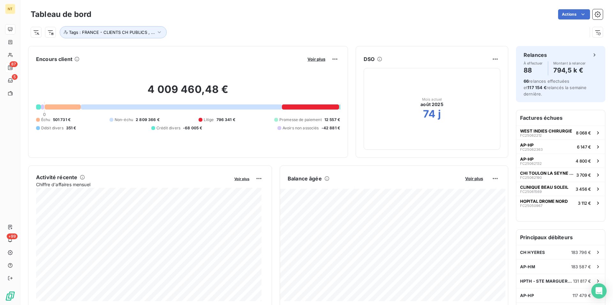
click at [472, 181] on div "Balance âgée Voir plus" at bounding box center [394, 178] width 228 height 10
click at [471, 180] on span "Voir plus" at bounding box center [474, 178] width 18 height 5
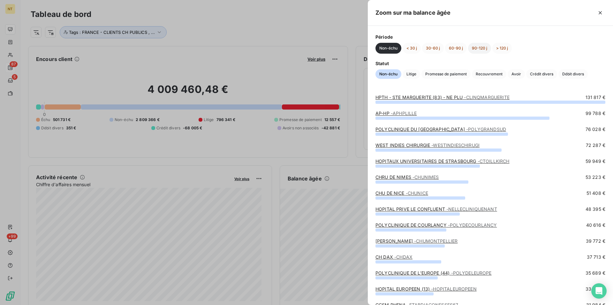
click at [481, 50] on button "90-120 j" at bounding box center [479, 48] width 23 height 11
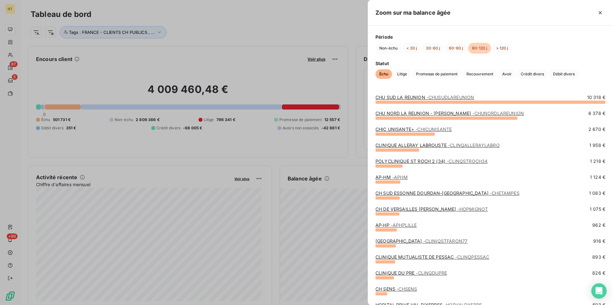
scroll to position [33, 0]
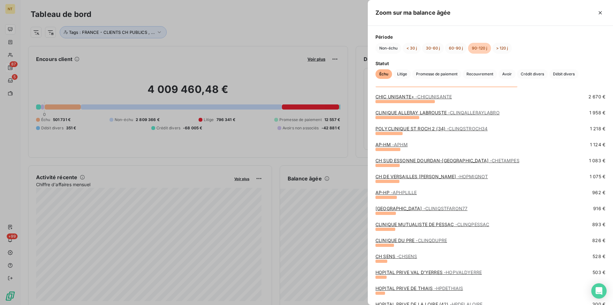
click at [433, 225] on link "CLINIQUE MUTUALISTE DE PESSAC - CLINQPESSAC" at bounding box center [432, 224] width 114 height 5
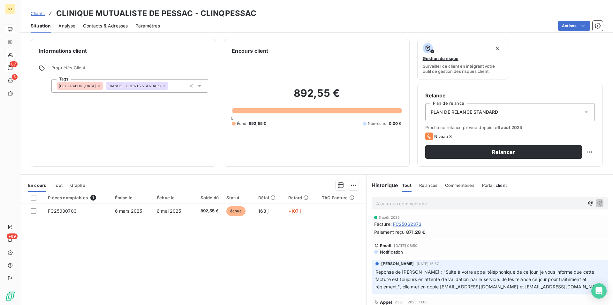
scroll to position [65, 0]
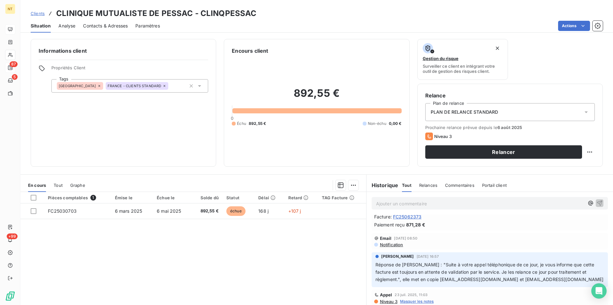
click at [115, 25] on span "Contacts & Adresses" at bounding box center [105, 26] width 45 height 6
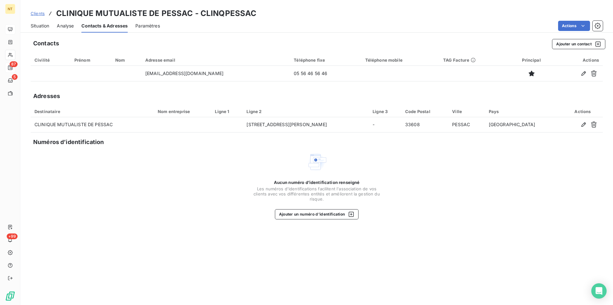
click at [35, 22] on div "Situation" at bounding box center [40, 25] width 19 height 13
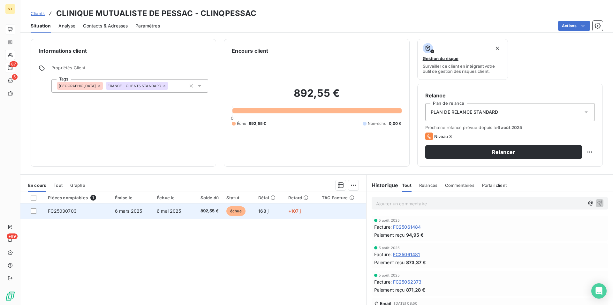
click at [66, 213] on span "FC25030703" at bounding box center [62, 210] width 29 height 5
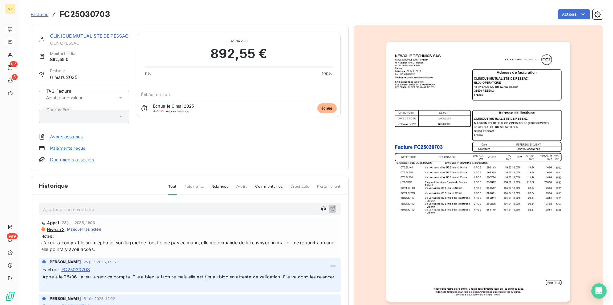
click at [83, 39] on link "CLINIQUE MUTUALISTE DE PESSAC" at bounding box center [89, 35] width 78 height 5
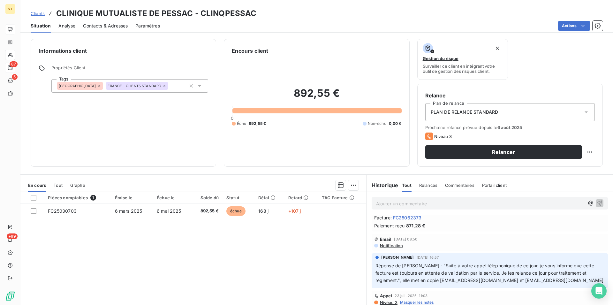
scroll to position [65, 0]
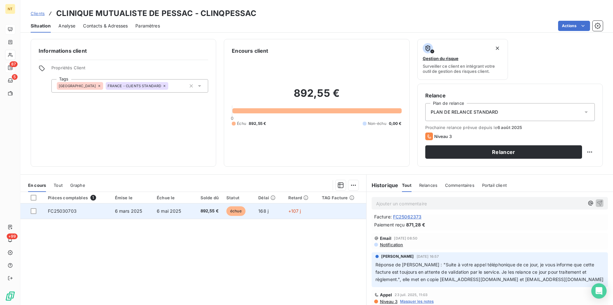
click at [71, 213] on span "FC25030703" at bounding box center [62, 210] width 29 height 5
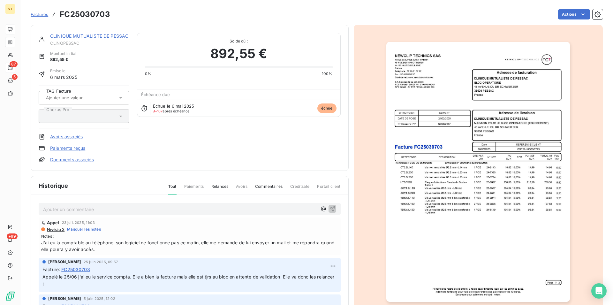
click at [508, 205] on img "button" at bounding box center [478, 172] width 184 height 260
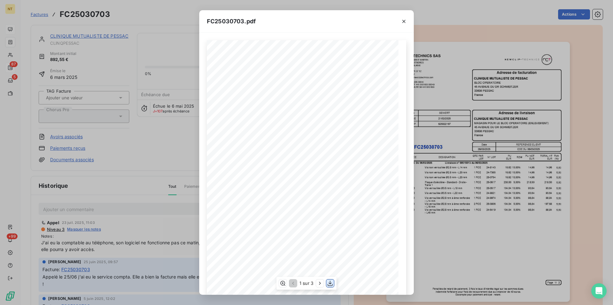
click at [331, 280] on icon "button" at bounding box center [330, 283] width 6 height 6
click at [402, 21] on icon "button" at bounding box center [404, 21] width 6 height 6
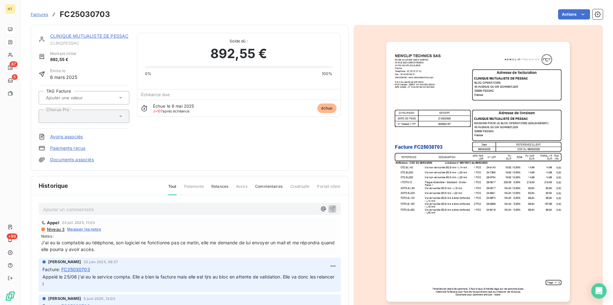
click at [97, 36] on link "CLINIQUE MUTUALISTE DE PESSAC" at bounding box center [89, 35] width 78 height 5
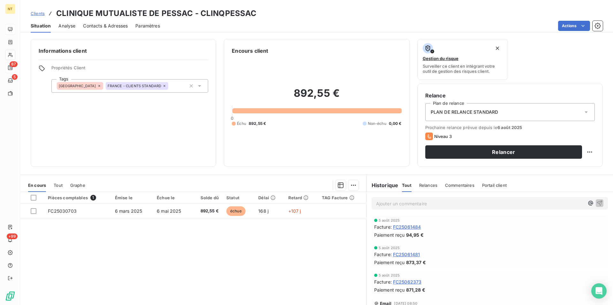
click at [117, 25] on span "Contacts & Adresses" at bounding box center [105, 26] width 45 height 6
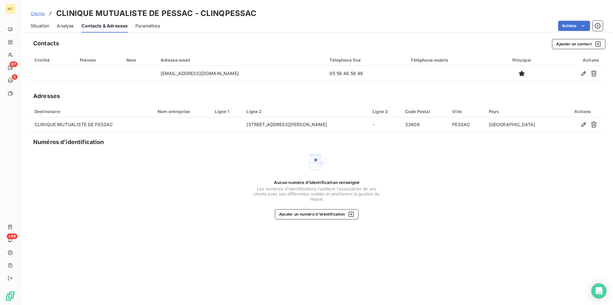
click at [41, 24] on span "Situation" at bounding box center [40, 26] width 19 height 6
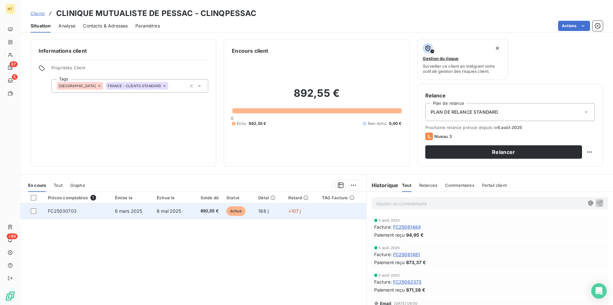
click at [125, 211] on span "6 mars 2025" at bounding box center [128, 210] width 27 height 5
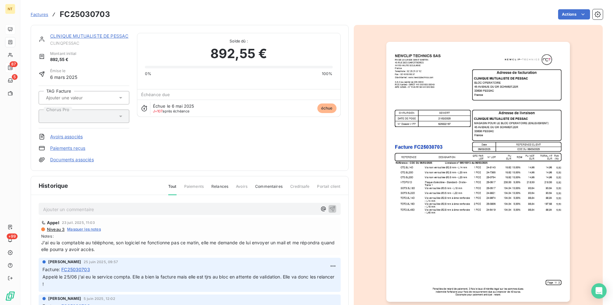
click at [46, 211] on p "Ajouter un commentaire ﻿" at bounding box center [180, 209] width 274 height 8
click at [99, 209] on span "Appelé le 21/08 car cette acture n'est toujors pas réglée." at bounding box center [104, 208] width 122 height 5
click at [138, 210] on span "Appelé le 21/08 car cette facture n'est toujors pas réglée." at bounding box center [105, 208] width 124 height 5
click at [172, 210] on p "Appelé le 21/08 car cette facture n'est toujours pas réglée." at bounding box center [180, 208] width 274 height 7
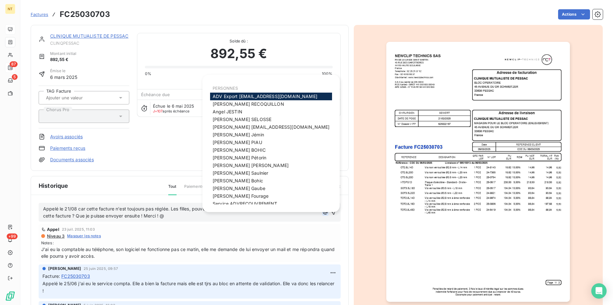
click at [322, 212] on icon "button" at bounding box center [325, 212] width 6 height 6
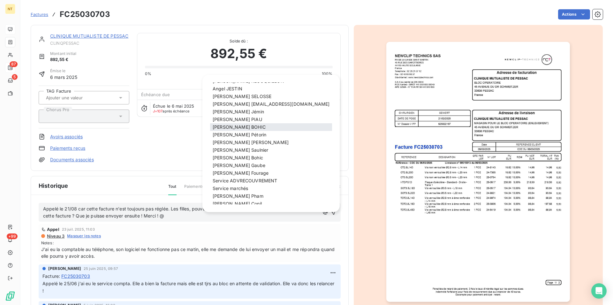
scroll to position [63, 0]
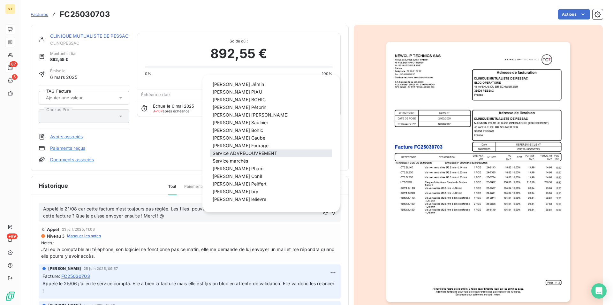
click at [249, 152] on span "Service ADVRECOUVREMENT" at bounding box center [245, 152] width 64 height 5
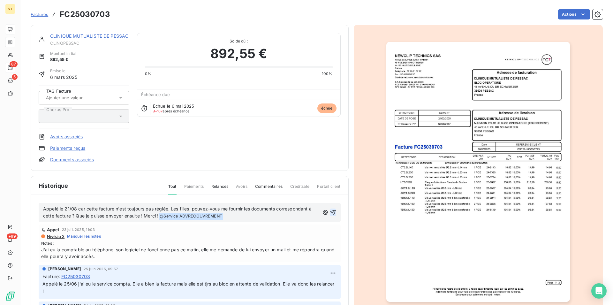
click at [330, 211] on icon "button" at bounding box center [332, 212] width 5 height 5
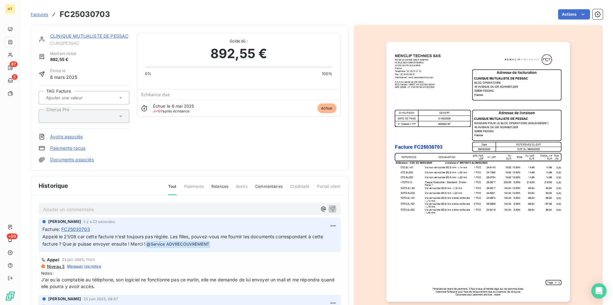
click at [100, 35] on link "CLINIQUE MUTUALISTE DE PESSAC" at bounding box center [89, 35] width 78 height 5
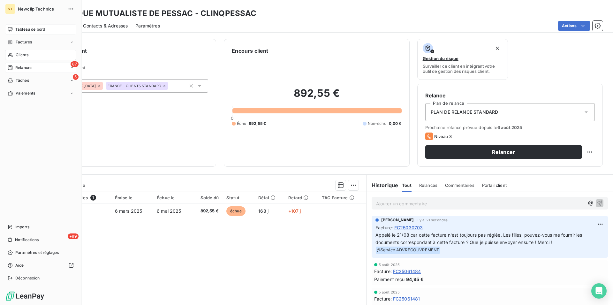
click at [40, 29] on span "Tableau de bord" at bounding box center [30, 29] width 30 height 6
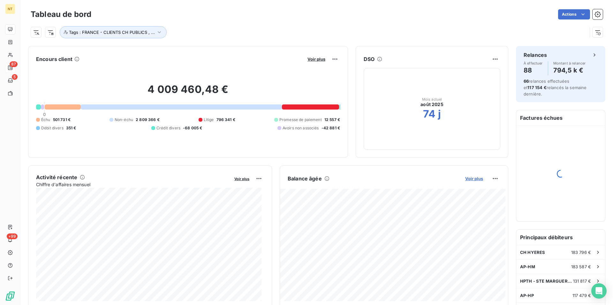
click at [470, 178] on span "Voir plus" at bounding box center [474, 178] width 18 height 5
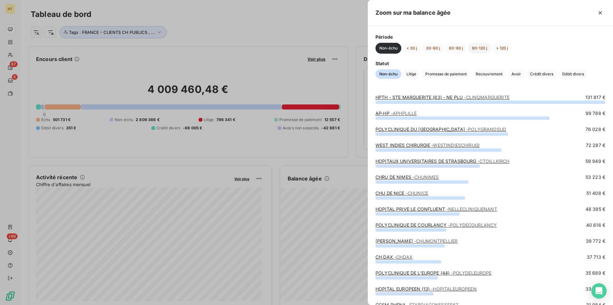
click at [479, 52] on button "90-120 j" at bounding box center [479, 48] width 23 height 11
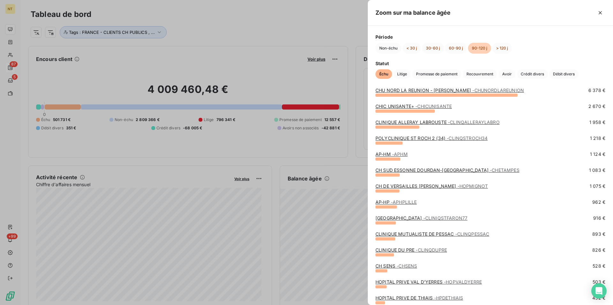
scroll to position [33, 0]
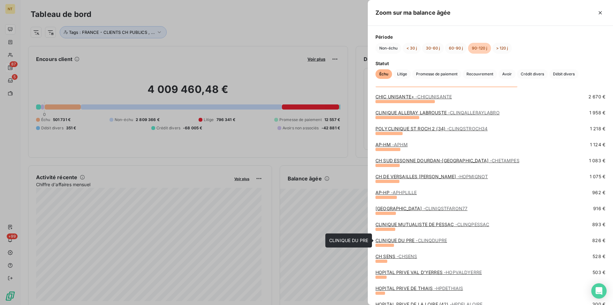
click at [420, 243] on span "- CLINQDUPRE" at bounding box center [431, 240] width 31 height 5
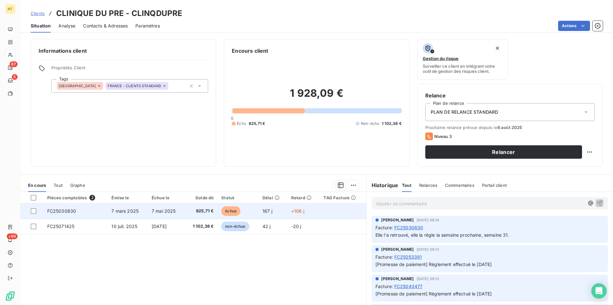
click at [60, 210] on span "FC25030830" at bounding box center [61, 210] width 29 height 5
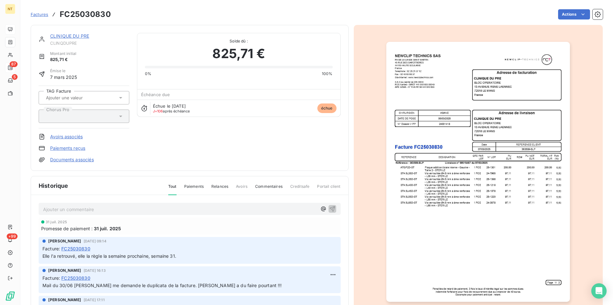
click at [73, 38] on link "CLINIQUE DU PRE" at bounding box center [69, 35] width 39 height 5
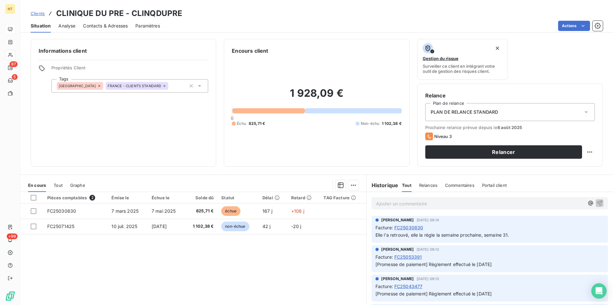
click at [115, 23] on span "Contacts & Adresses" at bounding box center [105, 26] width 45 height 6
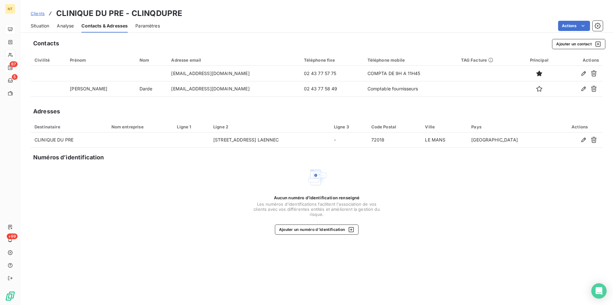
click at [41, 24] on span "Situation" at bounding box center [40, 26] width 19 height 6
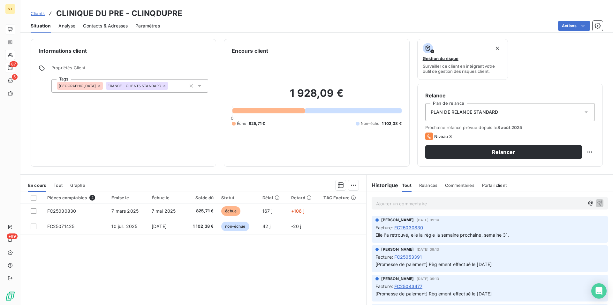
click at [108, 25] on span "Contacts & Adresses" at bounding box center [105, 26] width 45 height 6
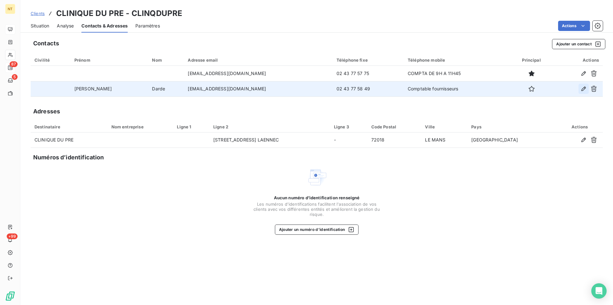
click at [584, 89] on icon "button" at bounding box center [583, 89] width 4 height 4
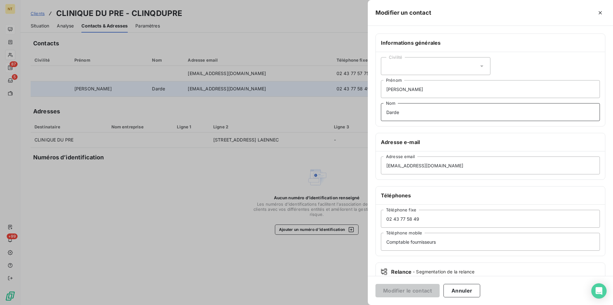
click at [411, 112] on input "Darde" at bounding box center [490, 112] width 219 height 18
click at [398, 113] on input "Darde DARDE" at bounding box center [490, 112] width 219 height 18
type input "DARDE"
click at [479, 64] on icon at bounding box center [482, 66] width 6 height 6
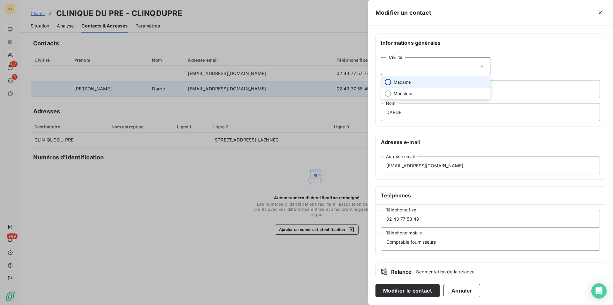
click at [388, 82] on input "radio" at bounding box center [388, 82] width 6 height 6
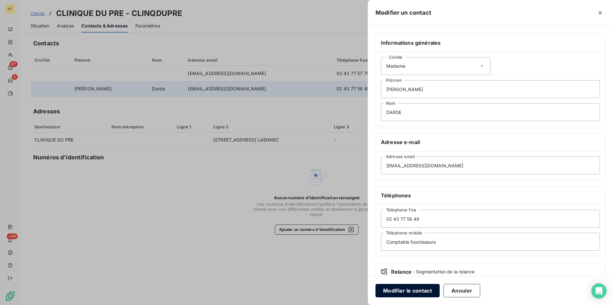
click at [396, 292] on button "Modifier le contact" at bounding box center [407, 290] width 64 height 13
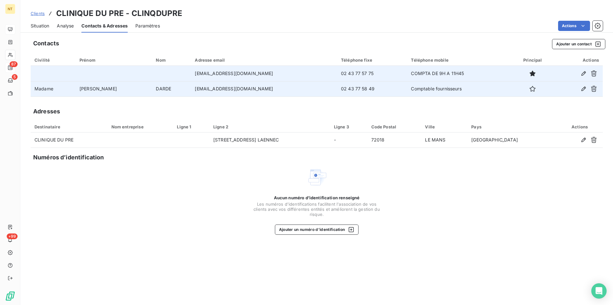
drag, startPoint x: 166, startPoint y: 74, endPoint x: 266, endPoint y: 77, distance: 100.6
click at [266, 77] on td "[EMAIL_ADDRESS][DOMAIN_NAME]" at bounding box center [264, 73] width 146 height 15
copy td "[EMAIL_ADDRESS][DOMAIN_NAME]"
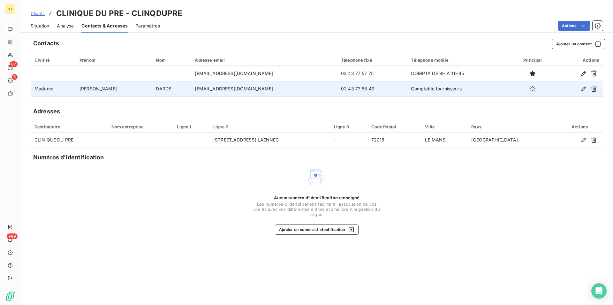
drag, startPoint x: 164, startPoint y: 88, endPoint x: 262, endPoint y: 91, distance: 98.0
click at [262, 91] on td "[EMAIL_ADDRESS][DOMAIN_NAME]" at bounding box center [264, 88] width 146 height 15
copy td "[EMAIL_ADDRESS][DOMAIN_NAME]"
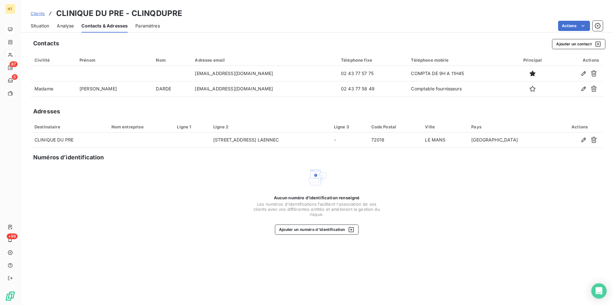
click at [39, 25] on span "Situation" at bounding box center [40, 26] width 19 height 6
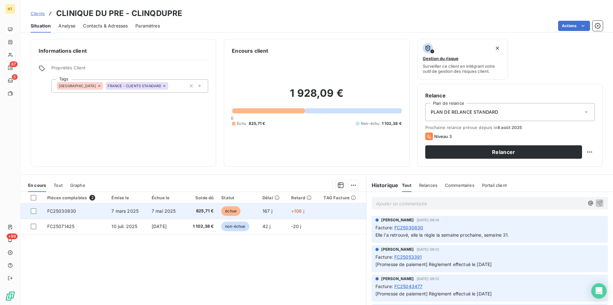
click at [73, 209] on span "FC25030830" at bounding box center [61, 210] width 29 height 5
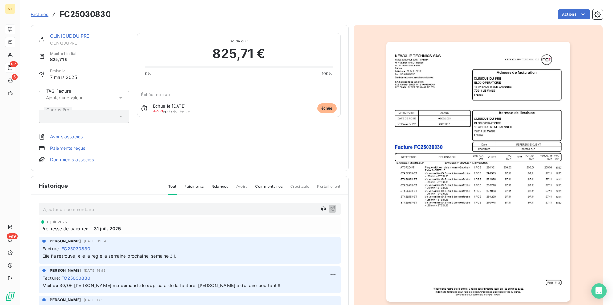
click at [417, 91] on img "button" at bounding box center [478, 172] width 184 height 260
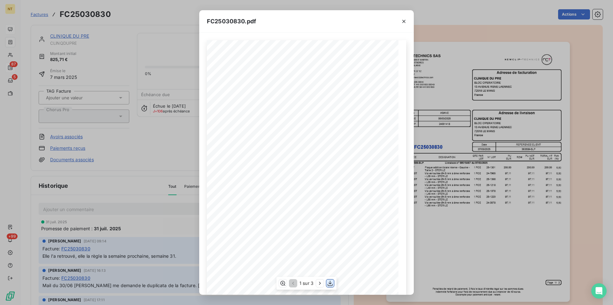
click at [330, 286] on icon "button" at bounding box center [330, 283] width 6 height 6
click at [403, 20] on icon "button" at bounding box center [404, 21] width 6 height 6
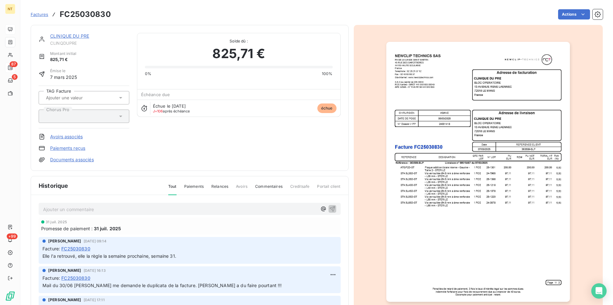
click at [46, 207] on p "Ajouter un commentaire ﻿" at bounding box center [180, 209] width 274 height 8
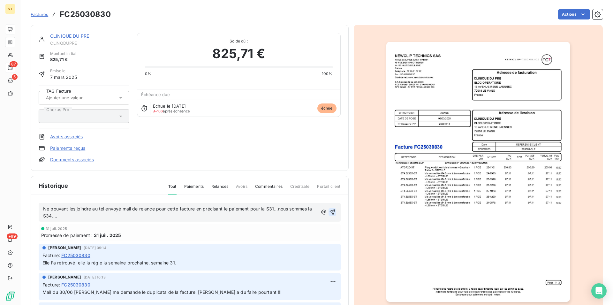
click at [329, 213] on icon "button" at bounding box center [332, 212] width 6 height 6
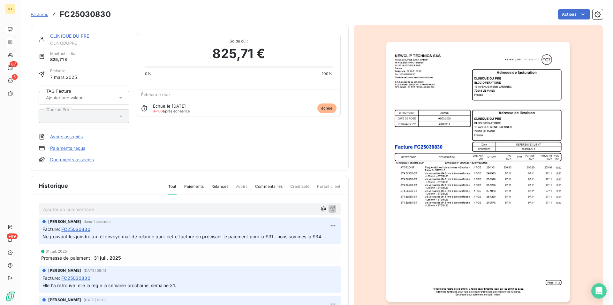
click at [66, 37] on link "CLINIQUE DU PRE" at bounding box center [69, 35] width 39 height 5
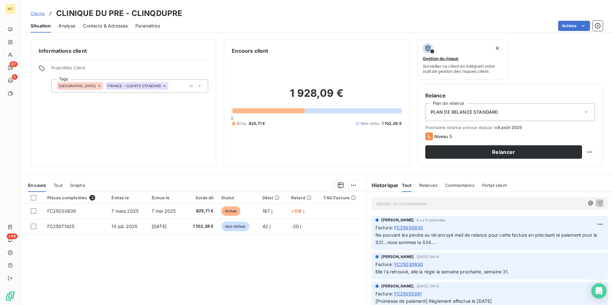
click at [111, 24] on span "Contacts & Adresses" at bounding box center [105, 26] width 45 height 6
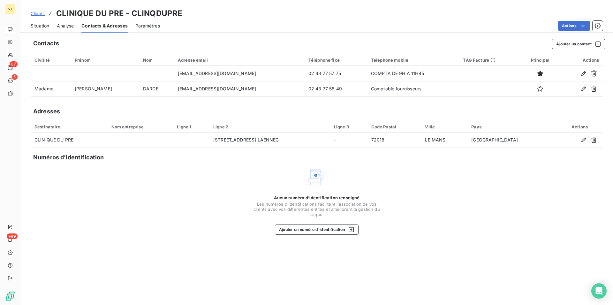
click at [41, 23] on span "Situation" at bounding box center [40, 26] width 19 height 6
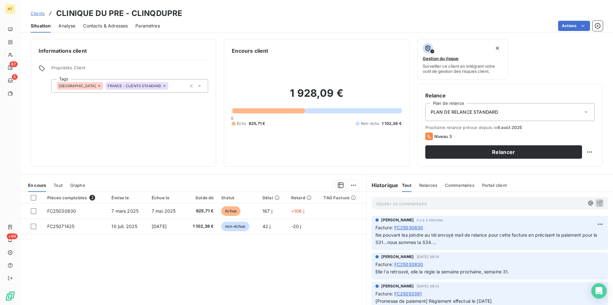
click at [112, 25] on span "Contacts & Adresses" at bounding box center [105, 26] width 45 height 6
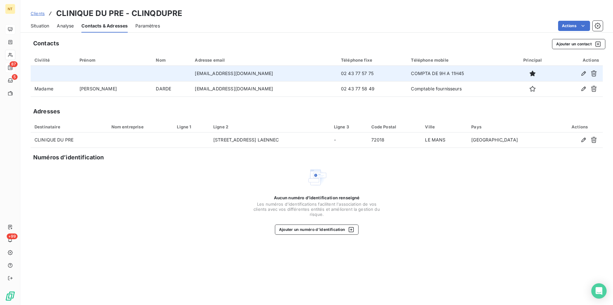
drag, startPoint x: 167, startPoint y: 72, endPoint x: 264, endPoint y: 68, distance: 97.4
click at [264, 68] on td "[EMAIL_ADDRESS][DOMAIN_NAME]" at bounding box center [264, 73] width 146 height 15
copy td "[EMAIL_ADDRESS][DOMAIN_NAME]"
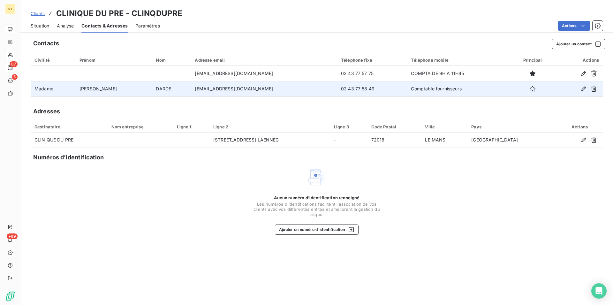
drag, startPoint x: 167, startPoint y: 90, endPoint x: 281, endPoint y: 85, distance: 114.1
click at [281, 85] on td "[EMAIL_ADDRESS][DOMAIN_NAME]" at bounding box center [264, 88] width 146 height 15
copy td "[EMAIL_ADDRESS][DOMAIN_NAME]"
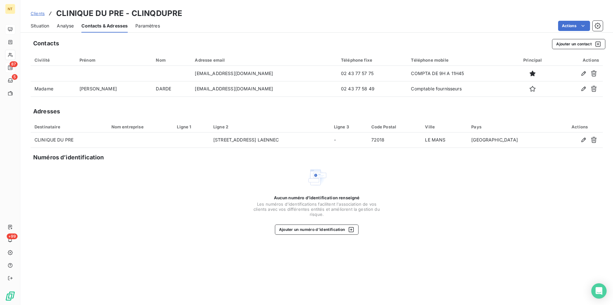
click at [33, 23] on span "Situation" at bounding box center [40, 26] width 19 height 6
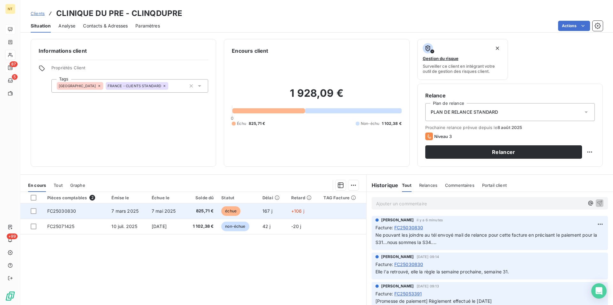
click at [66, 212] on span "FC25030830" at bounding box center [61, 210] width 29 height 5
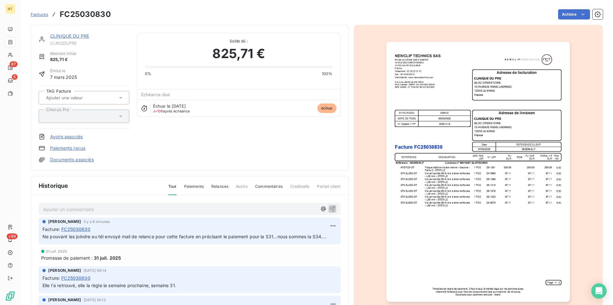
click at [58, 208] on p "Ajouter un commentaire ﻿" at bounding box center [180, 209] width 274 height 8
click at [329, 207] on icon "button" at bounding box center [331, 208] width 5 height 5
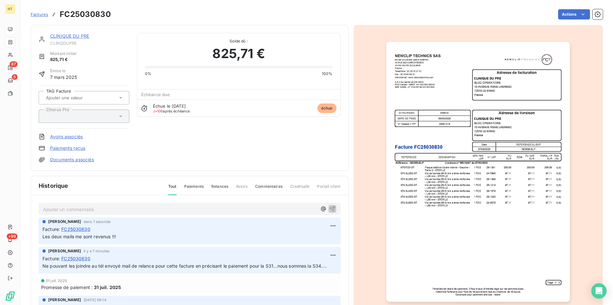
click at [72, 36] on link "CLINIQUE DU PRE" at bounding box center [69, 35] width 39 height 5
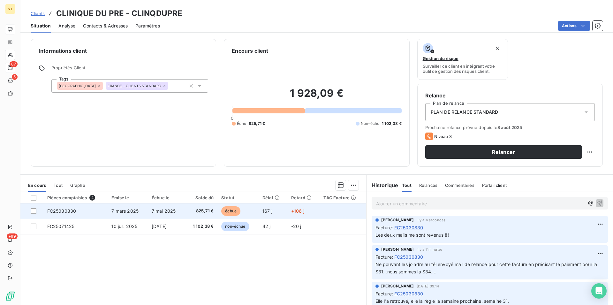
click at [63, 209] on span "FC25030830" at bounding box center [61, 210] width 29 height 5
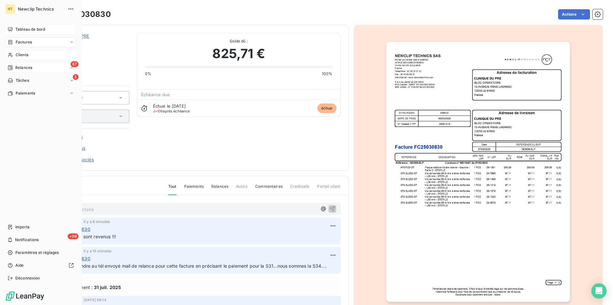
click at [29, 56] on div "Clients" at bounding box center [40, 55] width 71 height 10
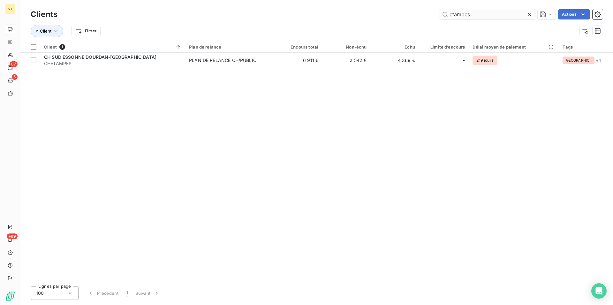
drag, startPoint x: 473, startPoint y: 15, endPoint x: 448, endPoint y: 14, distance: 25.3
click at [448, 14] on input "etampes" at bounding box center [487, 14] width 96 height 10
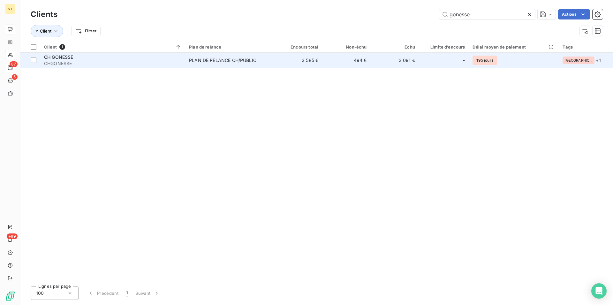
type input "gonesse"
click at [248, 59] on div "PLAN DE RELANCE CH/PUBLIC" at bounding box center [222, 60] width 67 height 6
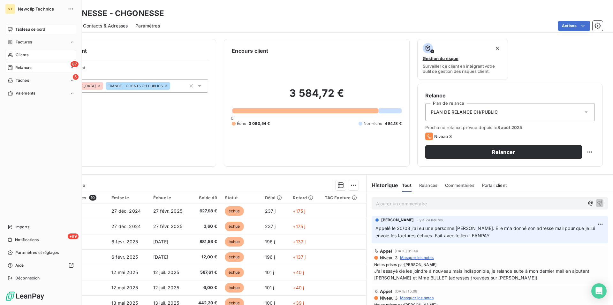
click at [22, 54] on span "Clients" at bounding box center [22, 55] width 13 height 6
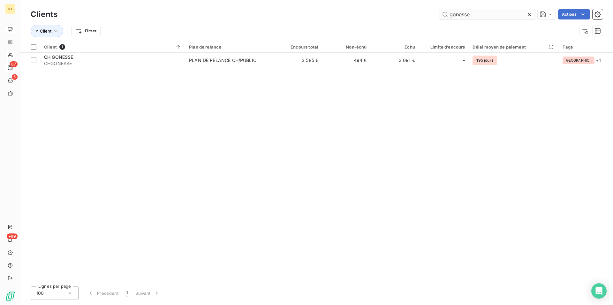
drag, startPoint x: 472, startPoint y: 15, endPoint x: 445, endPoint y: 16, distance: 27.5
click at [445, 16] on input "gonesse" at bounding box center [487, 14] width 96 height 10
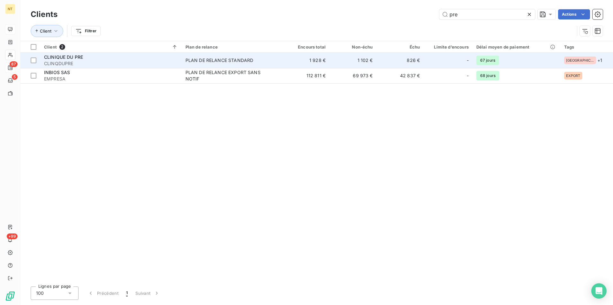
type input "pre"
click at [105, 64] on span "CLINQDUPRE" at bounding box center [111, 63] width 134 height 6
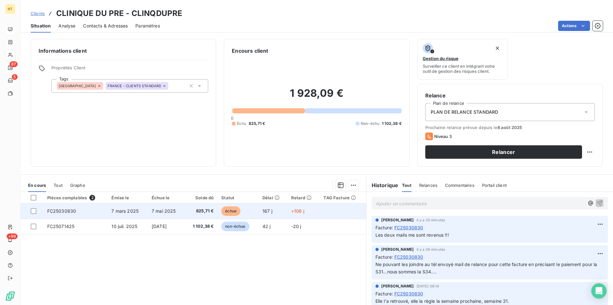
click at [129, 213] on span "7 mars 2025" at bounding box center [124, 210] width 27 height 5
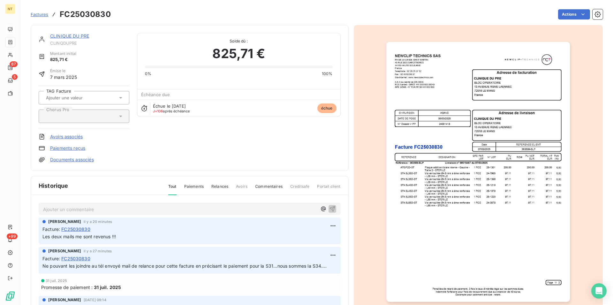
click at [71, 38] on link "CLINIQUE DU PRE" at bounding box center [69, 35] width 39 height 5
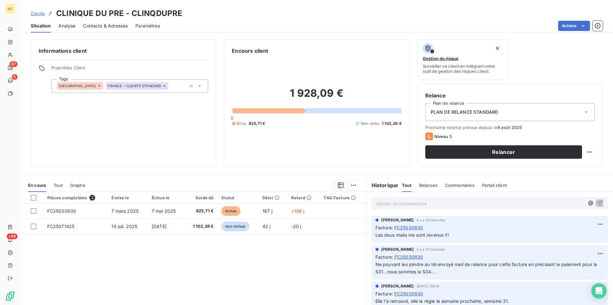
click at [110, 23] on span "Contacts & Adresses" at bounding box center [105, 26] width 45 height 6
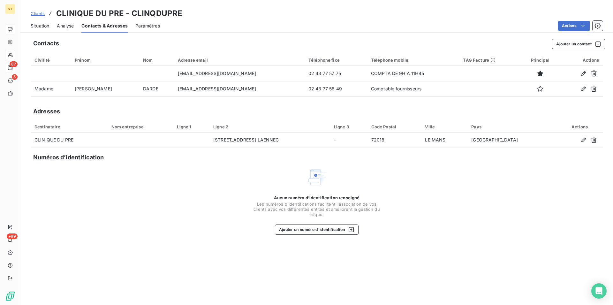
click at [29, 25] on div "Situation Analyse Contacts & Adresses Paramètres Actions" at bounding box center [316, 25] width 592 height 13
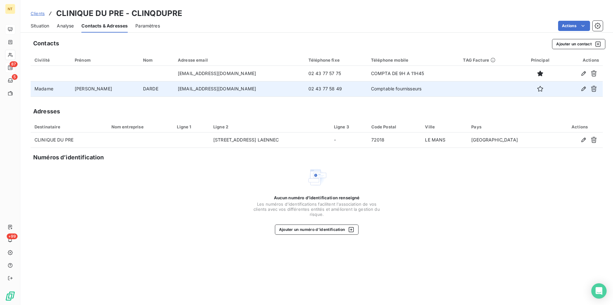
drag, startPoint x: 154, startPoint y: 87, endPoint x: 249, endPoint y: 88, distance: 94.8
click at [250, 90] on td "[EMAIL_ADDRESS][DOMAIN_NAME]" at bounding box center [239, 88] width 131 height 15
copy td "[EMAIL_ADDRESS][DOMAIN_NAME]"
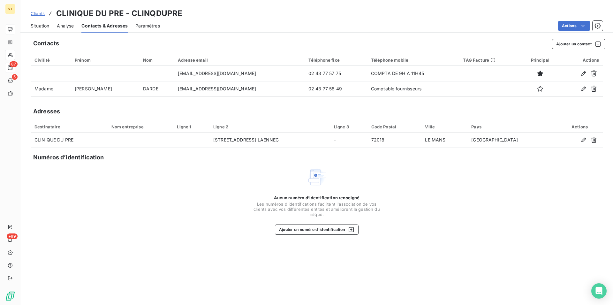
click at [211, 100] on div "Contacts Ajouter un contact Civilité Prénom Nom Adresse email Téléphone fixe Té…" at bounding box center [316, 170] width 592 height 270
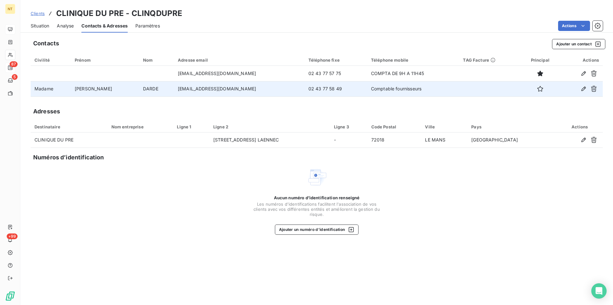
drag, startPoint x: 153, startPoint y: 89, endPoint x: 245, endPoint y: 91, distance: 92.0
click at [245, 91] on td "[EMAIL_ADDRESS][DOMAIN_NAME]" at bounding box center [239, 88] width 131 height 15
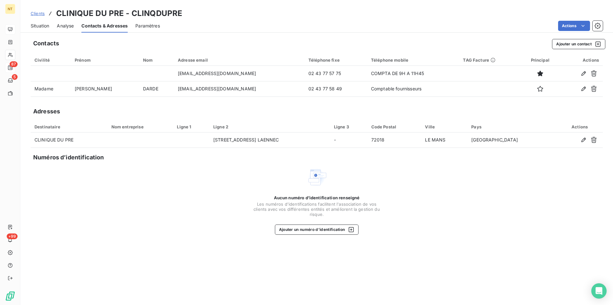
click at [252, 108] on div "Adresses" at bounding box center [317, 111] width 572 height 9
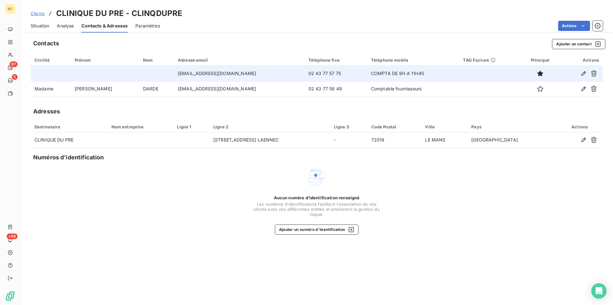
drag, startPoint x: 153, startPoint y: 72, endPoint x: 247, endPoint y: 72, distance: 93.5
click at [247, 72] on td "[EMAIL_ADDRESS][DOMAIN_NAME]" at bounding box center [239, 73] width 131 height 15
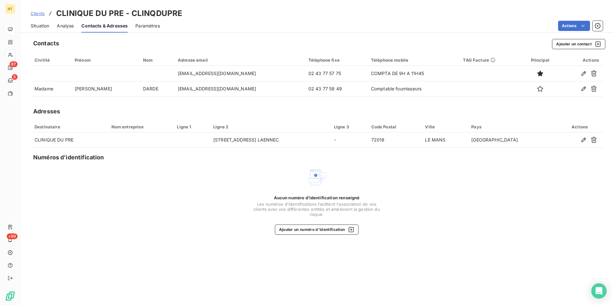
click at [42, 29] on div "Situation" at bounding box center [40, 25] width 19 height 13
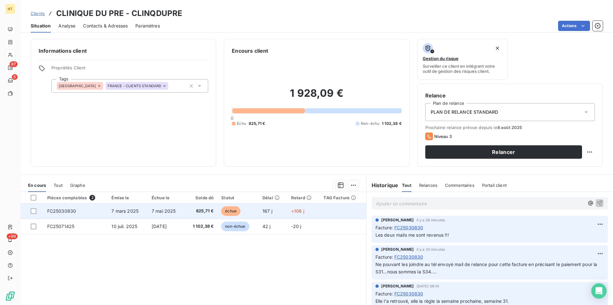
click at [76, 213] on td "FC25030830" at bounding box center [75, 210] width 64 height 15
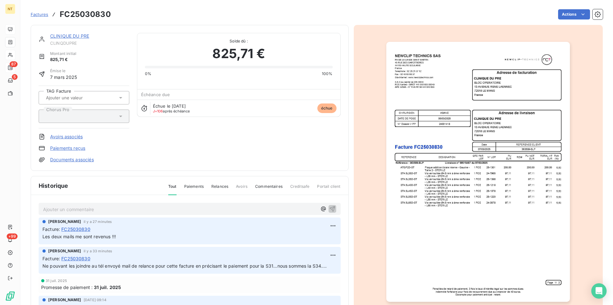
click at [78, 37] on link "CLINIQUE DU PRE" at bounding box center [69, 35] width 39 height 5
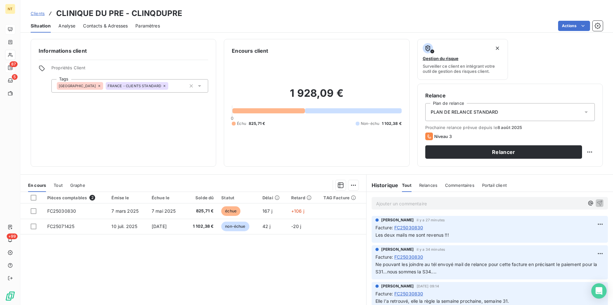
drag, startPoint x: 121, startPoint y: 26, endPoint x: 112, endPoint y: 29, distance: 8.9
click at [120, 26] on span "Contacts & Adresses" at bounding box center [105, 26] width 45 height 6
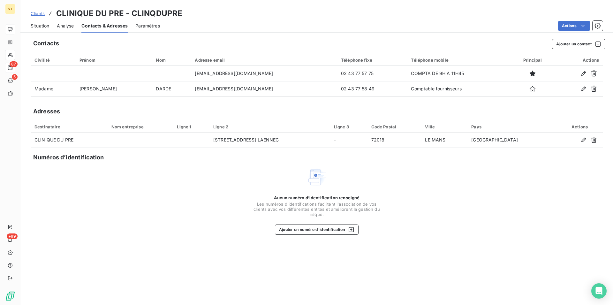
click at [42, 27] on span "Situation" at bounding box center [40, 26] width 19 height 6
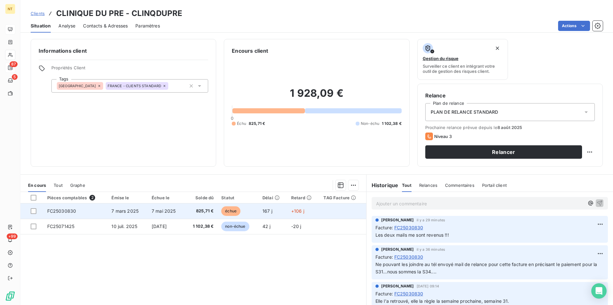
click at [72, 208] on td "FC25030830" at bounding box center [75, 210] width 64 height 15
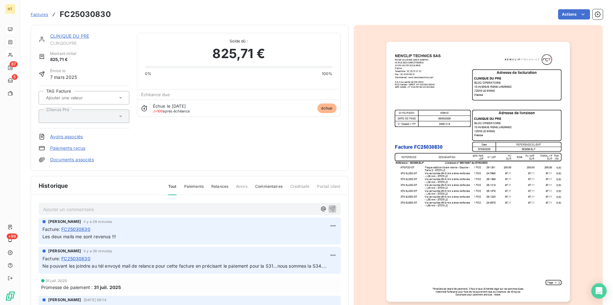
click at [77, 35] on link "CLINIQUE DU PRE" at bounding box center [69, 35] width 39 height 5
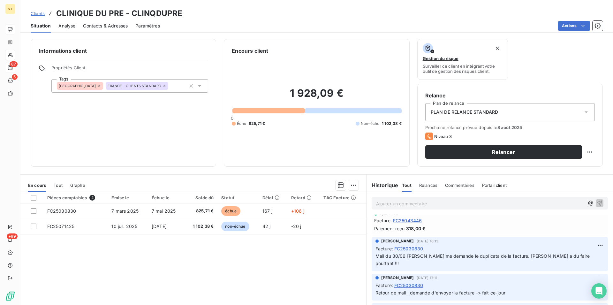
scroll to position [293, 0]
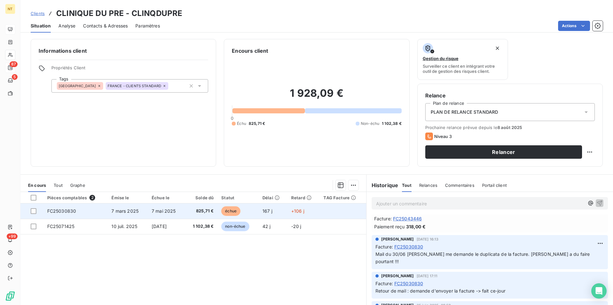
click at [60, 211] on span "FC25030830" at bounding box center [61, 210] width 29 height 5
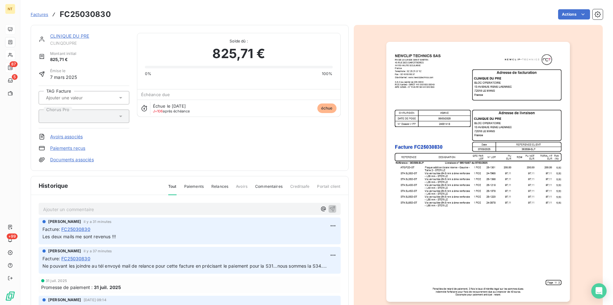
click at [74, 37] on link "CLINIQUE DU PRE" at bounding box center [69, 35] width 39 height 5
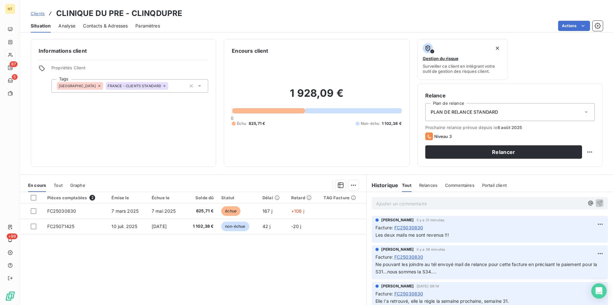
click at [104, 26] on span "Contacts & Adresses" at bounding box center [105, 26] width 45 height 6
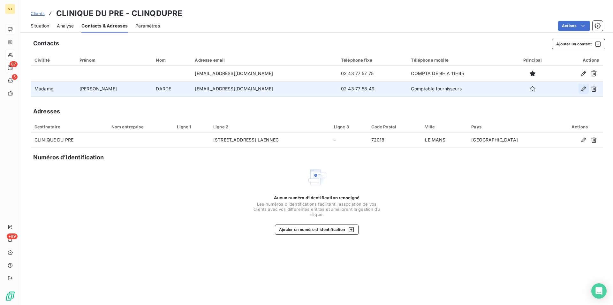
click at [584, 90] on icon "button" at bounding box center [583, 89] width 4 height 4
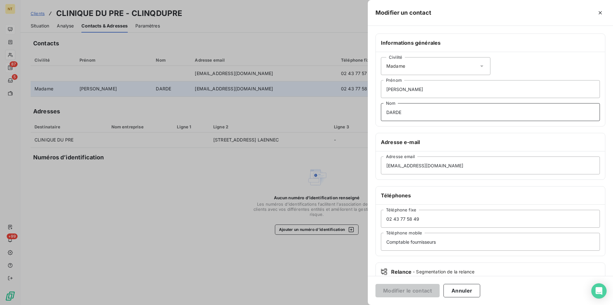
click at [400, 110] on input "DARDE" at bounding box center [490, 112] width 219 height 18
type input "DARDÉ"
click at [404, 288] on button "Modifier le contact" at bounding box center [407, 290] width 64 height 13
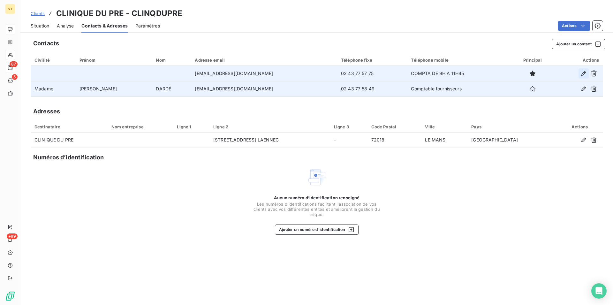
click at [583, 73] on icon "button" at bounding box center [583, 73] width 6 height 6
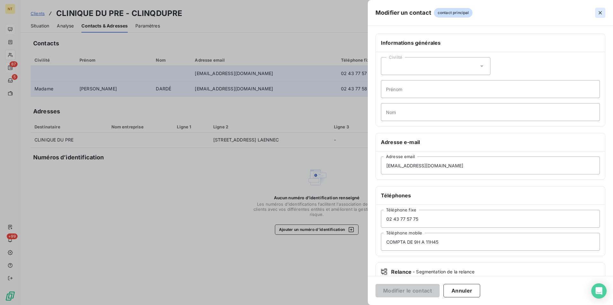
click at [602, 15] on icon "button" at bounding box center [600, 13] width 6 height 6
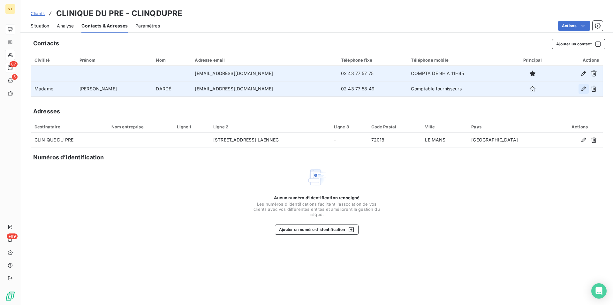
click at [582, 87] on icon "button" at bounding box center [583, 89] width 6 height 6
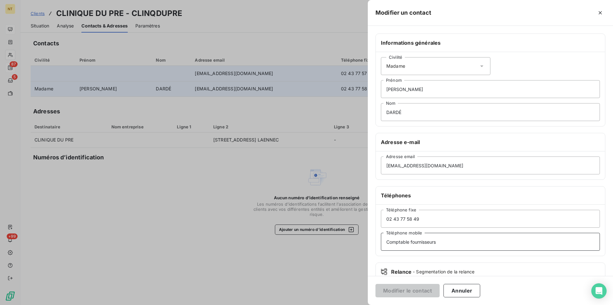
click at [439, 243] on input "Comptable fournisseurs" at bounding box center [490, 242] width 219 height 18
click at [409, 243] on input "Comptable fournisseurs" at bounding box center [490, 242] width 219 height 18
click at [432, 243] on input "Compta fournisseurs" at bounding box center [490, 242] width 219 height 18
click at [432, 243] on input "Compta fournisseurs 9h11h45)" at bounding box center [490, 242] width 219 height 18
click at [439, 241] on input "Compta fournisseurs (9h11h45)" at bounding box center [490, 242] width 219 height 18
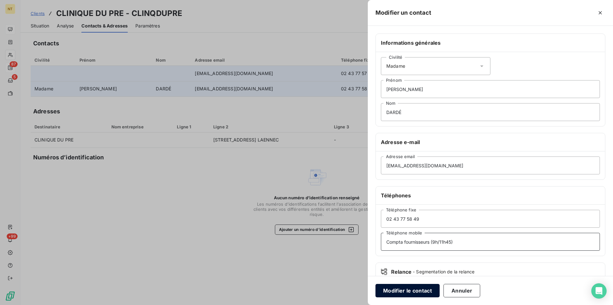
type input "Compta fournisseurs (9h/11h45)"
click at [412, 291] on button "Modifier le contact" at bounding box center [407, 290] width 64 height 13
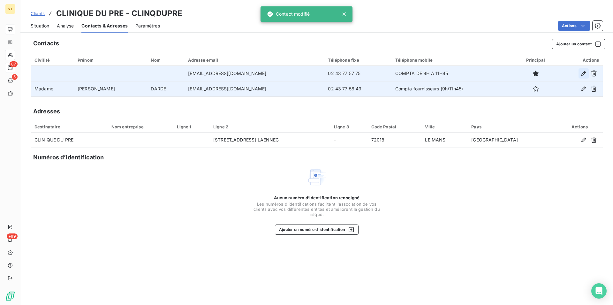
click at [585, 72] on icon "button" at bounding box center [583, 73] width 6 height 6
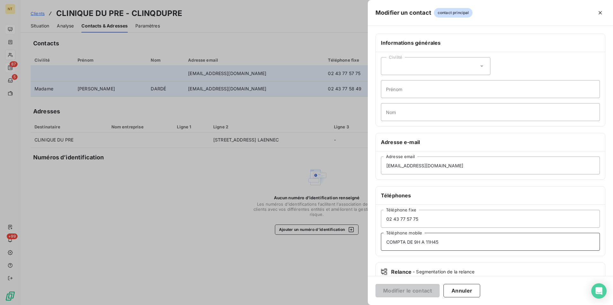
drag, startPoint x: 445, startPoint y: 243, endPoint x: 380, endPoint y: 242, distance: 64.8
click at [381, 242] on input "COMPTA DE 9H A 11H45" at bounding box center [490, 242] width 219 height 18
type input "Standard"
click at [397, 290] on button "Modifier le contact" at bounding box center [407, 290] width 64 height 13
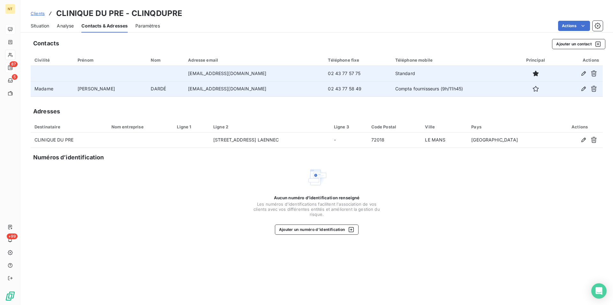
click at [38, 27] on span "Situation" at bounding box center [40, 26] width 19 height 6
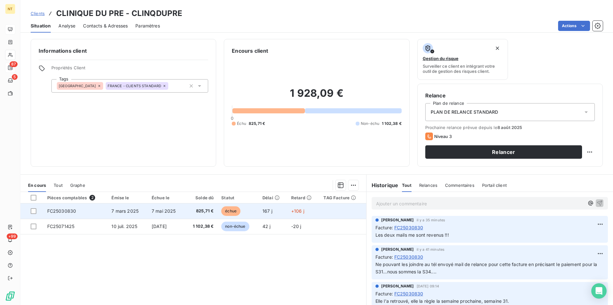
click at [64, 214] on td "FC25030830" at bounding box center [75, 210] width 64 height 15
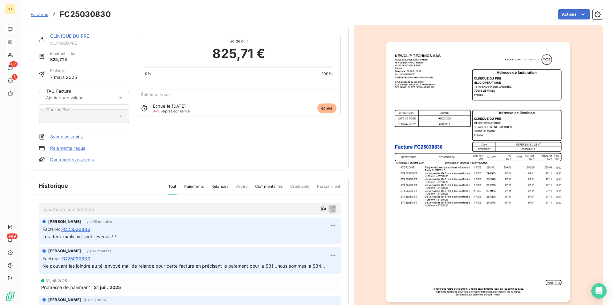
click at [46, 207] on p "Ajouter un commentaire ﻿" at bounding box center [180, 209] width 274 height 8
click at [101, 207] on span "Réussi à avoir Mme DARDÉau tél" at bounding box center [78, 208] width 70 height 5
click at [116, 209] on p "Réussi à avoir Mme DARDÉ au tél" at bounding box center [180, 208] width 274 height 7
click at [281, 209] on p "Réussi à avoir Mme DARDÉ au tél. Elle fait le nécessaire pour que cette facture…" at bounding box center [180, 208] width 274 height 7
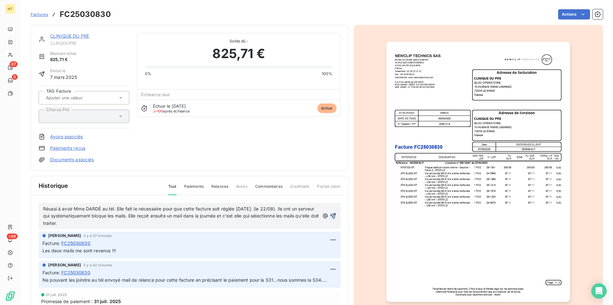
click at [330, 214] on icon "button" at bounding box center [333, 216] width 6 height 6
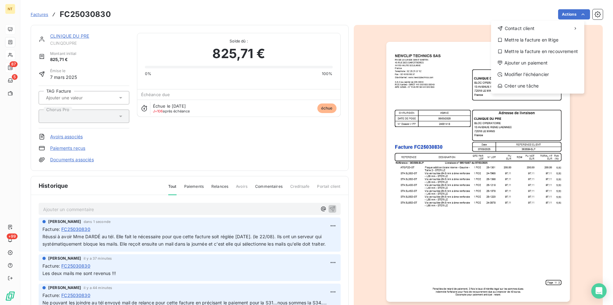
click at [579, 15] on html "NT 87 5 +99 Factures FC25030830 Actions Contact client Mettre la facture en lit…" at bounding box center [306, 152] width 613 height 305
click at [540, 64] on div "Ajouter un paiement" at bounding box center [538, 63] width 88 height 10
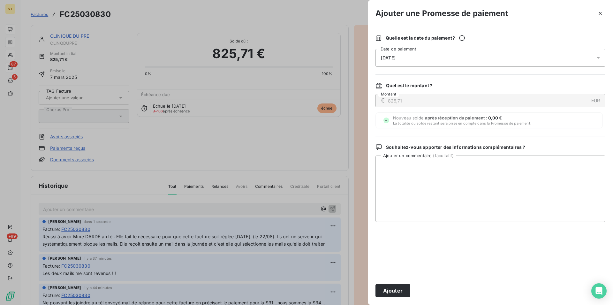
click at [434, 57] on div "[DATE]" at bounding box center [490, 58] width 230 height 18
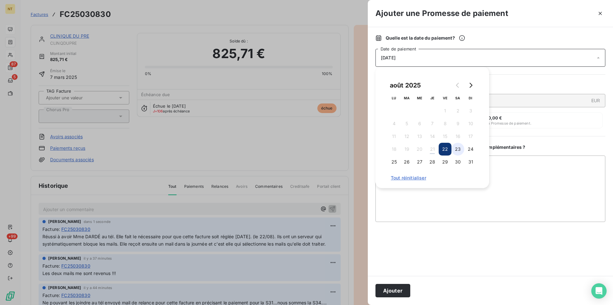
click at [458, 149] on button "23" at bounding box center [457, 149] width 13 height 13
click at [394, 290] on button "Ajouter" at bounding box center [392, 290] width 35 height 13
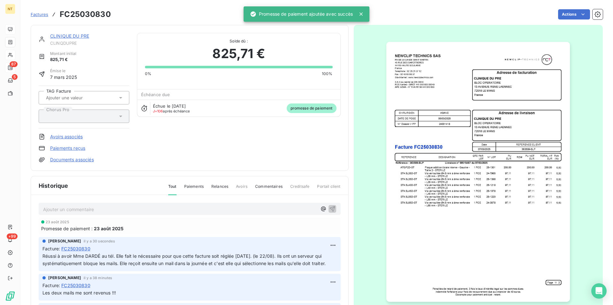
click at [78, 36] on link "CLINIQUE DU PRE" at bounding box center [69, 35] width 39 height 5
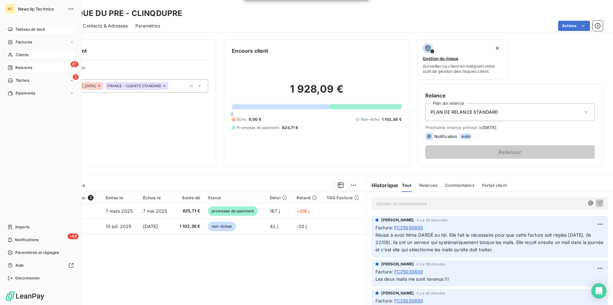
click at [22, 27] on span "Tableau de bord" at bounding box center [30, 29] width 30 height 6
